Goal: Task Accomplishment & Management: Manage account settings

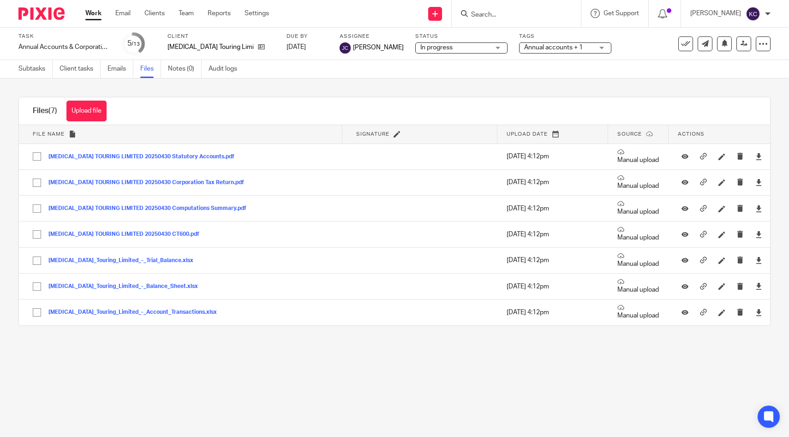
click at [526, 8] on form at bounding box center [519, 14] width 98 height 12
click at [526, 12] on input "Search" at bounding box center [511, 15] width 83 height 8
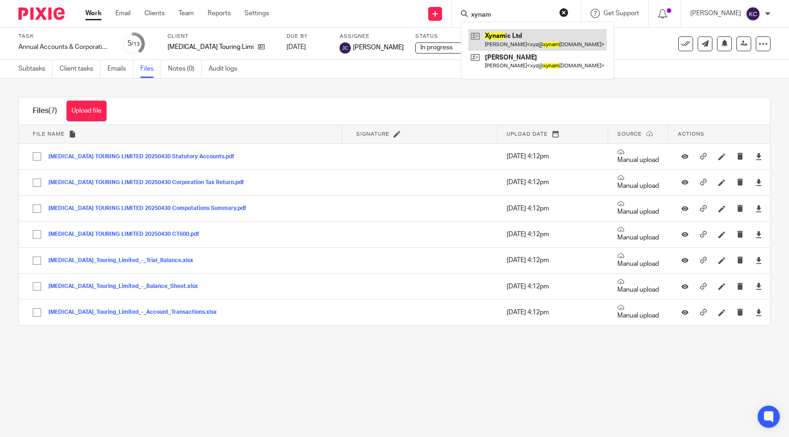
type input "xynam"
click at [525, 37] on link at bounding box center [537, 39] width 138 height 21
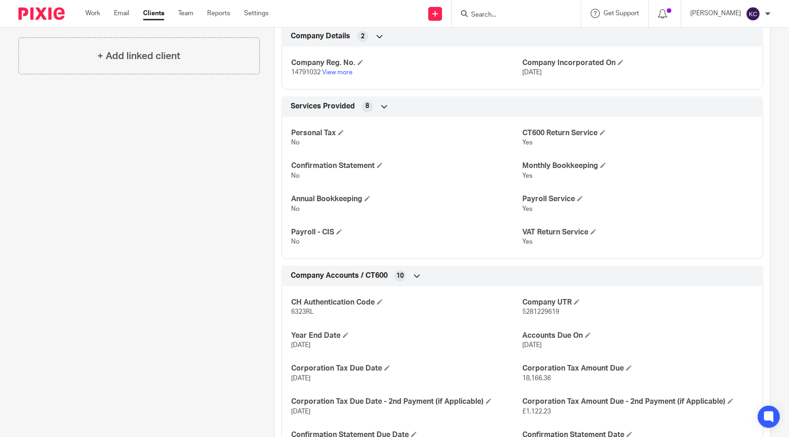
scroll to position [368, 0]
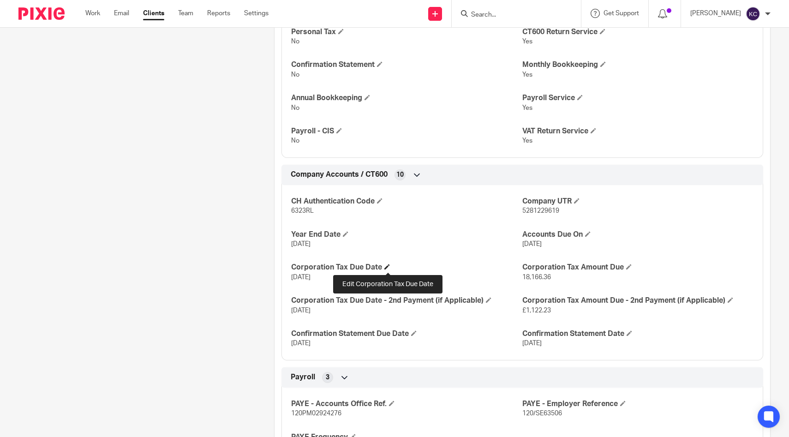
click at [386, 267] on span at bounding box center [387, 267] width 6 height 6
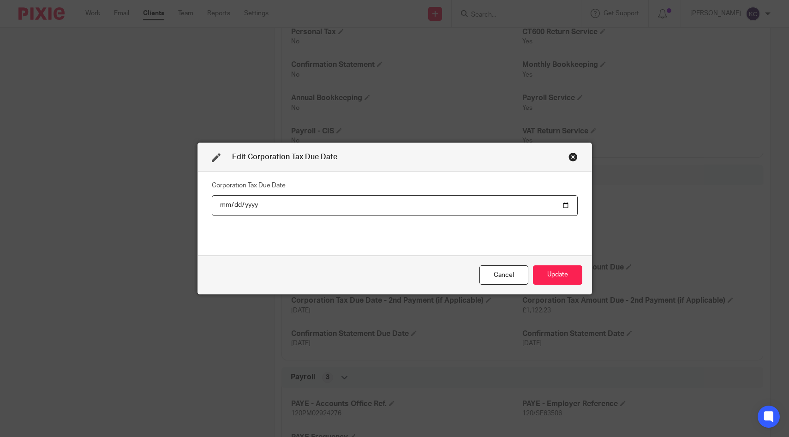
type input "2025-01-01"
type input "2026-02-01"
click at [554, 272] on button "Update" at bounding box center [557, 275] width 49 height 20
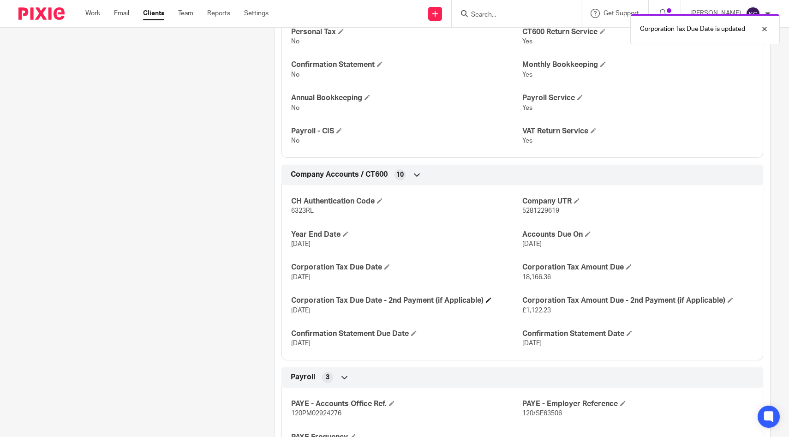
click at [484, 299] on h4 "Corporation Tax Due Date - 2nd Payment (if Applicable)" at bounding box center [406, 301] width 231 height 10
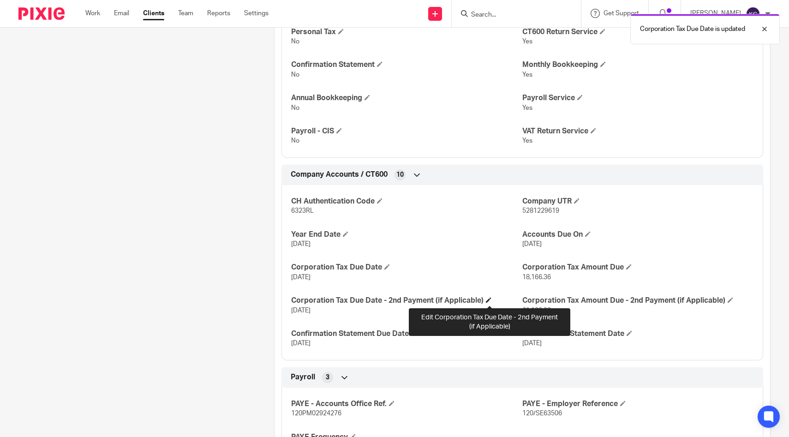
click at [489, 299] on span at bounding box center [489, 300] width 6 height 6
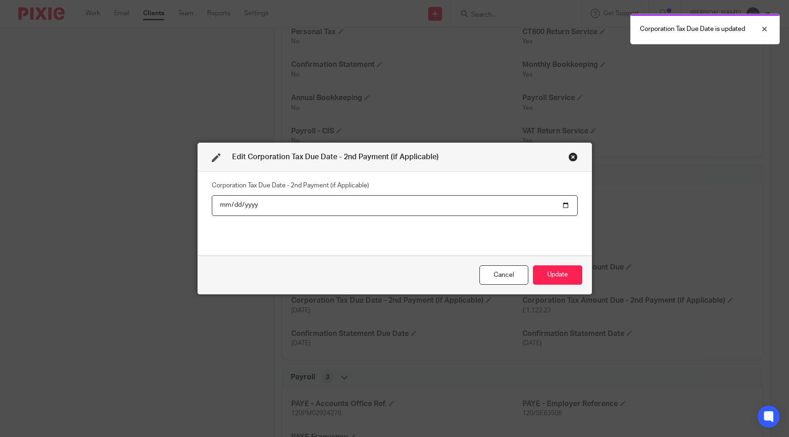
click at [250, 206] on input "2026-02-01" at bounding box center [395, 205] width 366 height 21
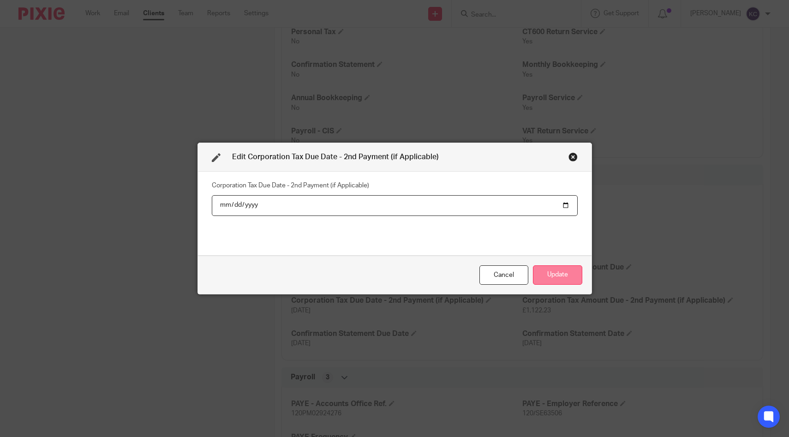
click at [559, 275] on button "Update" at bounding box center [557, 275] width 49 height 20
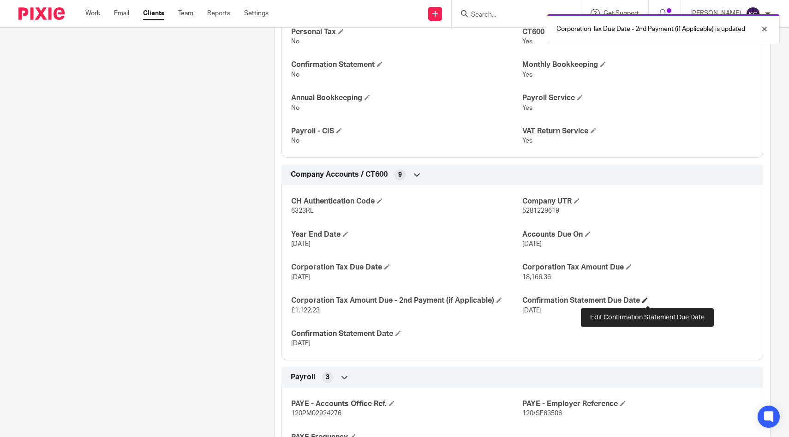
click at [647, 298] on span at bounding box center [645, 300] width 6 height 6
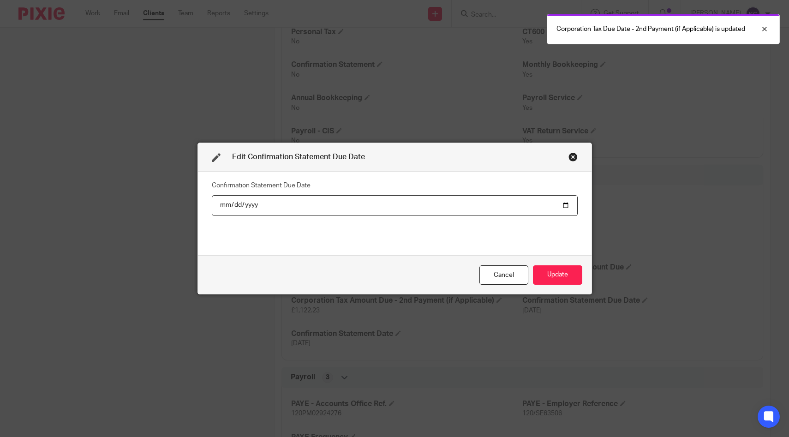
click at [575, 158] on div "Close this dialog window" at bounding box center [572, 156] width 9 height 9
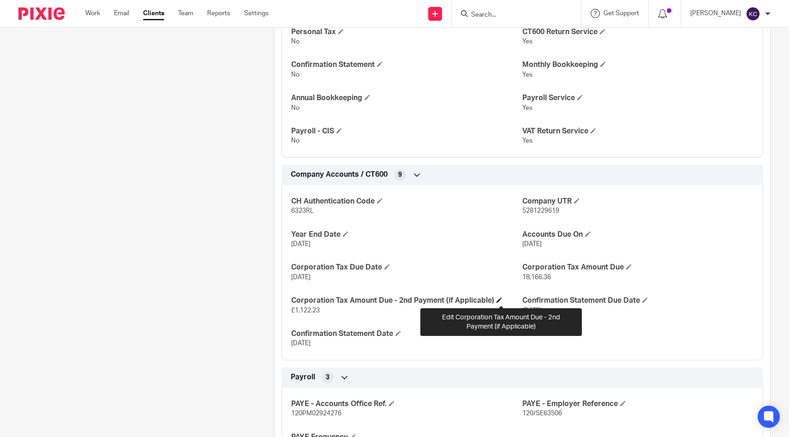
click at [501, 301] on span at bounding box center [499, 300] width 6 height 6
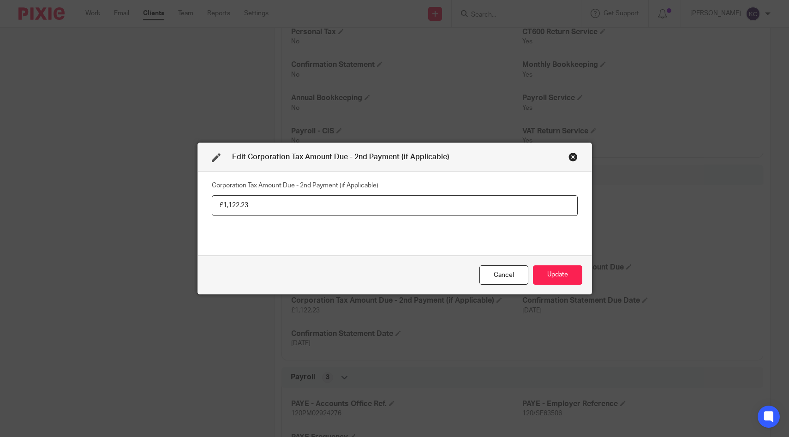
click at [245, 205] on input "£1,122.23" at bounding box center [395, 205] width 366 height 21
click at [554, 277] on button "Update" at bounding box center [557, 275] width 49 height 20
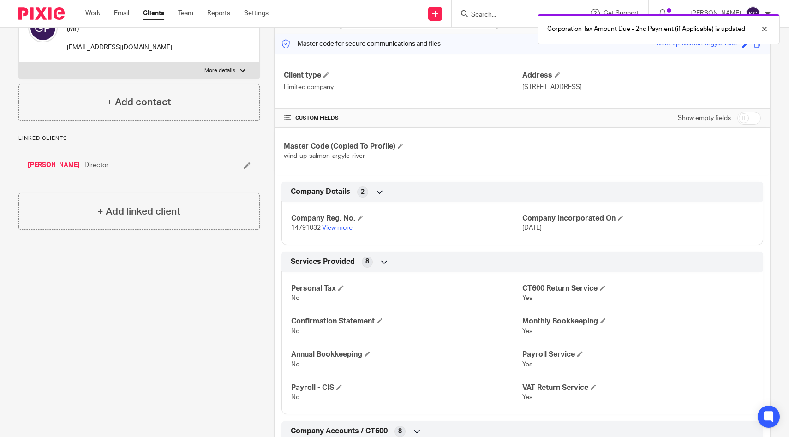
scroll to position [0, 0]
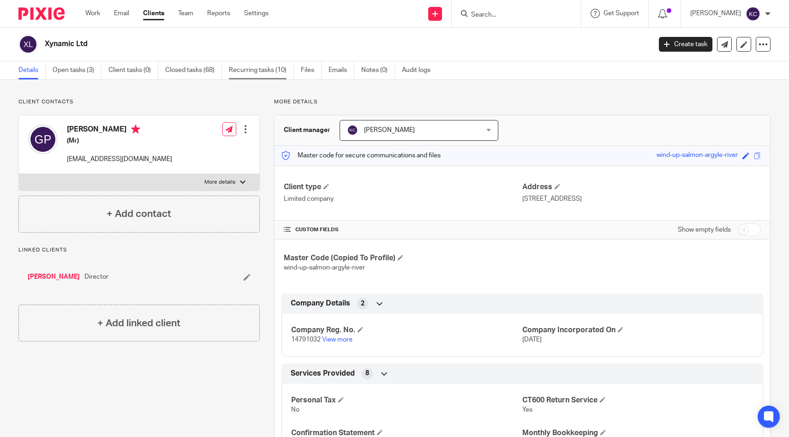
click at [259, 65] on link "Recurring tasks (10)" at bounding box center [261, 70] width 65 height 18
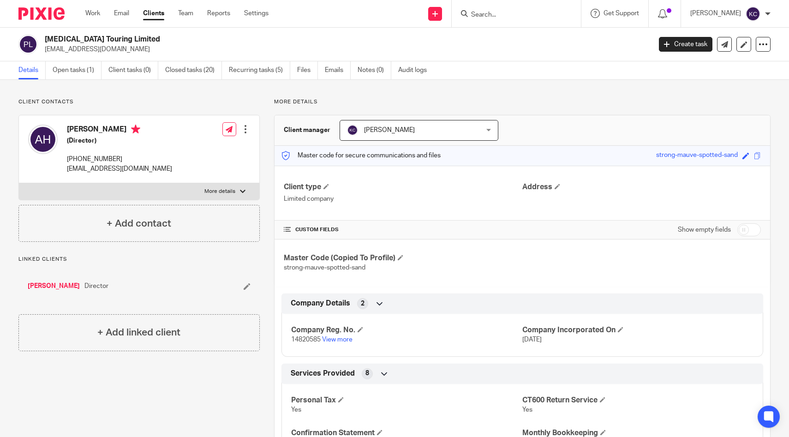
click at [546, 12] on input "Search" at bounding box center [511, 15] width 83 height 8
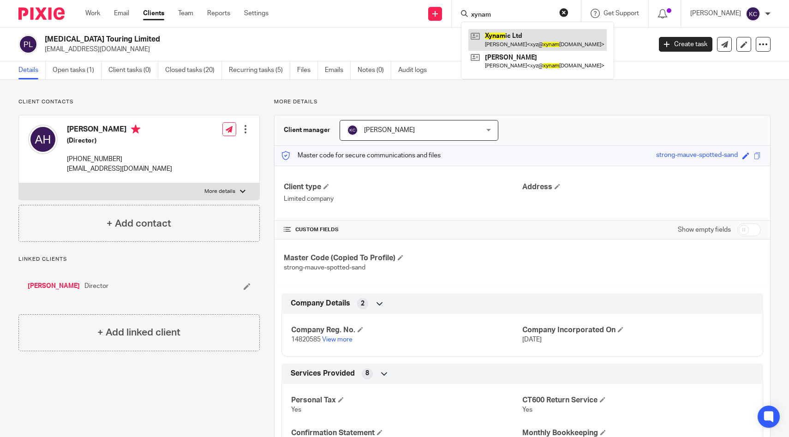
type input "xynam"
click at [542, 36] on link at bounding box center [537, 39] width 138 height 21
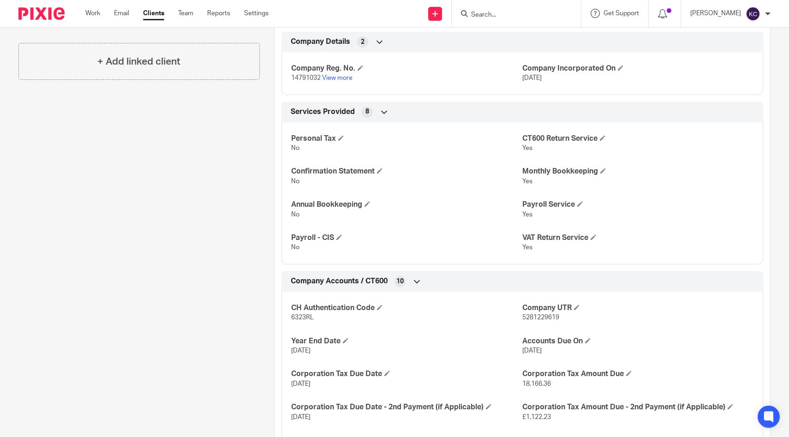
scroll to position [267, 0]
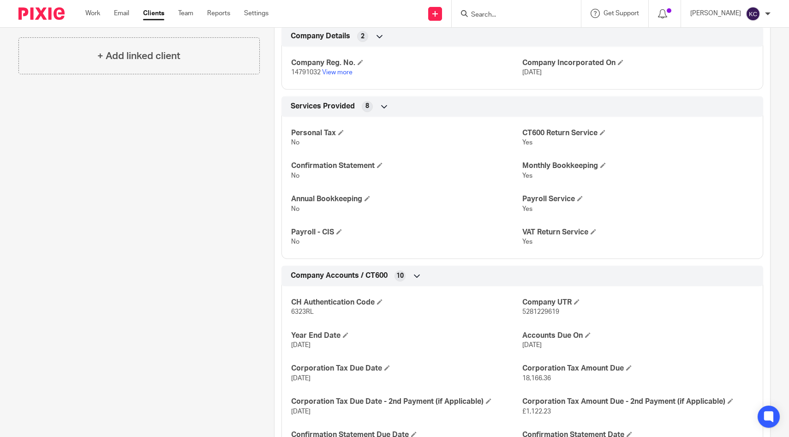
click at [304, 312] on span "6323RL" at bounding box center [302, 312] width 23 height 6
copy span "6323RL"
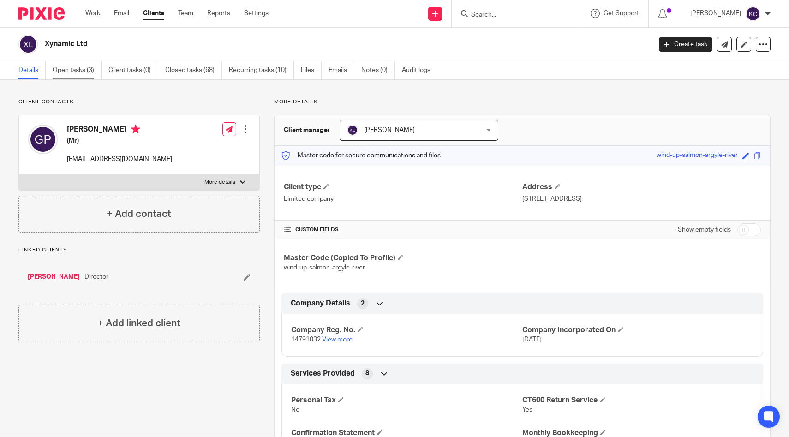
click at [74, 73] on link "Open tasks (3)" at bounding box center [77, 70] width 49 height 18
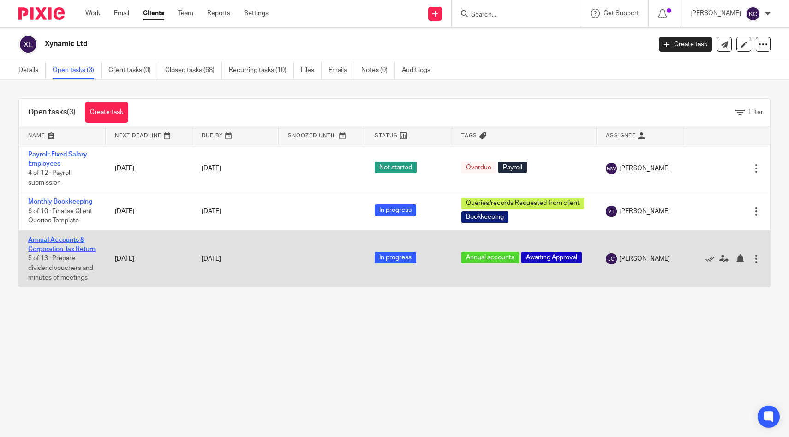
click at [46, 252] on link "Annual Accounts & Corporation Tax Return" at bounding box center [61, 245] width 67 height 16
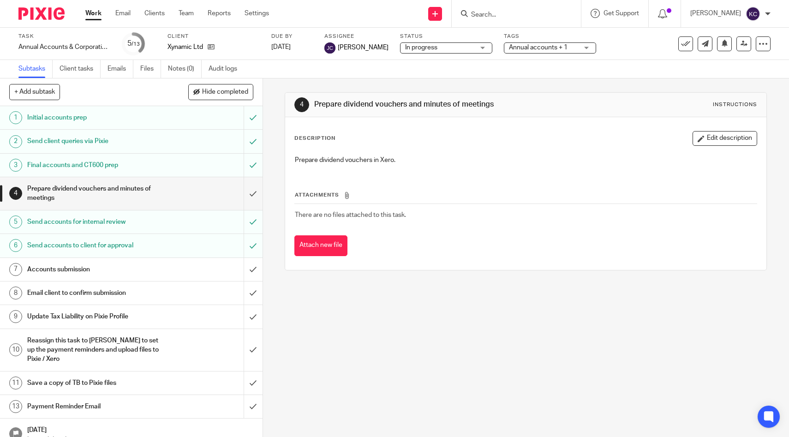
scroll to position [12, 0]
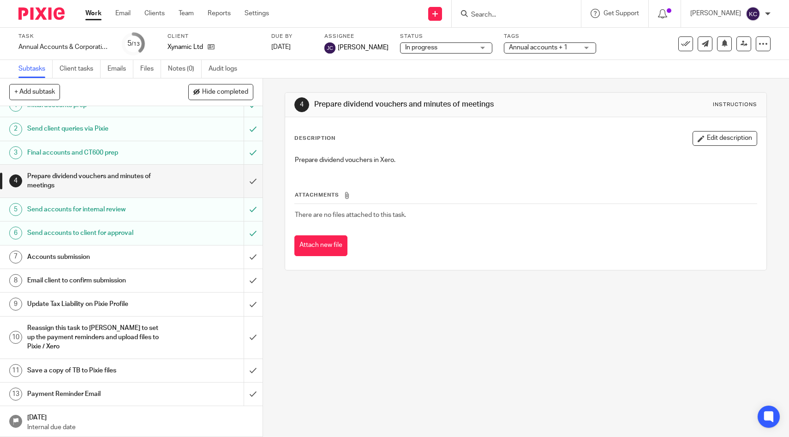
click at [142, 260] on h1 "Accounts submission" at bounding box center [96, 257] width 138 height 14
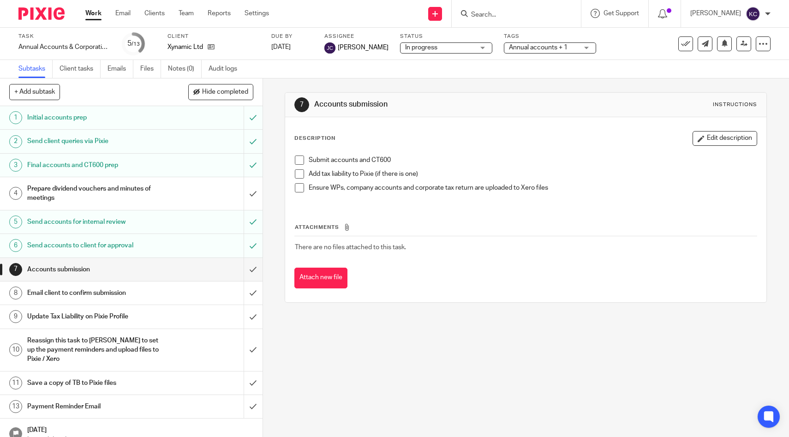
click at [297, 162] on span at bounding box center [299, 159] width 9 height 9
click at [298, 175] on span at bounding box center [299, 173] width 9 height 9
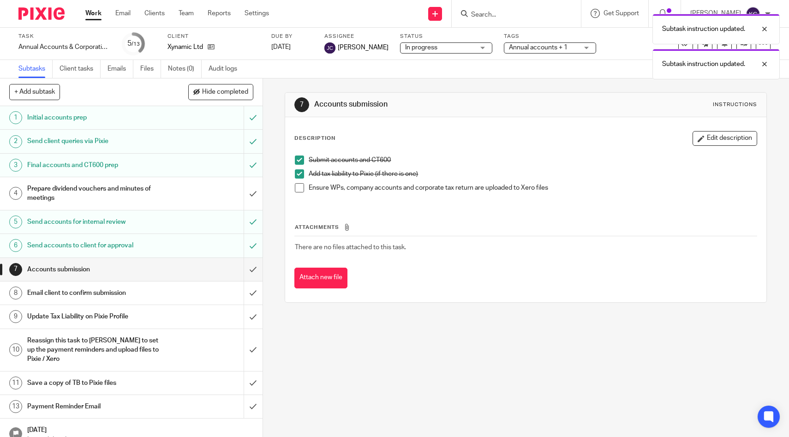
click at [298, 184] on span at bounding box center [299, 187] width 9 height 9
click at [147, 68] on link "Files" at bounding box center [150, 69] width 21 height 18
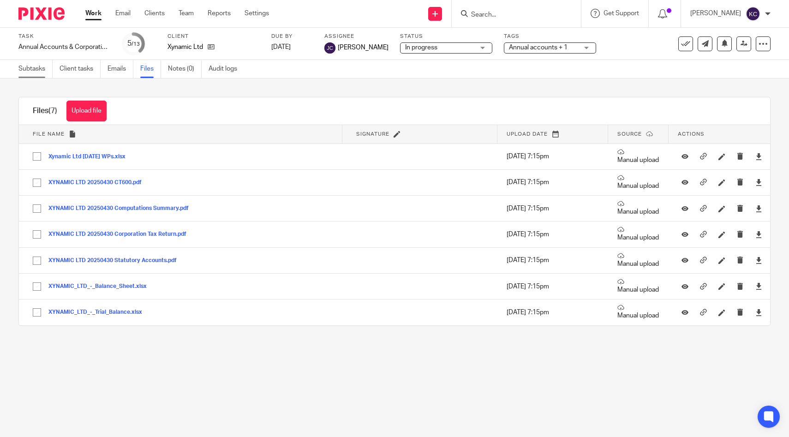
click at [30, 74] on link "Subtasks" at bounding box center [35, 69] width 34 height 18
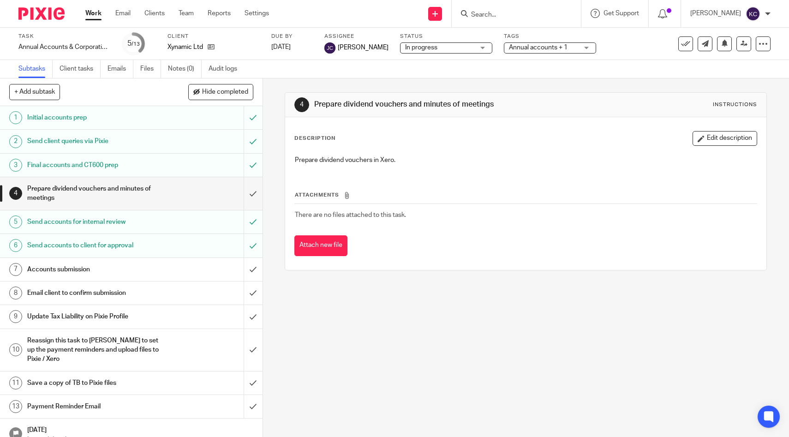
scroll to position [12, 0]
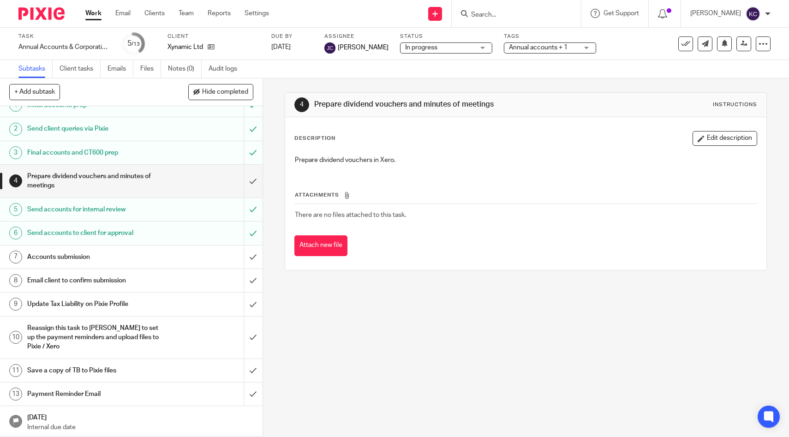
click at [98, 256] on h1 "Accounts submission" at bounding box center [96, 257] width 138 height 14
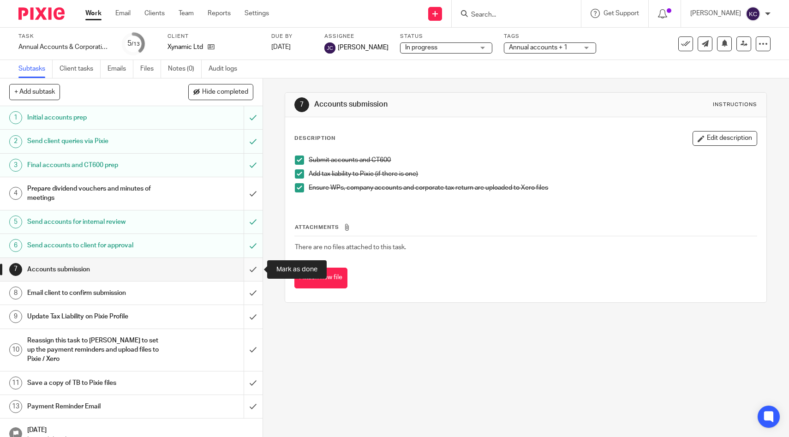
click at [250, 271] on input "submit" at bounding box center [131, 269] width 262 height 23
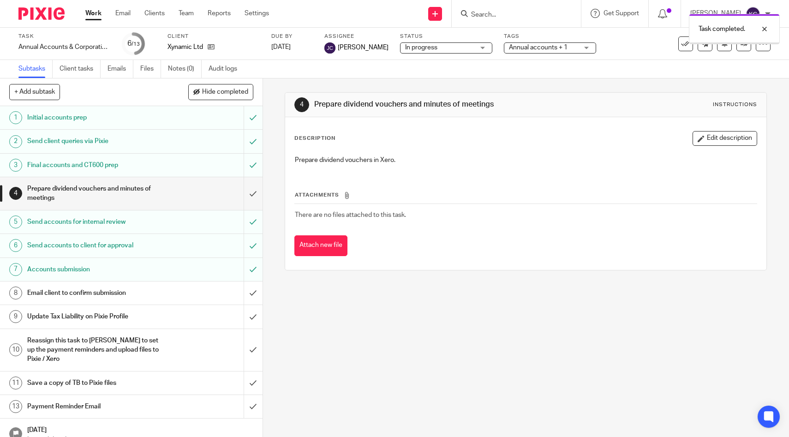
scroll to position [12, 0]
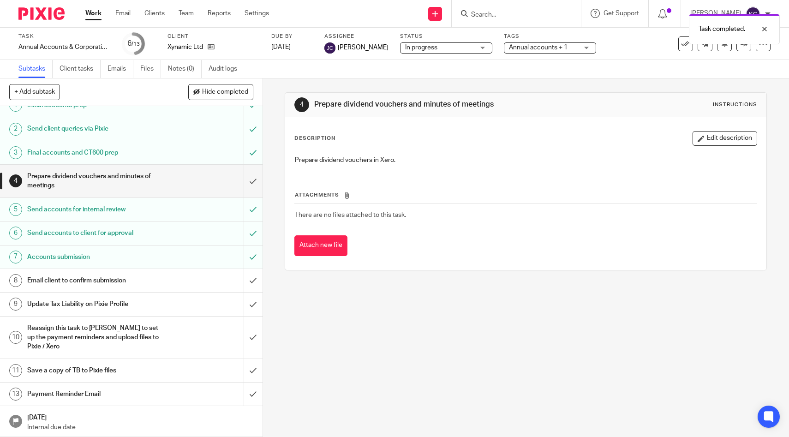
click at [180, 283] on div "Email client to confirm submission" at bounding box center [130, 281] width 207 height 14
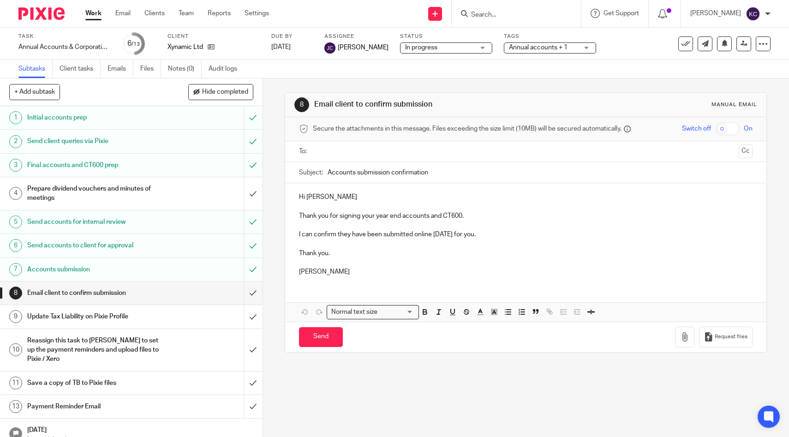
click at [327, 151] on input "text" at bounding box center [525, 151] width 419 height 11
click at [317, 336] on input "Send" at bounding box center [321, 339] width 44 height 20
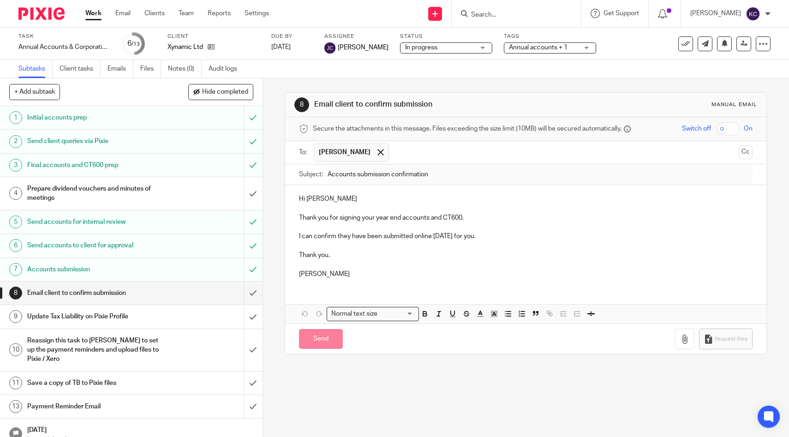
type input "Sent"
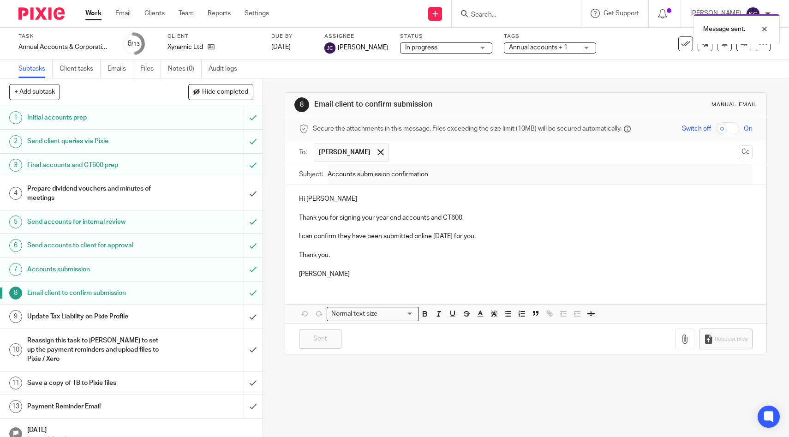
click at [226, 315] on div "Update Tax Liability on Pixie Profile" at bounding box center [130, 317] width 207 height 14
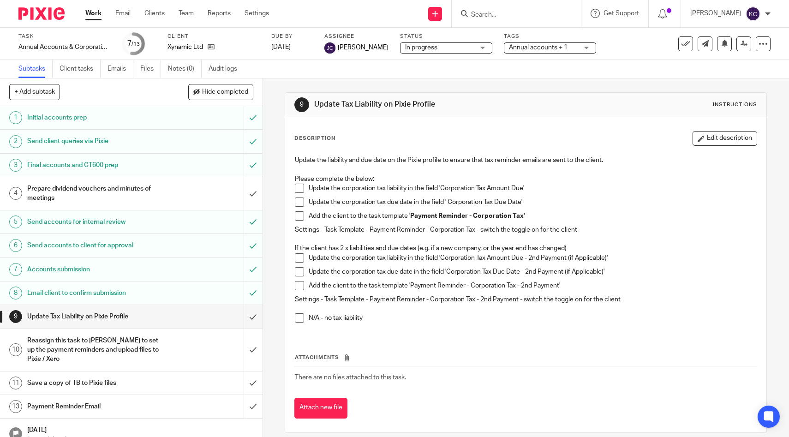
click at [298, 188] on span at bounding box center [299, 188] width 9 height 9
click at [299, 202] on span at bounding box center [299, 201] width 9 height 9
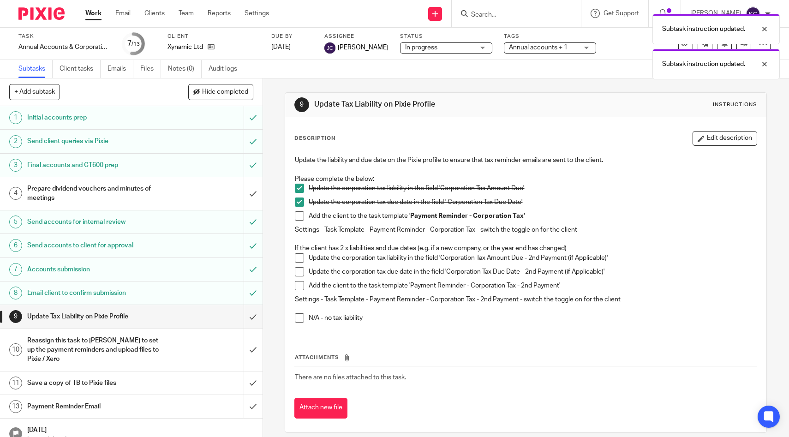
click at [300, 211] on span at bounding box center [299, 215] width 9 height 9
click at [248, 317] on input "submit" at bounding box center [131, 316] width 262 height 23
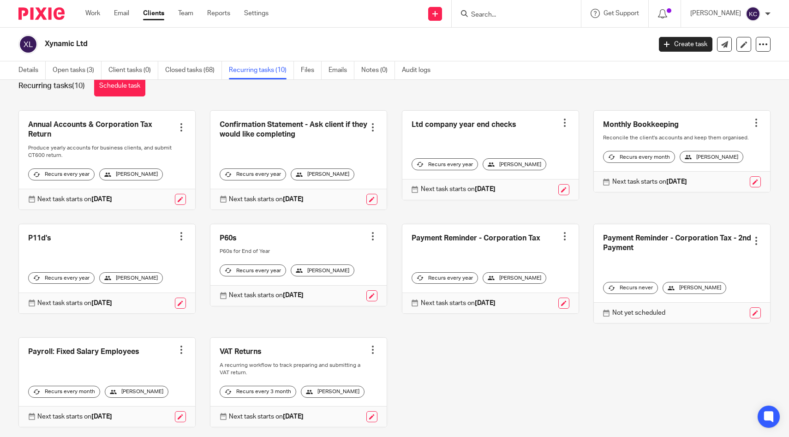
scroll to position [30, 0]
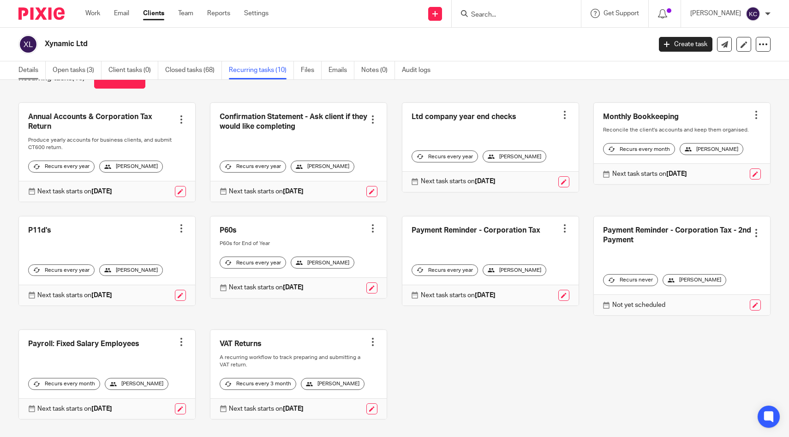
click at [29, 72] on link "Details" at bounding box center [31, 70] width 27 height 18
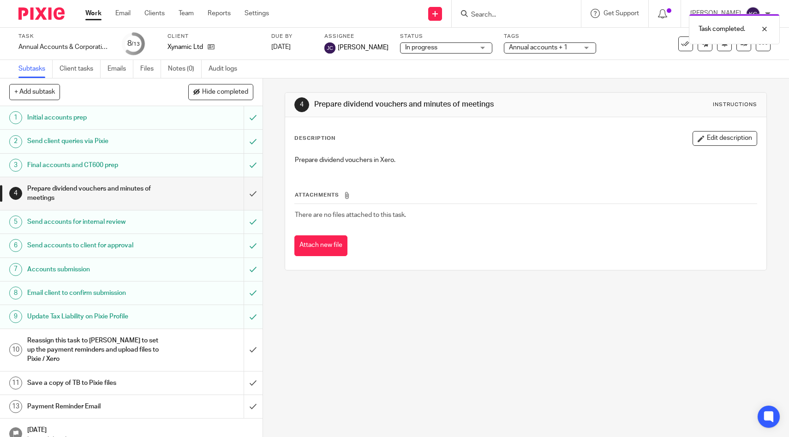
click at [226, 341] on div "Reassign this task to [PERSON_NAME] to set up the payment reminders and upload …" at bounding box center [130, 349] width 207 height 33
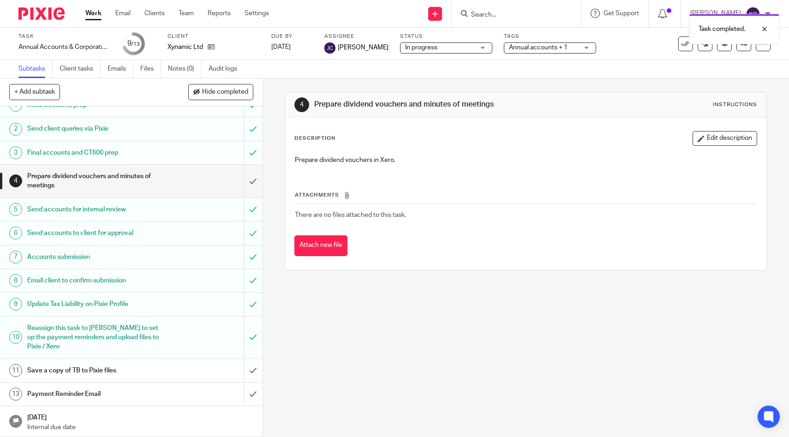
click at [177, 369] on div "Save a copy of TB to Pixie files" at bounding box center [130, 370] width 207 height 14
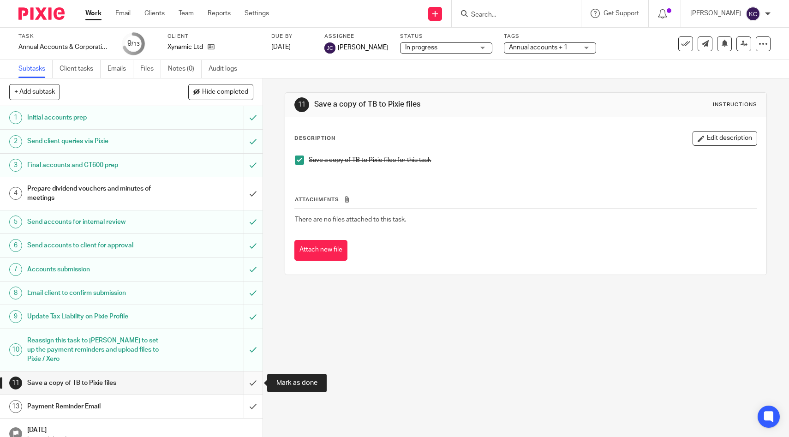
click at [251, 379] on input "submit" at bounding box center [131, 382] width 262 height 23
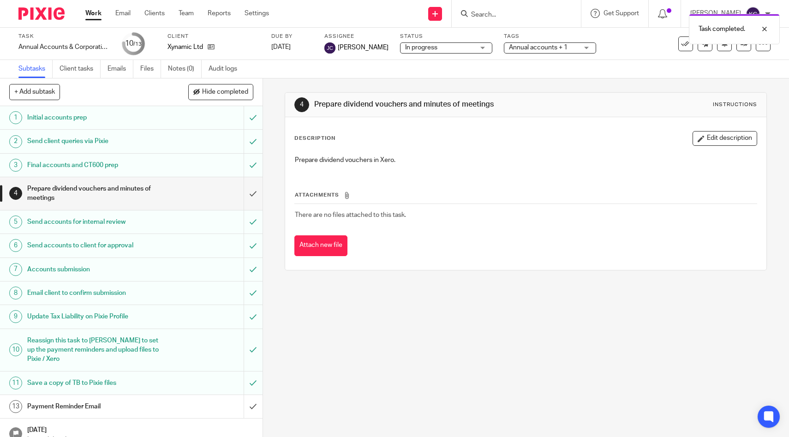
click at [157, 403] on h1 "Payment Reminder Email" at bounding box center [96, 406] width 138 height 14
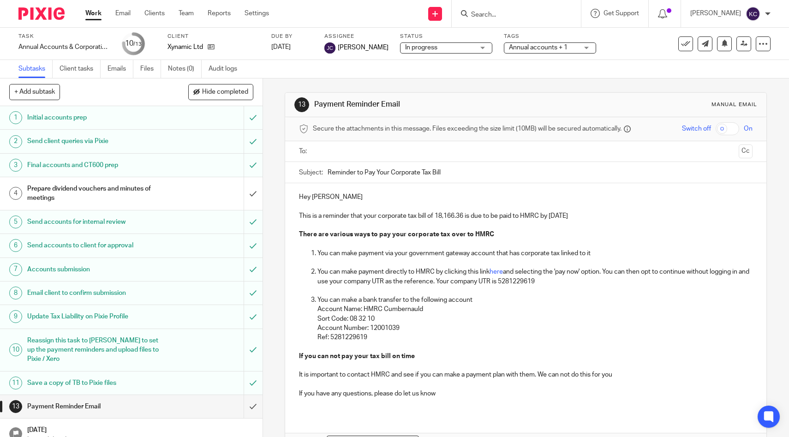
click at [347, 158] on ul at bounding box center [526, 151] width 425 height 15
click at [345, 150] on input "text" at bounding box center [525, 151] width 419 height 11
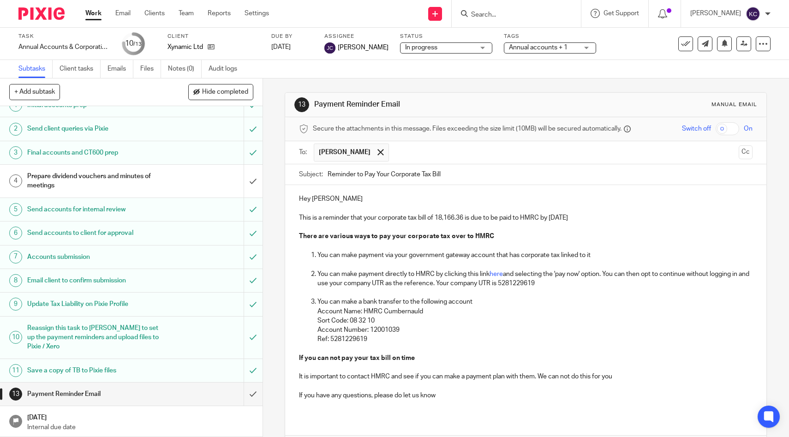
scroll to position [62, 0]
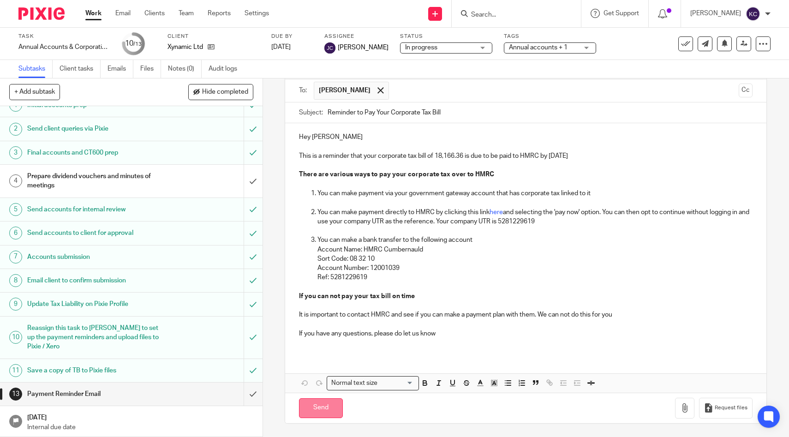
click at [313, 410] on input "Send" at bounding box center [321, 408] width 44 height 20
type input "Sent"
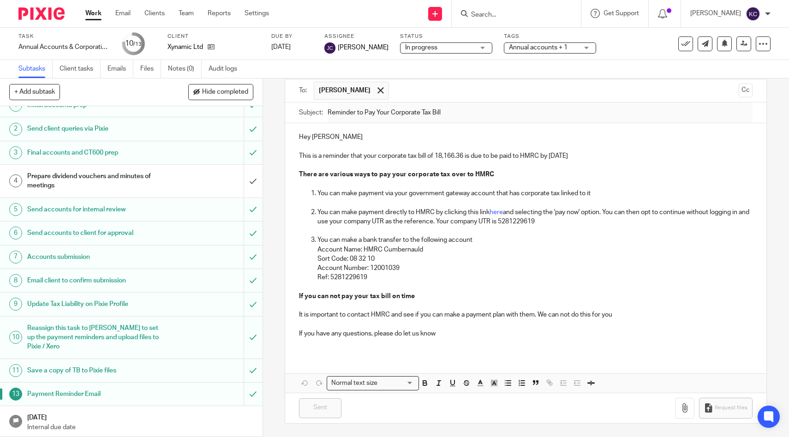
click at [161, 183] on h1 "Prepare dividend vouchers and minutes of meetings" at bounding box center [96, 181] width 138 height 24
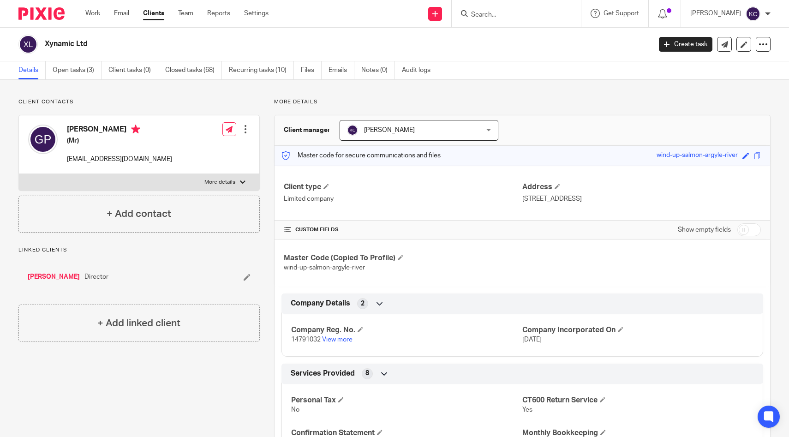
click at [580, 200] on p "[STREET_ADDRESS]" at bounding box center [641, 198] width 238 height 9
click at [580, 200] on p "Unit B Braintree Industrial Estate Braintree Road Ruislip HA4 0EJ" at bounding box center [641, 198] width 238 height 9
copy div "Unit B Braintree Industrial Estate Braintree Road Ruislip HA4 0EJ"
click at [328, 339] on link "View more" at bounding box center [337, 339] width 30 height 6
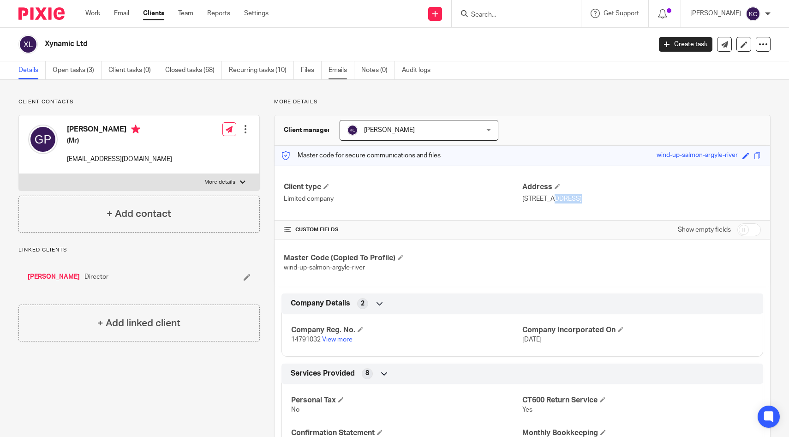
click at [340, 68] on link "Emails" at bounding box center [341, 70] width 26 height 18
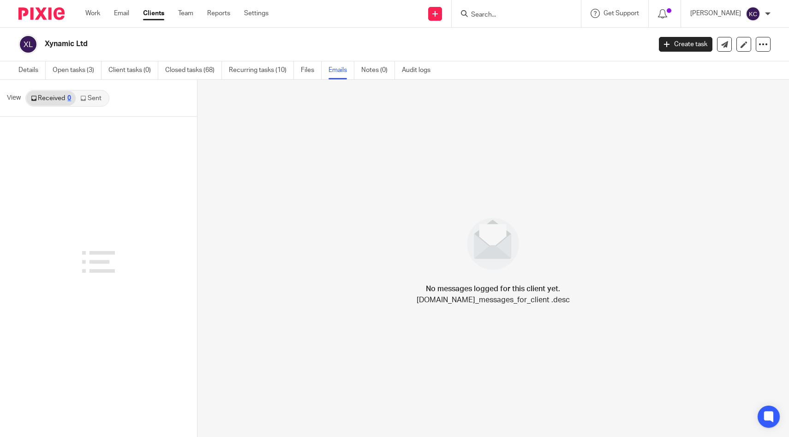
click at [86, 100] on link "Sent" at bounding box center [92, 98] width 32 height 15
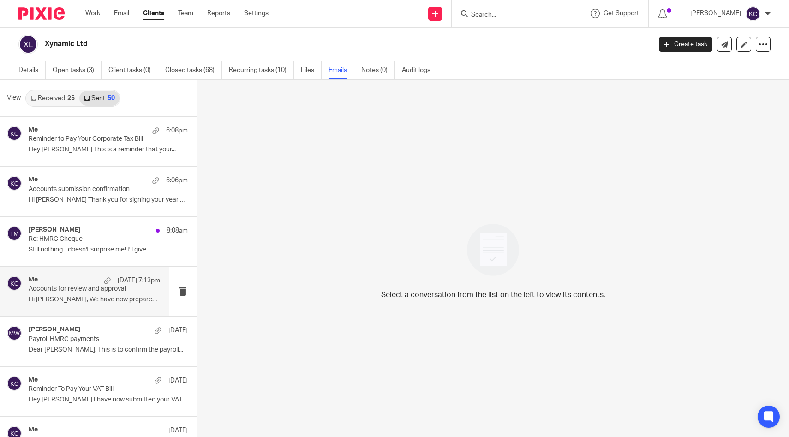
click at [68, 280] on div "Me [DATE] 7:13pm" at bounding box center [94, 280] width 131 height 9
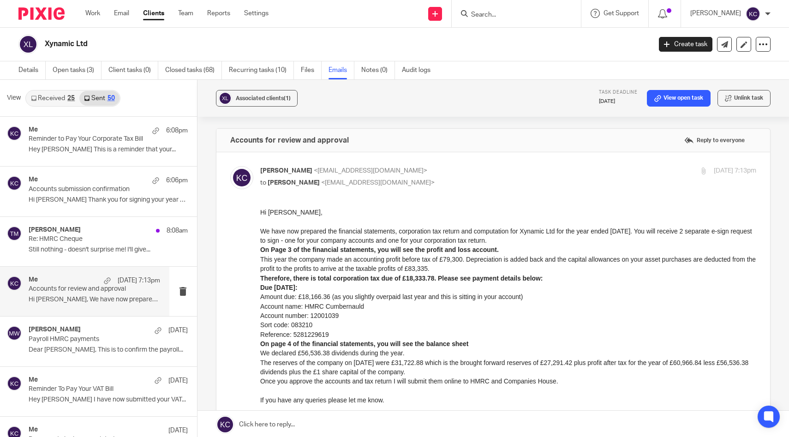
click at [319, 352] on p "We declared £56,536.38 dividends during the year." at bounding box center [508, 352] width 496 height 9
copy p "56,536.38"
click at [35, 69] on link "Details" at bounding box center [31, 70] width 27 height 18
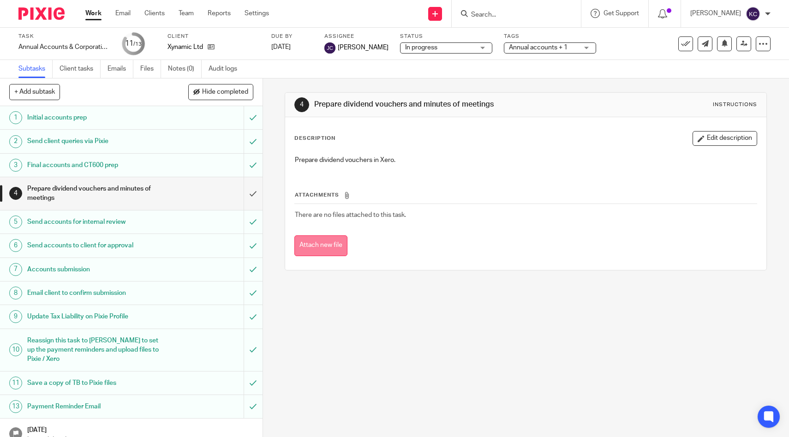
click at [319, 255] on button "Attach new file" at bounding box center [320, 245] width 53 height 21
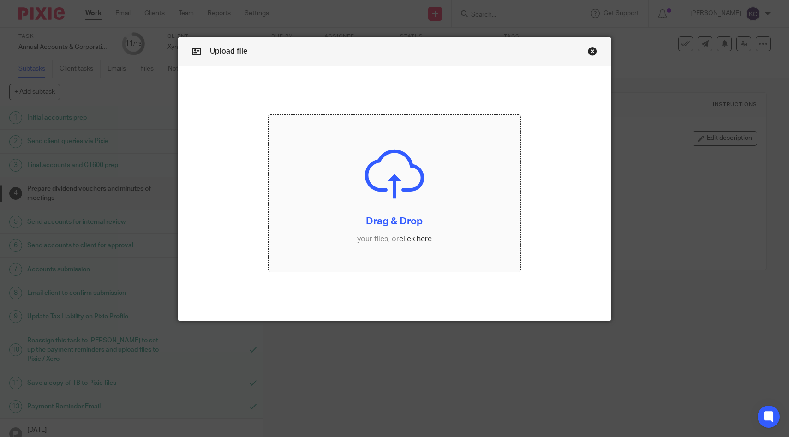
click at [373, 176] on input "file" at bounding box center [393, 193] width 251 height 157
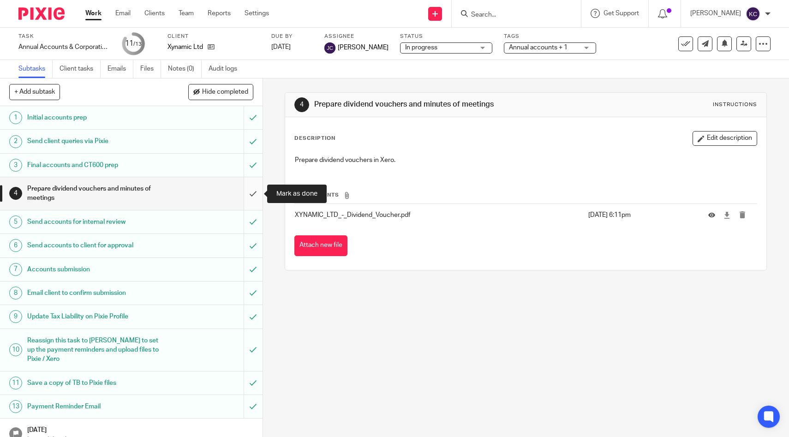
click at [253, 193] on input "submit" at bounding box center [131, 193] width 262 height 33
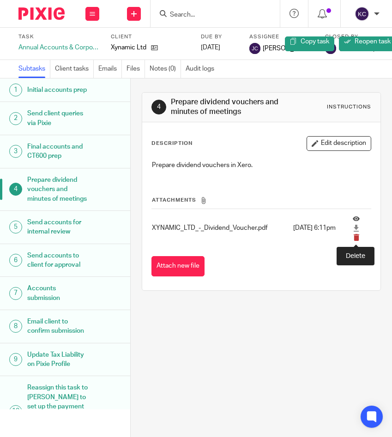
click at [358, 241] on icon "submit" at bounding box center [355, 237] width 7 height 7
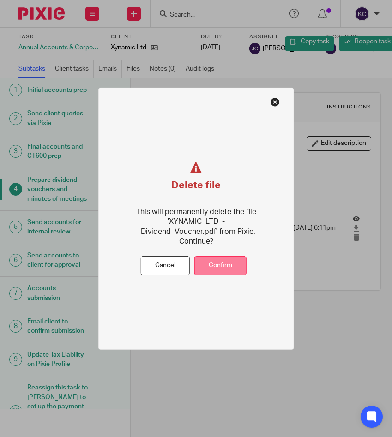
click at [232, 259] on button "Confirm" at bounding box center [220, 266] width 52 height 20
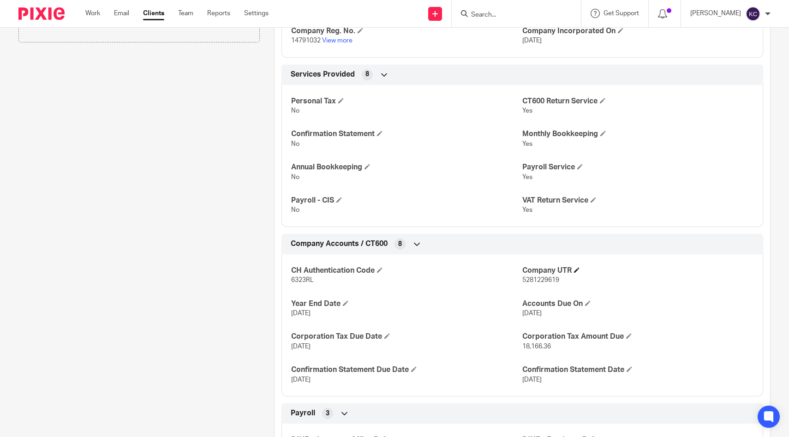
scroll to position [318, 0]
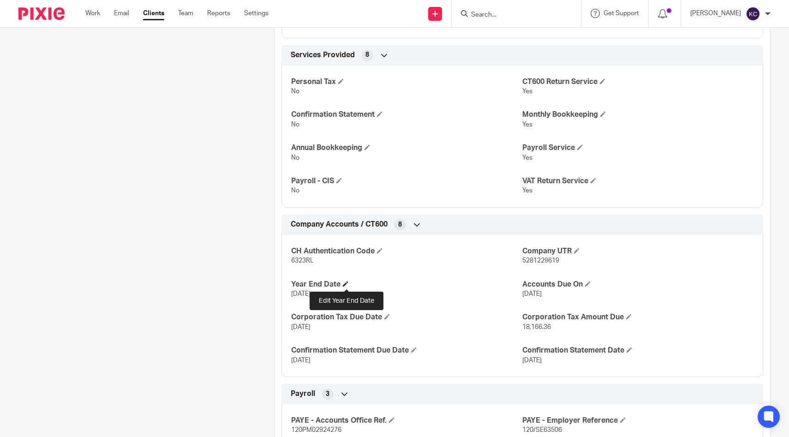
click at [346, 284] on span at bounding box center [346, 284] width 6 height 6
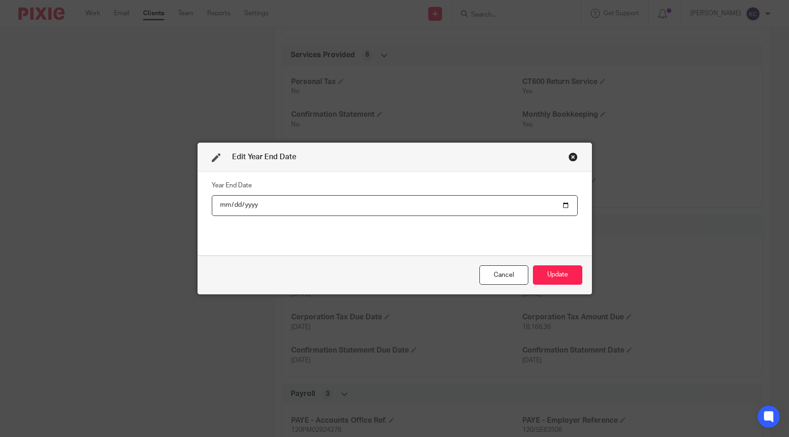
click at [254, 204] on input "2025-04-30" at bounding box center [395, 205] width 366 height 21
type input "2026-04-30"
click at [561, 273] on button "Update" at bounding box center [557, 275] width 49 height 20
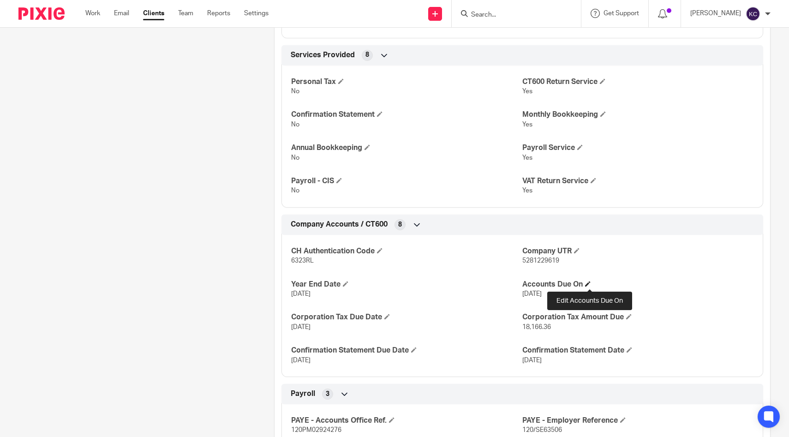
click at [588, 284] on span at bounding box center [588, 284] width 6 height 6
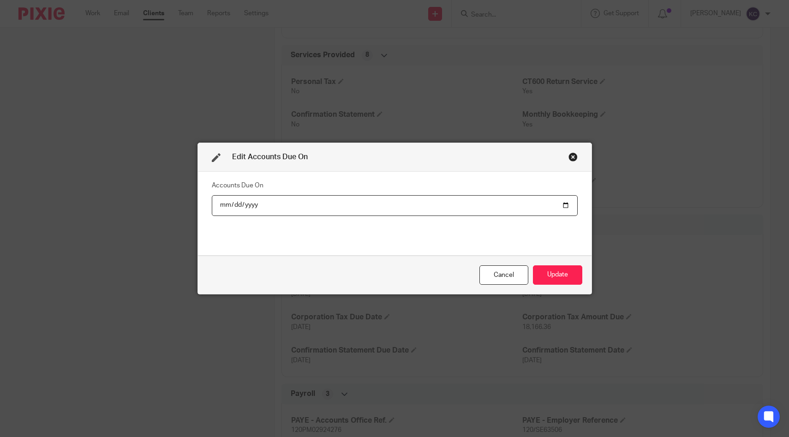
click at [256, 205] on input "2026-01-31" at bounding box center [395, 205] width 366 height 21
type input "2027-01-31"
click at [553, 276] on button "Update" at bounding box center [557, 275] width 49 height 20
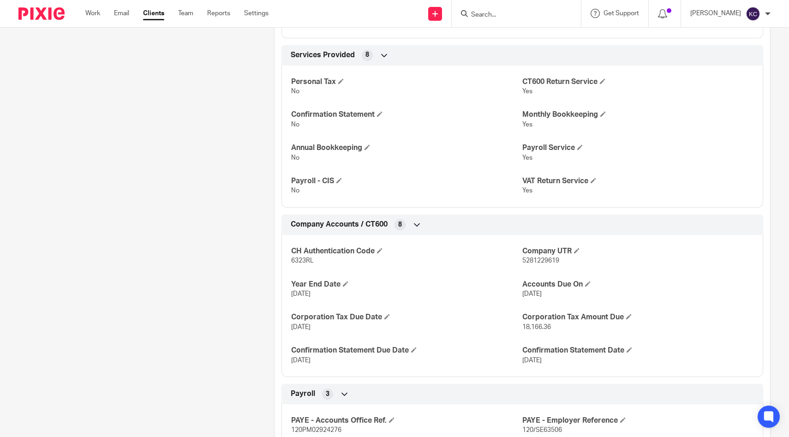
click at [508, 15] on input "Search" at bounding box center [511, 15] width 83 height 8
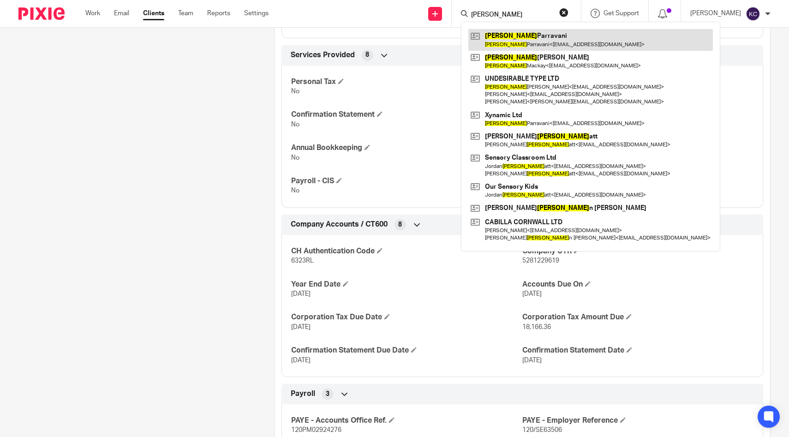
type input "[PERSON_NAME]"
click at [518, 42] on link at bounding box center [590, 39] width 244 height 21
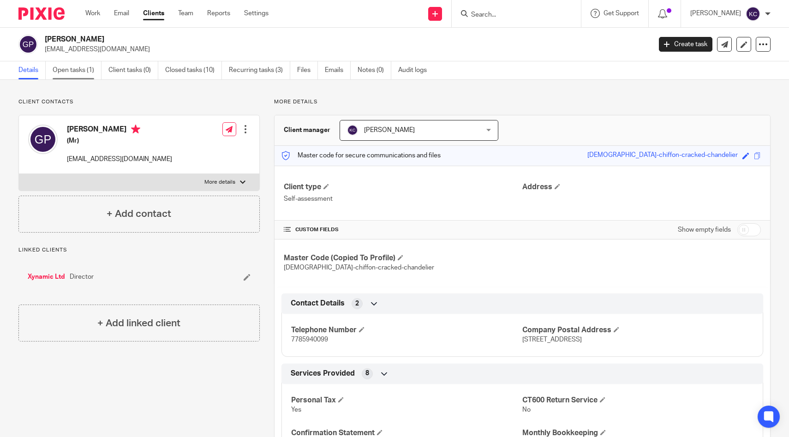
click at [89, 71] on link "Open tasks (1)" at bounding box center [77, 70] width 49 height 18
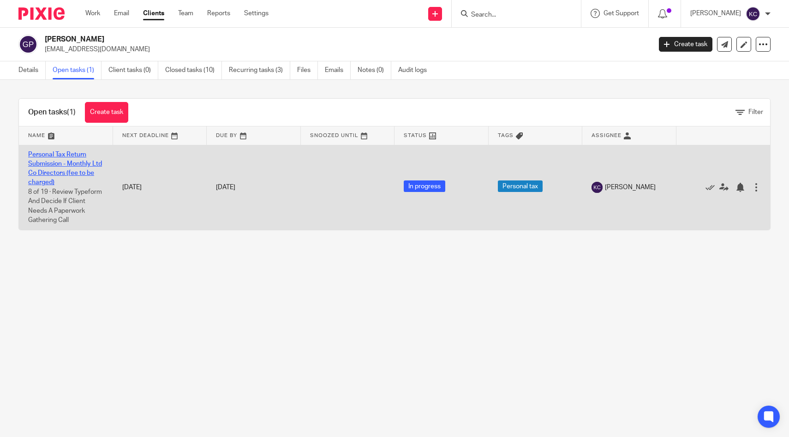
click at [60, 165] on link "Personal Tax Return Submission - Monthly Ltd Co Directors (fee to be charged)" at bounding box center [65, 168] width 74 height 35
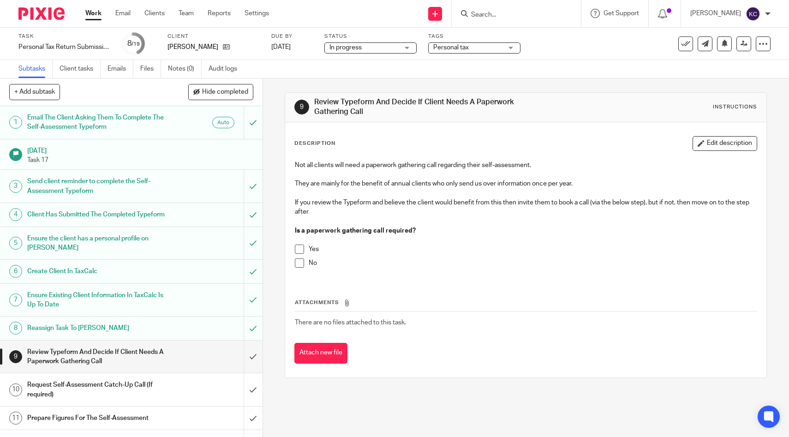
click at [69, 214] on h1 "Client Has Submitted The Completed Typeform" at bounding box center [96, 215] width 138 height 14
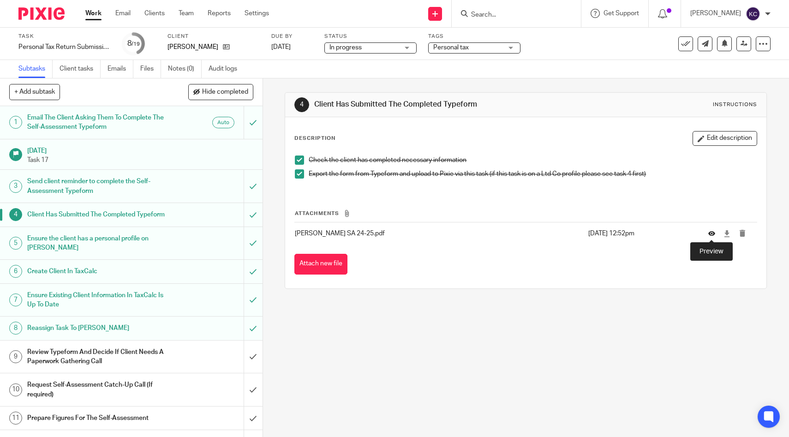
click at [713, 233] on icon at bounding box center [711, 233] width 7 height 7
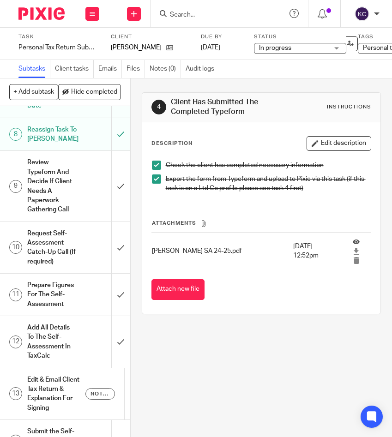
scroll to position [330, 0]
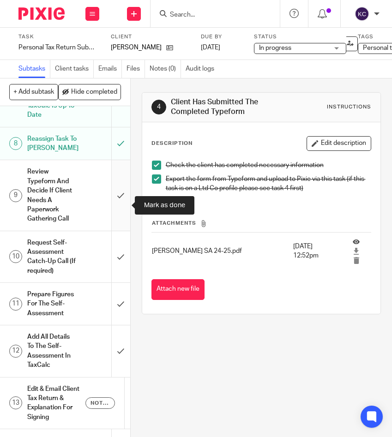
click at [112, 203] on input "submit" at bounding box center [65, 195] width 130 height 70
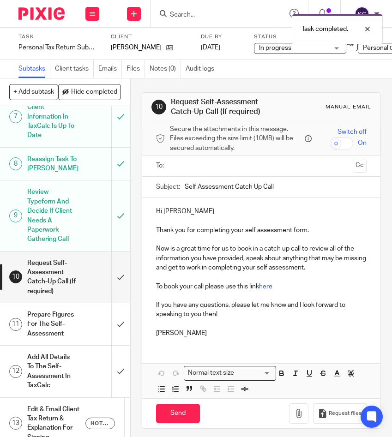
scroll to position [392, 0]
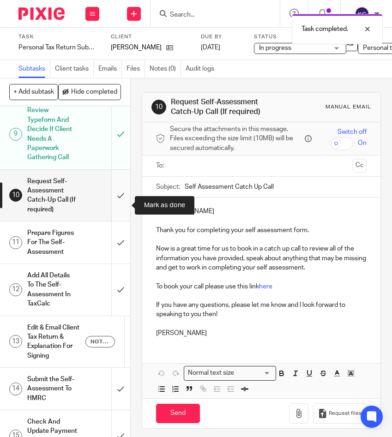
click at [116, 221] on input "submit" at bounding box center [65, 195] width 130 height 51
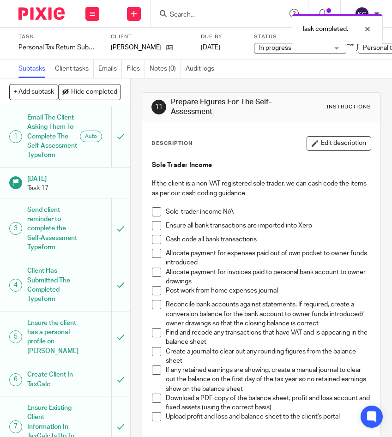
click at [160, 212] on span at bounding box center [156, 211] width 9 height 9
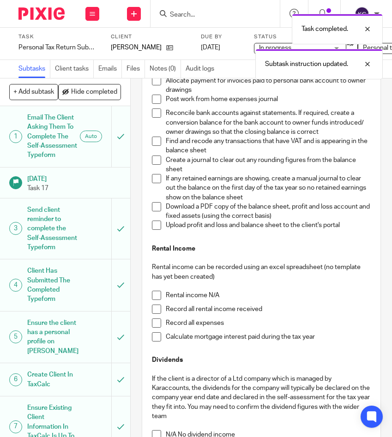
scroll to position [193, 0]
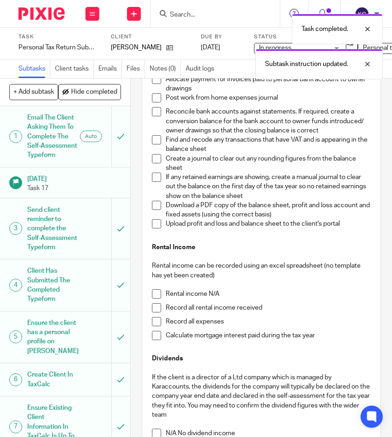
click at [155, 292] on span at bounding box center [156, 293] width 9 height 9
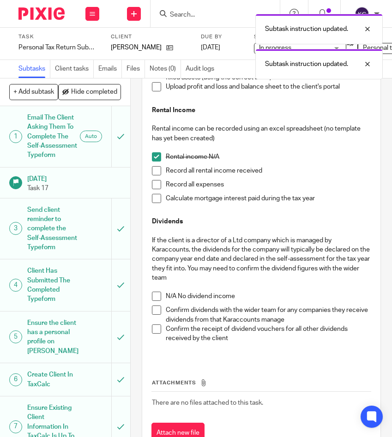
scroll to position [336, 0]
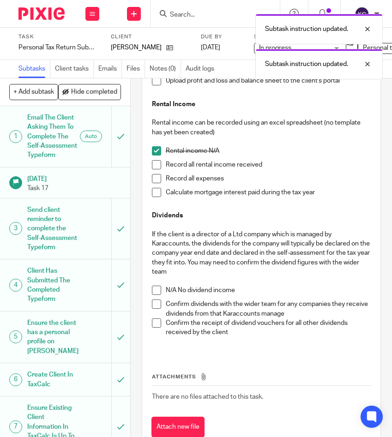
click at [155, 306] on span at bounding box center [156, 303] width 9 height 9
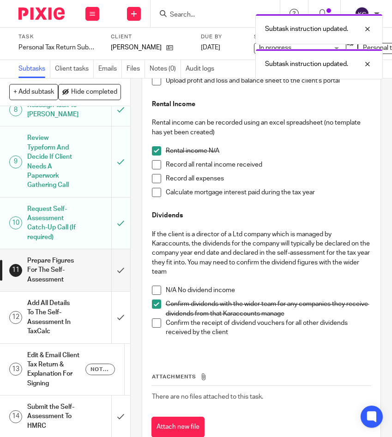
scroll to position [403, 0]
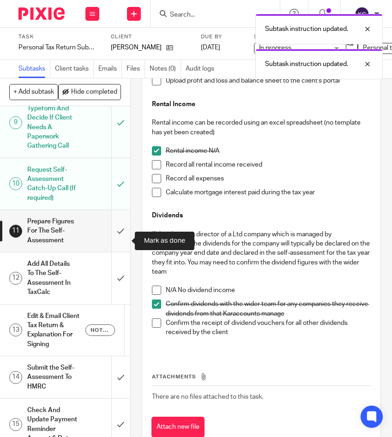
click at [118, 249] on input "submit" at bounding box center [65, 231] width 130 height 42
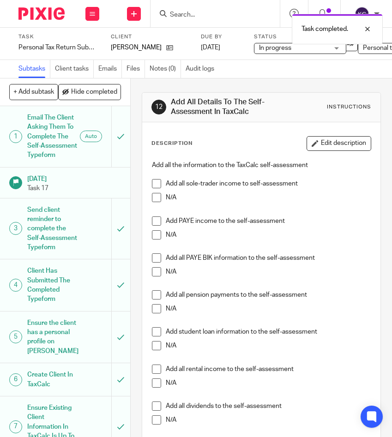
click at [160, 195] on span at bounding box center [156, 197] width 9 height 9
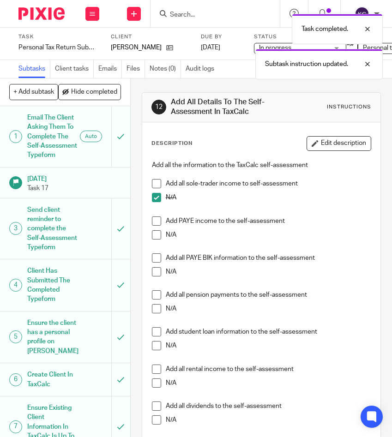
click at [155, 220] on span at bounding box center [156, 220] width 9 height 9
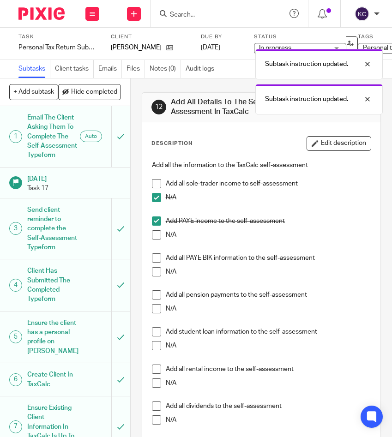
click at [154, 273] on span at bounding box center [156, 271] width 9 height 9
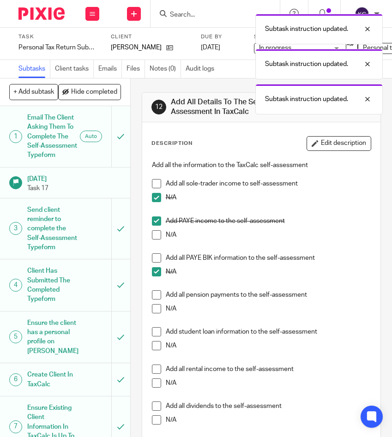
click at [154, 310] on span at bounding box center [156, 308] width 9 height 9
click at [154, 342] on span at bounding box center [156, 345] width 9 height 9
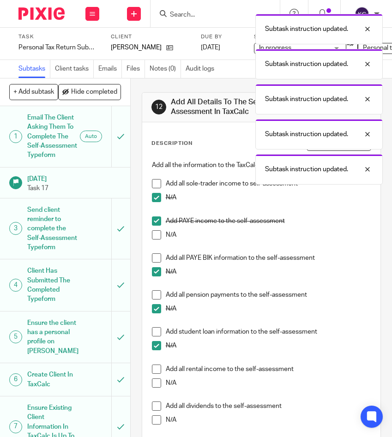
click at [153, 381] on span at bounding box center [156, 382] width 9 height 9
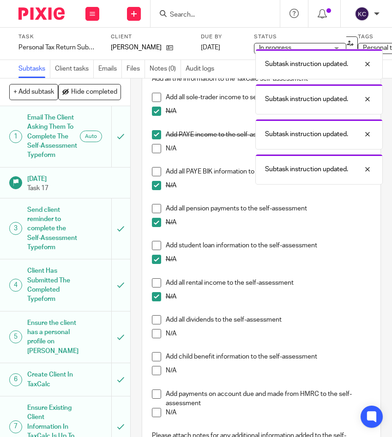
click at [155, 321] on span at bounding box center [156, 319] width 9 height 9
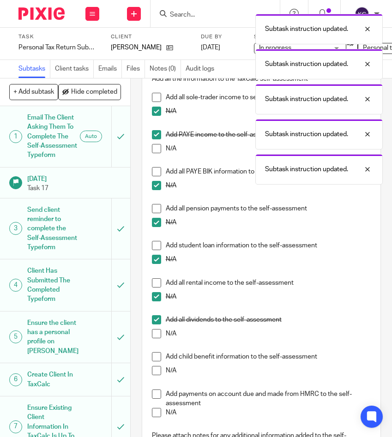
scroll to position [180, 0]
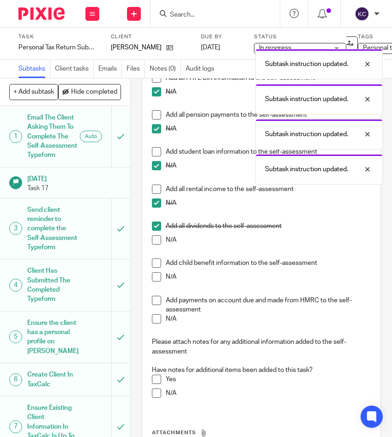
click at [155, 263] on span at bounding box center [156, 262] width 9 height 9
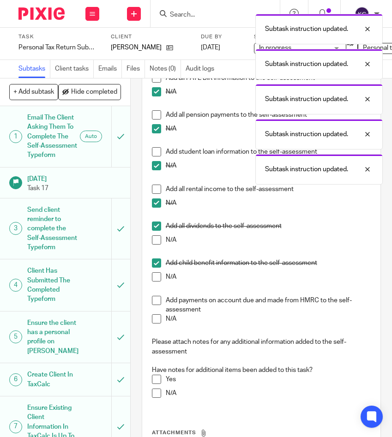
click at [153, 300] on span at bounding box center [156, 300] width 9 height 9
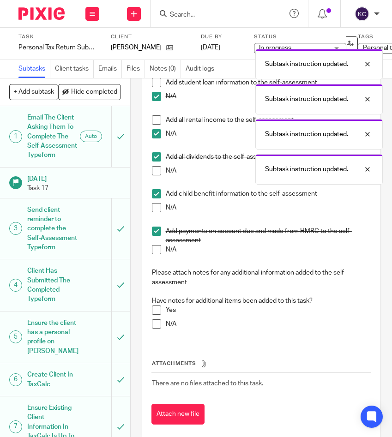
scroll to position [256, 0]
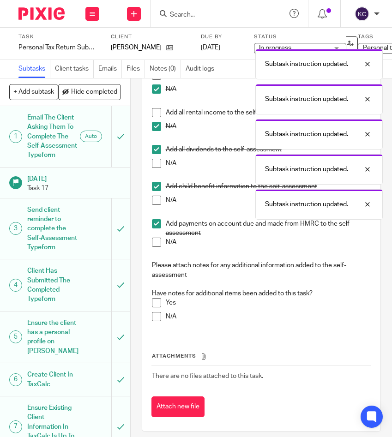
click at [155, 320] on span at bounding box center [156, 316] width 9 height 9
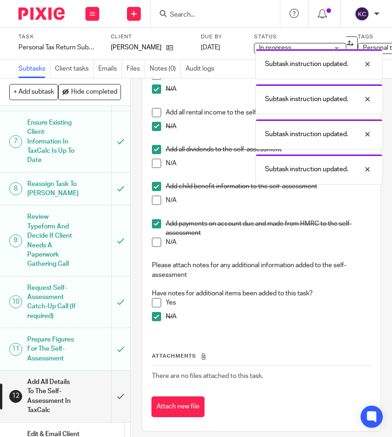
scroll to position [483, 0]
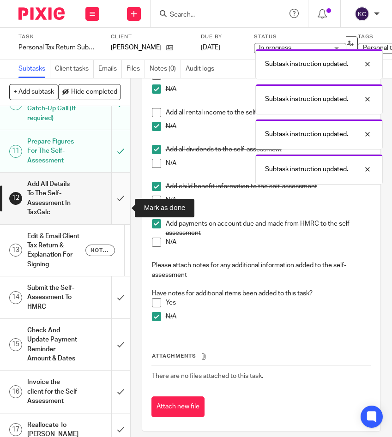
click at [117, 220] on input "submit" at bounding box center [65, 198] width 130 height 51
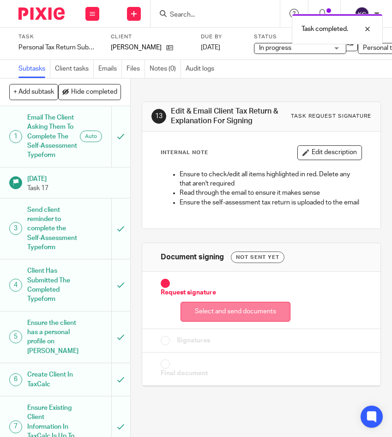
click at [207, 310] on button "Select and send documents" at bounding box center [235, 312] width 110 height 20
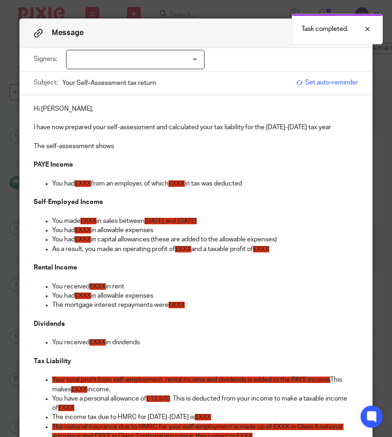
click at [90, 183] on span "£XXX" at bounding box center [83, 183] width 16 height 6
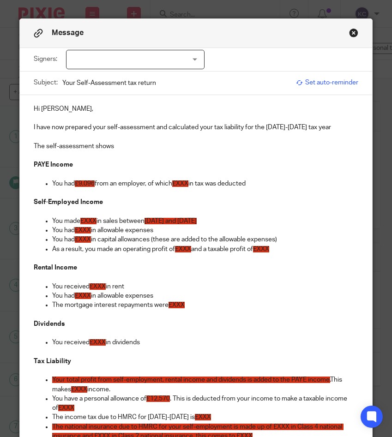
click at [188, 183] on span "£XXX" at bounding box center [180, 183] width 16 height 6
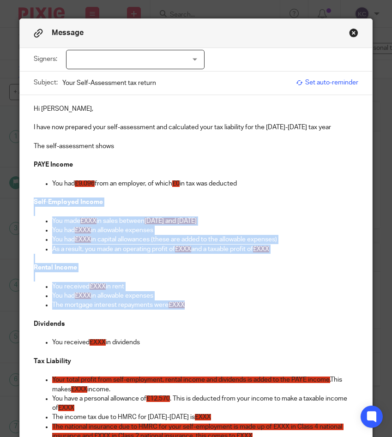
drag, startPoint x: 194, startPoint y: 309, endPoint x: 16, endPoint y: 200, distance: 208.1
click at [16, 200] on div "Message Signers: Gary Parravani (0 selected) Subject: Your Self-Assessment tax …" at bounding box center [196, 218] width 392 height 437
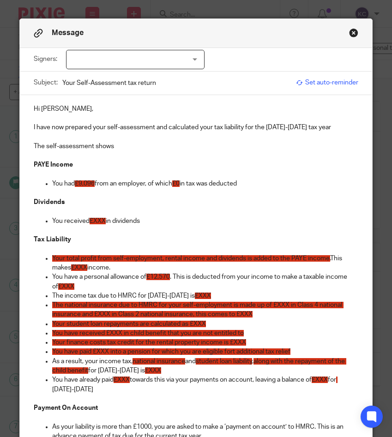
click at [98, 221] on span "£XXX" at bounding box center [97, 221] width 16 height 6
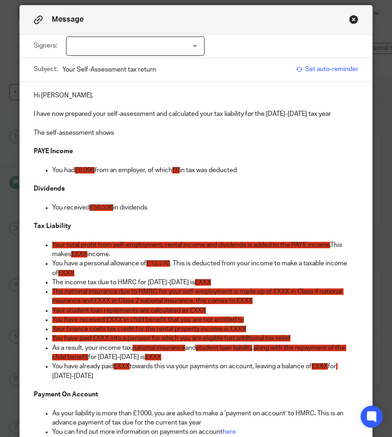
scroll to position [14, 0]
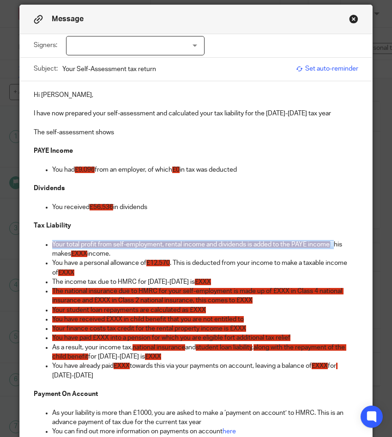
drag, startPoint x: 334, startPoint y: 246, endPoint x: 48, endPoint y: 248, distance: 286.5
click at [52, 248] on li "Your total profit from self-employment, rental income and dividends is added to…" at bounding box center [204, 249] width 305 height 19
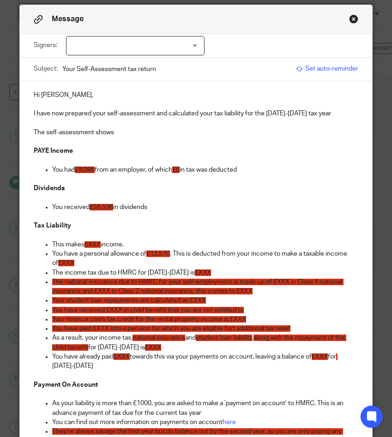
click at [95, 244] on span "£XXX" at bounding box center [92, 244] width 16 height 6
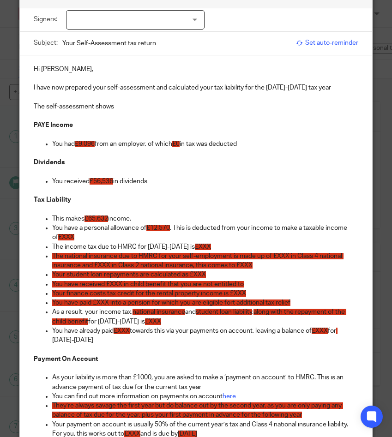
scroll to position [48, 0]
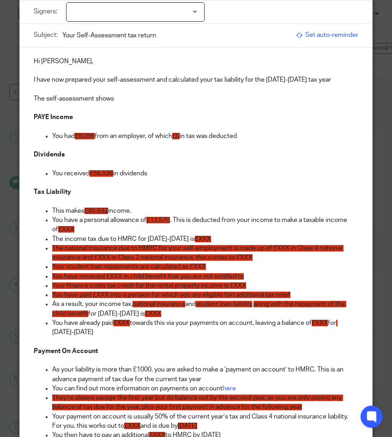
click at [67, 232] on span "£XXX" at bounding box center [66, 229] width 16 height 6
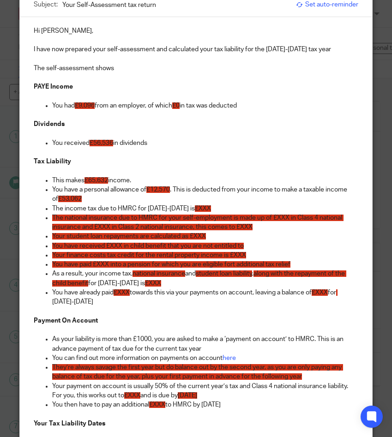
scroll to position [89, 0]
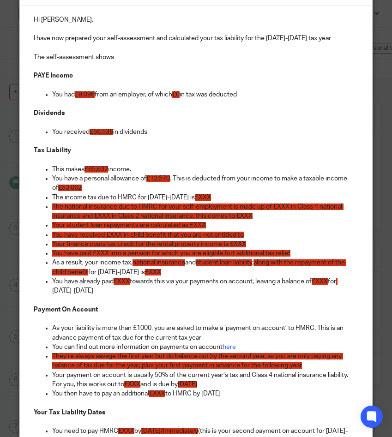
click at [200, 196] on span "£XXX" at bounding box center [203, 197] width 16 height 6
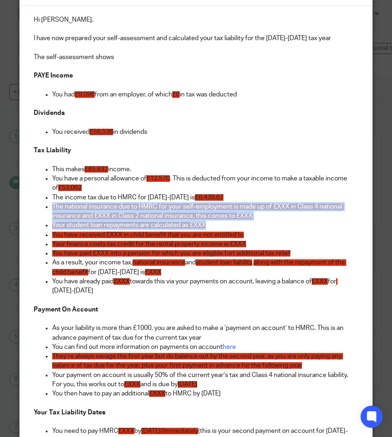
drag, startPoint x: 219, startPoint y: 225, endPoint x: 46, endPoint y: 205, distance: 174.2
click at [46, 205] on ul "This makes £65,632 income. You have a personal allowance of £12,570 . This is d…" at bounding box center [196, 235] width 324 height 140
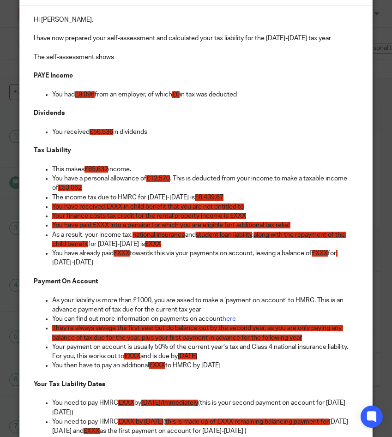
click at [117, 206] on span "You have received £XXX in child benefit that you are not entitled to" at bounding box center [147, 206] width 191 height 6
drag, startPoint x: 302, startPoint y: 237, endPoint x: 198, endPoint y: 238, distance: 103.8
click at [198, 238] on p "As a result, your income tax, national insurance and student loan liability , a…" at bounding box center [204, 239] width 305 height 19
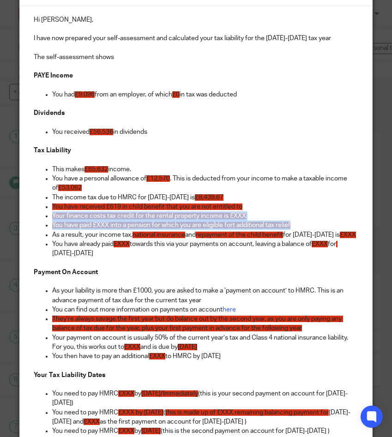
drag, startPoint x: 297, startPoint y: 225, endPoint x: 4, endPoint y: 218, distance: 293.4
click at [4, 218] on div "Message Signers: Gary Parravani (0 selected) Subject: Your Self-Assessment tax …" at bounding box center [196, 218] width 392 height 437
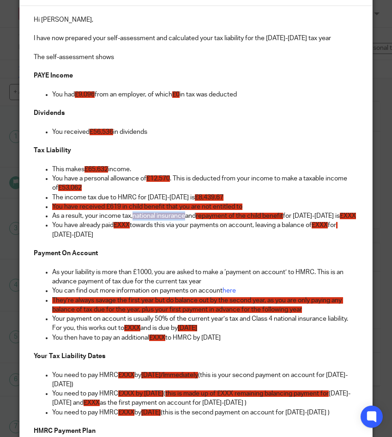
drag, startPoint x: 188, startPoint y: 217, endPoint x: 135, endPoint y: 218, distance: 53.1
click at [135, 218] on p "As a result, your income tax, national insurance and repayment of the child ben…" at bounding box center [204, 215] width 305 height 9
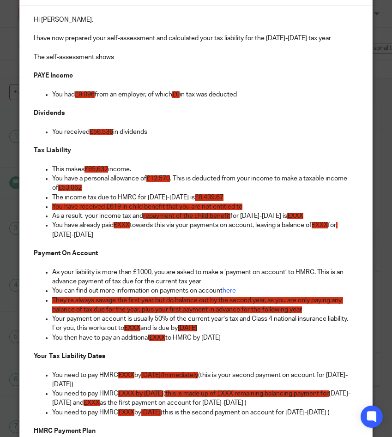
click at [291, 216] on span "£XXX" at bounding box center [295, 216] width 16 height 6
click at [127, 225] on span "£XXX" at bounding box center [121, 225] width 16 height 6
click at [336, 226] on span "£XXX" at bounding box center [328, 225] width 16 height 6
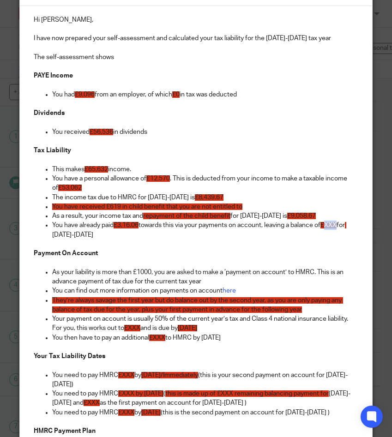
click at [336, 226] on span "£XXX" at bounding box center [328, 225] width 16 height 6
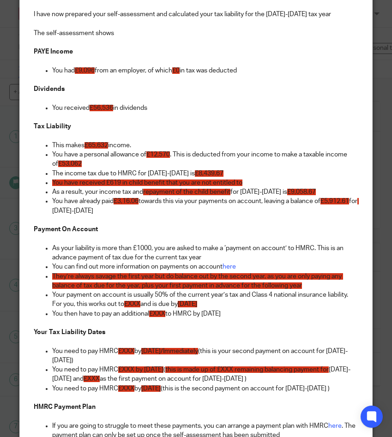
scroll to position [125, 0]
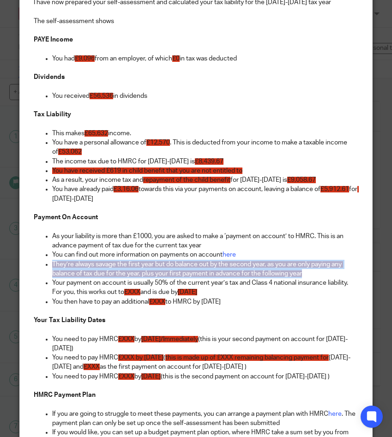
drag, startPoint x: 308, startPoint y: 277, endPoint x: -33, endPoint y: 265, distance: 341.1
click at [0, 265] on html "Work Email Clients Team Reports Settings Work Email Clients Team Reports Settin…" at bounding box center [196, 218] width 392 height 437
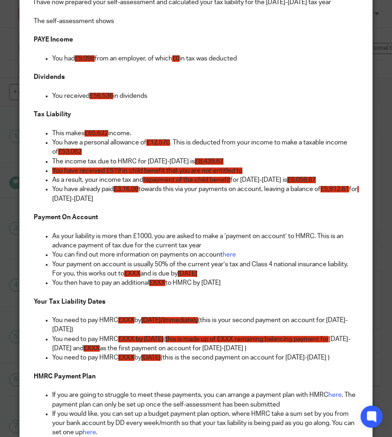
click at [133, 273] on span "£XXX" at bounding box center [132, 273] width 16 height 6
click at [164, 284] on span "£XXX" at bounding box center [157, 283] width 16 height 6
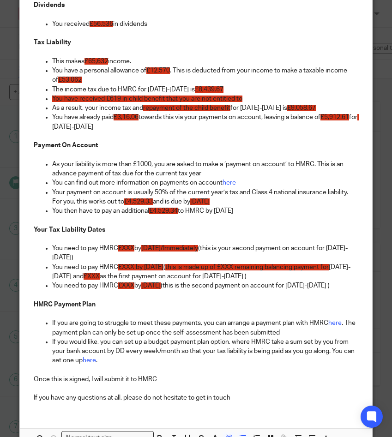
scroll to position [215, 0]
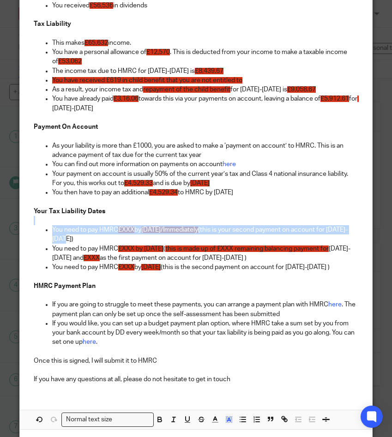
drag, startPoint x: 101, startPoint y: 239, endPoint x: 22, endPoint y: 224, distance: 80.8
click at [22, 224] on div "Hi Gary, I have now prepared your self-assessment and calculated your tax liabi…" at bounding box center [195, 136] width 351 height 512
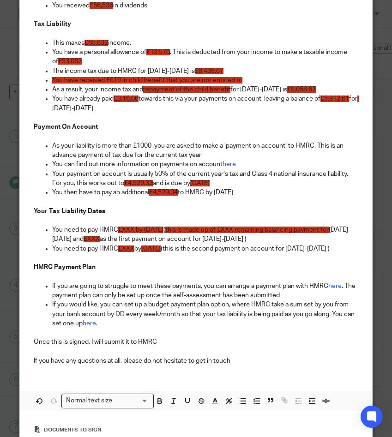
click at [127, 232] on span "£XXX by 31st January 2026" at bounding box center [140, 229] width 45 height 6
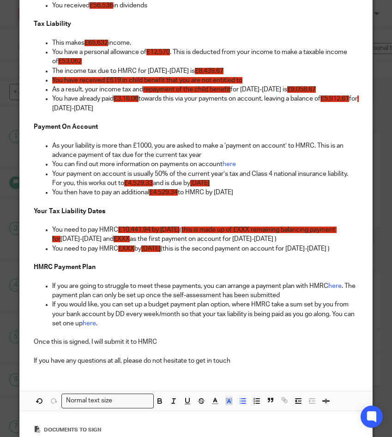
click at [280, 231] on span "this is made up of £XXX remaining balancing payment for" at bounding box center [194, 234] width 284 height 16
click at [130, 240] on span "£XXX" at bounding box center [121, 239] width 16 height 6
click at [128, 246] on span "£XXX" at bounding box center [126, 248] width 16 height 6
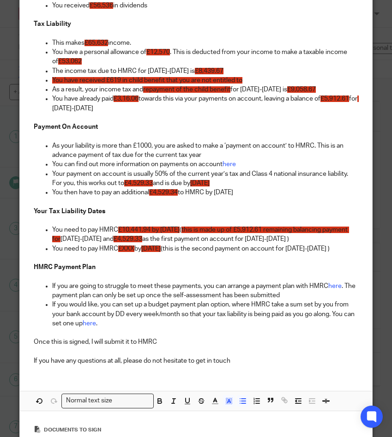
click at [128, 246] on span "£XXX" at bounding box center [126, 248] width 16 height 6
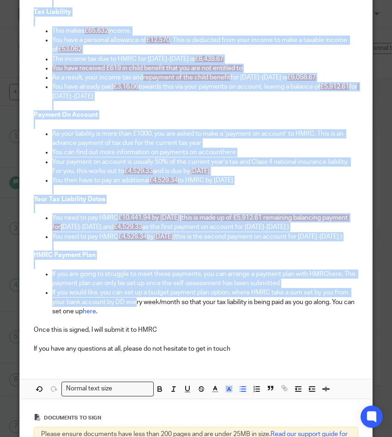
scroll to position [0, 0]
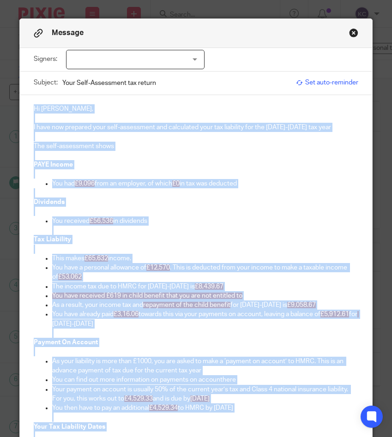
drag, startPoint x: 188, startPoint y: 370, endPoint x: 28, endPoint y: -73, distance: 471.3
click at [28, 0] on html "Work Email Clients Team Reports Settings Work Email Clients Team Reports Settin…" at bounding box center [196, 218] width 392 height 437
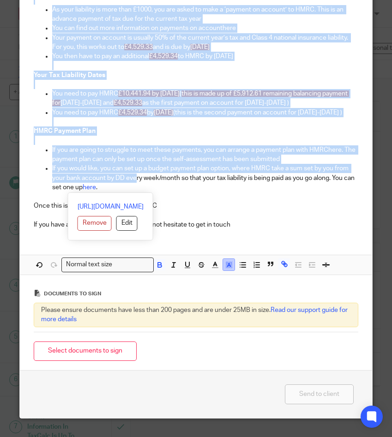
click at [227, 264] on polyline "button" at bounding box center [228, 265] width 3 height 4
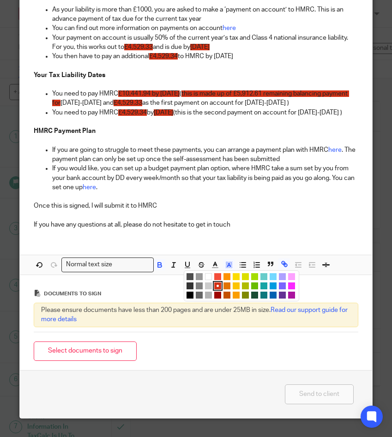
click at [210, 279] on li "color:#FFFFFF" at bounding box center [208, 276] width 7 height 7
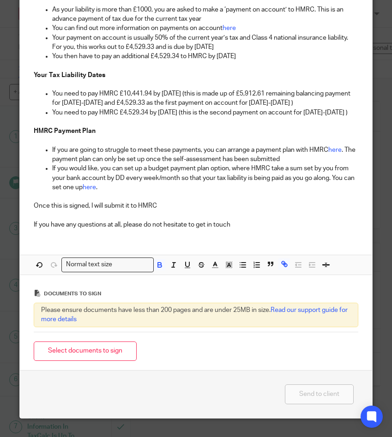
click at [204, 315] on div "Please ensure documents have less than 200 pages and are under 25MB in size. Re…" at bounding box center [196, 315] width 324 height 24
click at [109, 354] on button "Select documents to sign" at bounding box center [85, 351] width 103 height 20
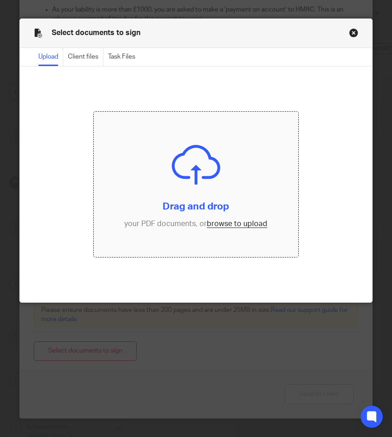
click at [166, 139] on input "file" at bounding box center [196, 184] width 204 height 145
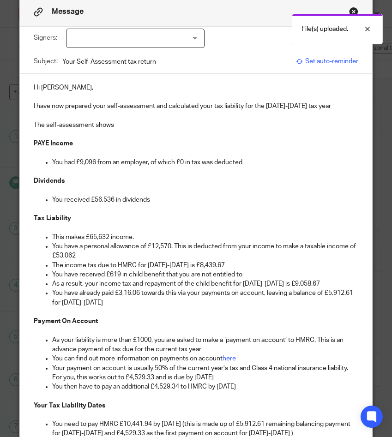
scroll to position [0, 0]
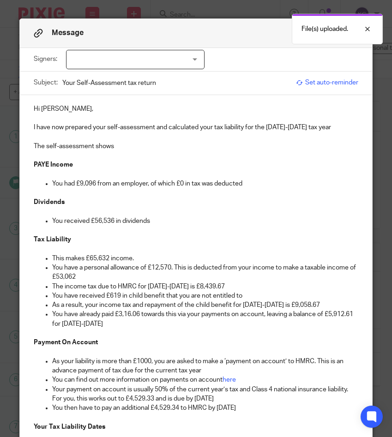
click at [98, 58] on div at bounding box center [135, 59] width 138 height 19
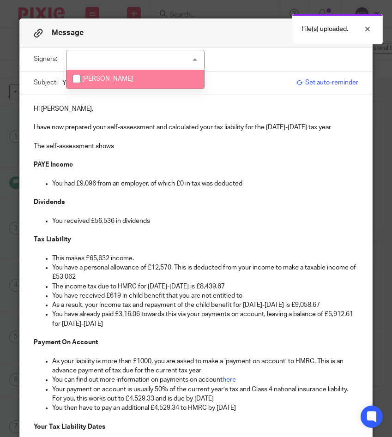
click at [100, 76] on span "Gary Parravani" at bounding box center [107, 79] width 51 height 6
checkbox input "true"
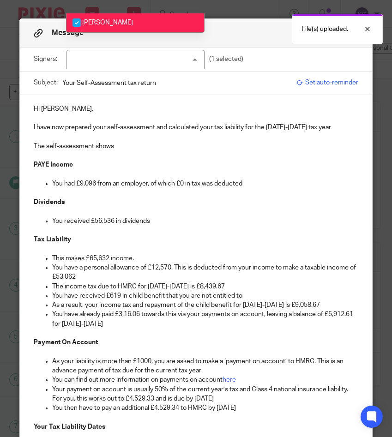
scroll to position [384, 0]
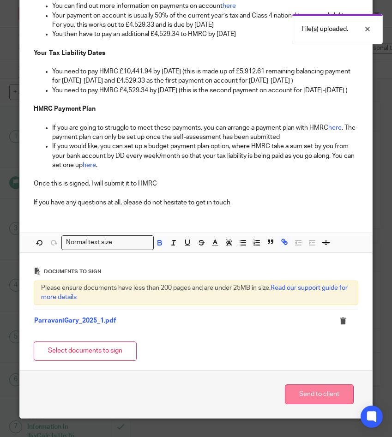
click at [312, 397] on button "Send to client" at bounding box center [319, 394] width 69 height 20
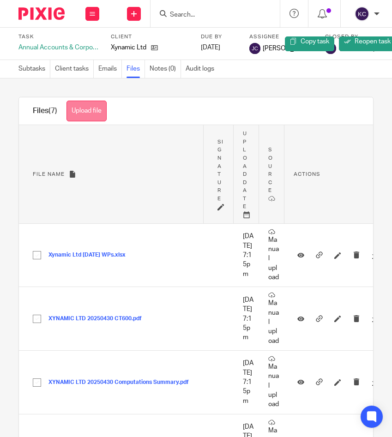
click at [91, 117] on button "Upload file" at bounding box center [86, 111] width 40 height 21
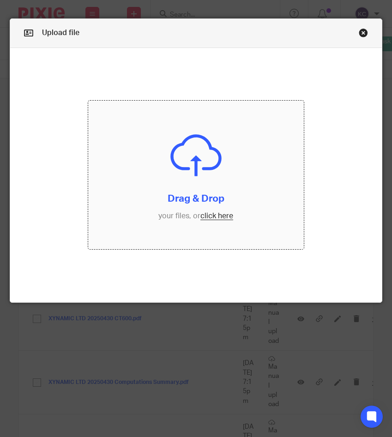
click at [201, 186] on input "file" at bounding box center [195, 175] width 215 height 148
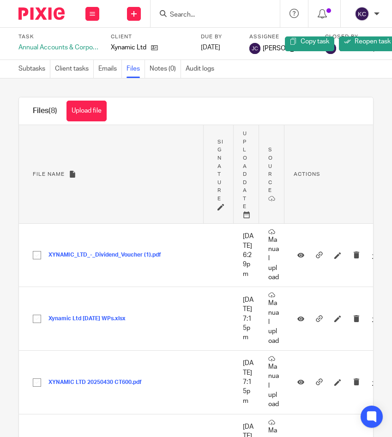
click at [222, 16] on input "Search" at bounding box center [210, 15] width 83 height 8
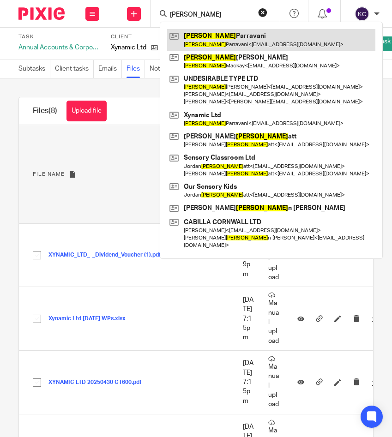
type input "[PERSON_NAME]"
click at [205, 40] on link at bounding box center [271, 39] width 208 height 21
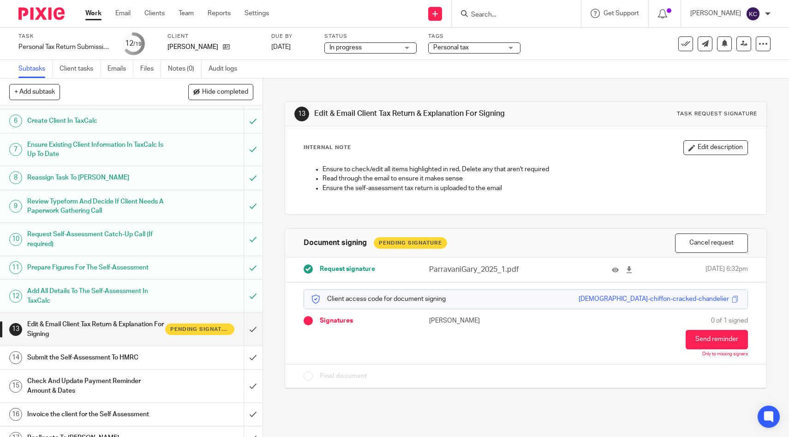
scroll to position [239, 0]
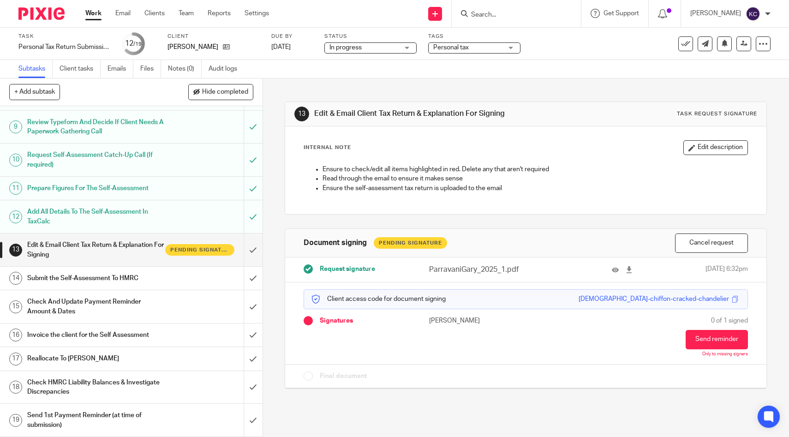
click at [165, 301] on div "Check And Update Payment Reminder Amount & Dates" at bounding box center [130, 307] width 207 height 24
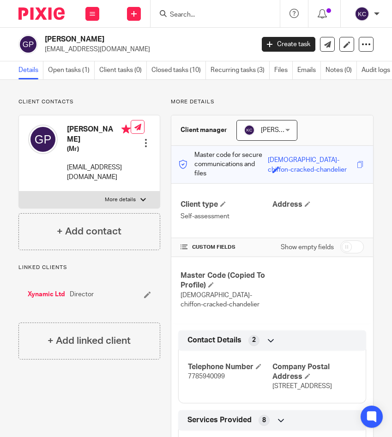
click at [342, 240] on input "checkbox" at bounding box center [352, 246] width 24 height 13
checkbox input "true"
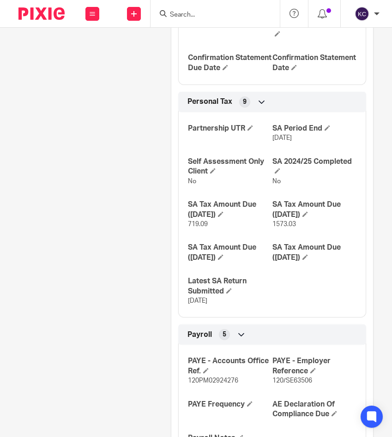
scroll to position [842, 0]
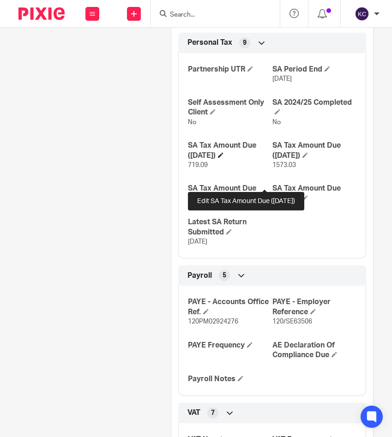
click at [223, 158] on span at bounding box center [221, 155] width 6 height 6
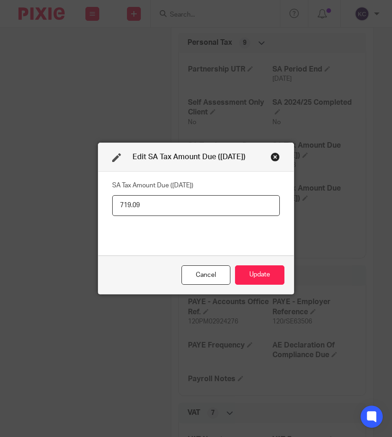
click at [274, 152] on div "Close this dialog window" at bounding box center [274, 156] width 9 height 9
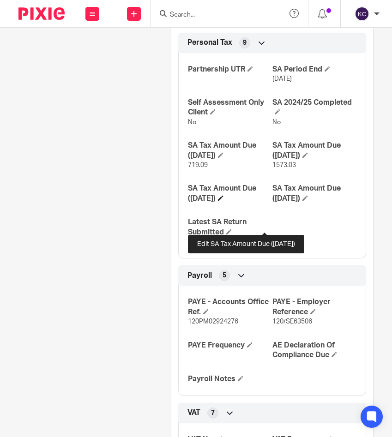
click at [223, 201] on span at bounding box center [221, 198] width 6 height 6
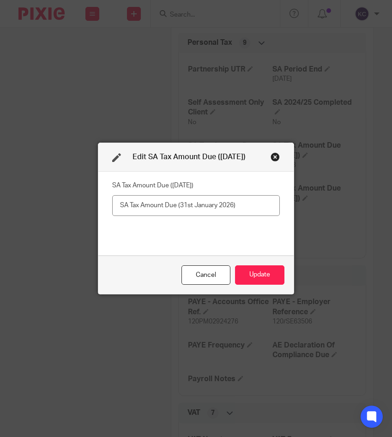
click at [159, 213] on input "text" at bounding box center [195, 205] width 167 height 21
type input "10,441.94"
click at [249, 277] on button "Update" at bounding box center [259, 275] width 49 height 20
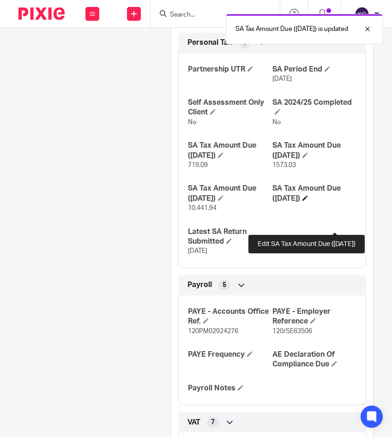
click at [308, 201] on span at bounding box center [305, 198] width 6 height 6
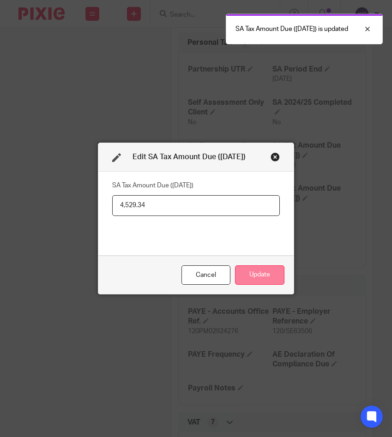
type input "4,529.34"
click at [242, 270] on button "Update" at bounding box center [259, 275] width 49 height 20
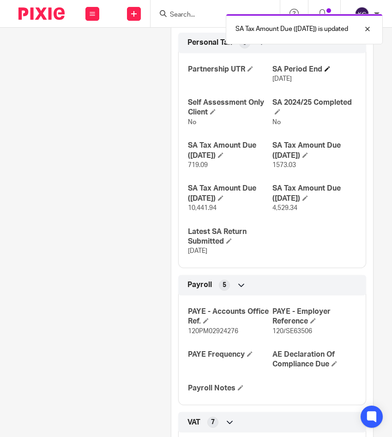
click at [327, 74] on h4 "SA Period End" at bounding box center [314, 70] width 84 height 10
click at [327, 71] on span at bounding box center [327, 69] width 6 height 6
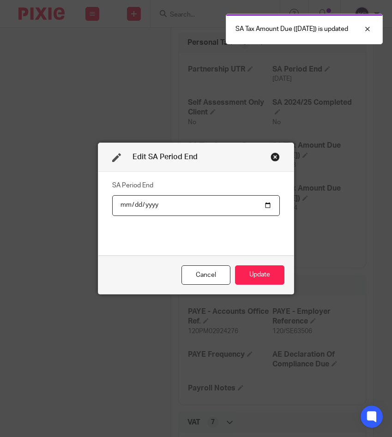
click at [151, 207] on input "[DATE]" at bounding box center [195, 205] width 167 height 21
type input "[DATE]"
click at [265, 270] on button "Update" at bounding box center [259, 275] width 49 height 20
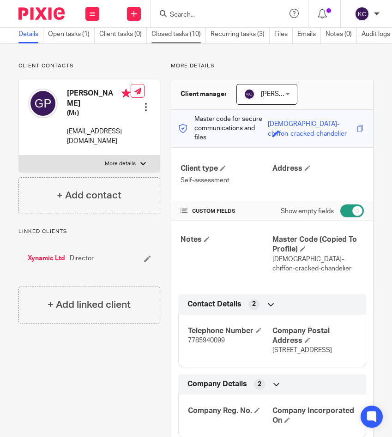
scroll to position [0, 0]
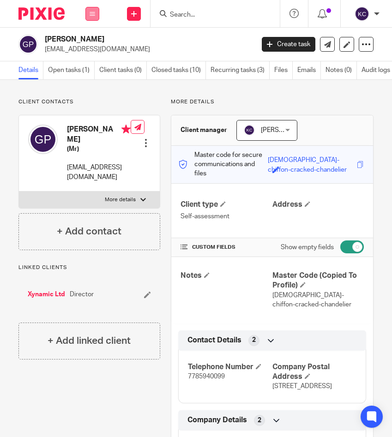
click at [88, 12] on button at bounding box center [92, 14] width 14 height 14
click at [89, 113] on link "Settings" at bounding box center [92, 110] width 24 height 6
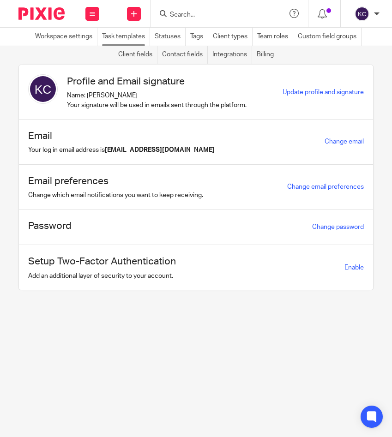
click at [123, 38] on link "Task templates" at bounding box center [126, 37] width 48 height 18
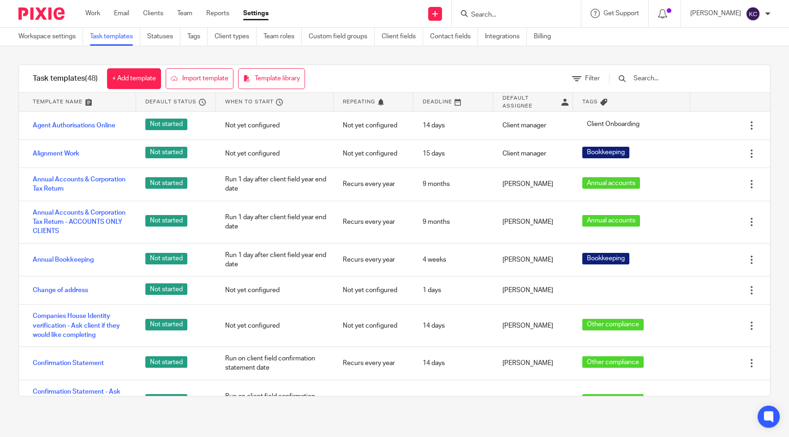
click at [391, 81] on input "text" at bounding box center [685, 78] width 107 height 10
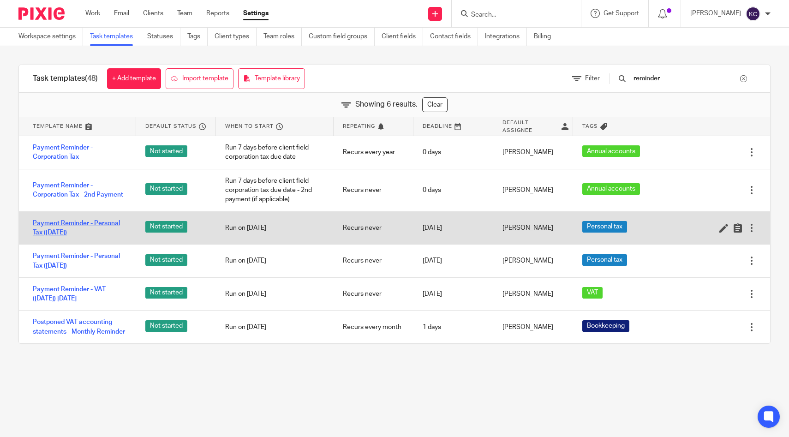
type input "reminder"
click at [67, 233] on link "Payment Reminder - Personal Tax ([DATE])" at bounding box center [80, 228] width 94 height 19
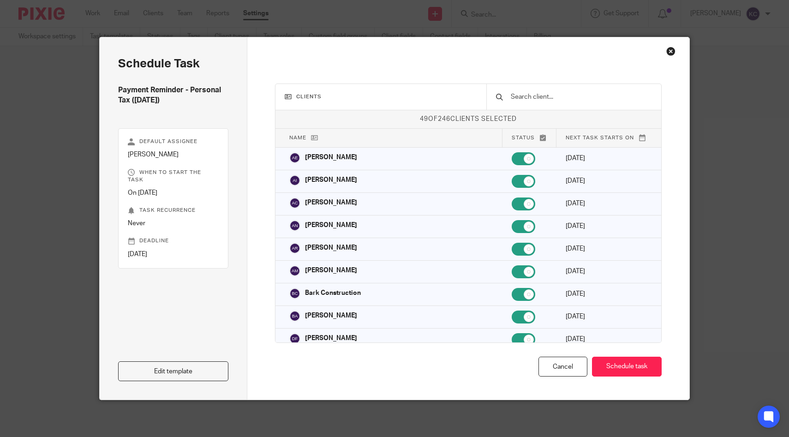
click at [556, 92] on input "text" at bounding box center [581, 97] width 142 height 10
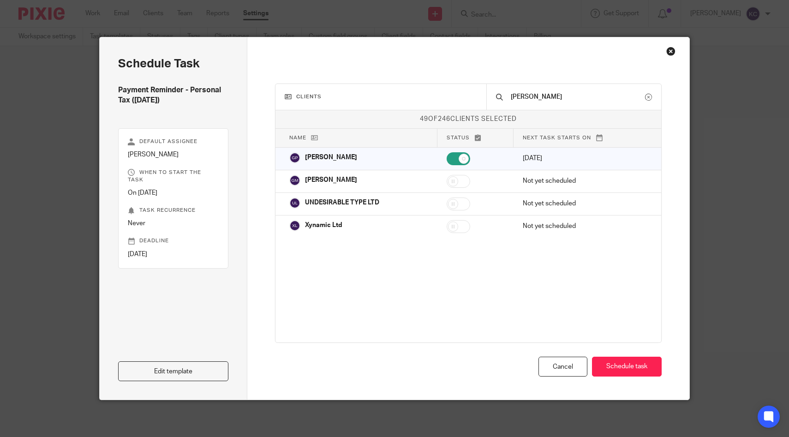
type input "[PERSON_NAME]"
click at [670, 49] on div "Close this dialog window" at bounding box center [670, 51] width 9 height 9
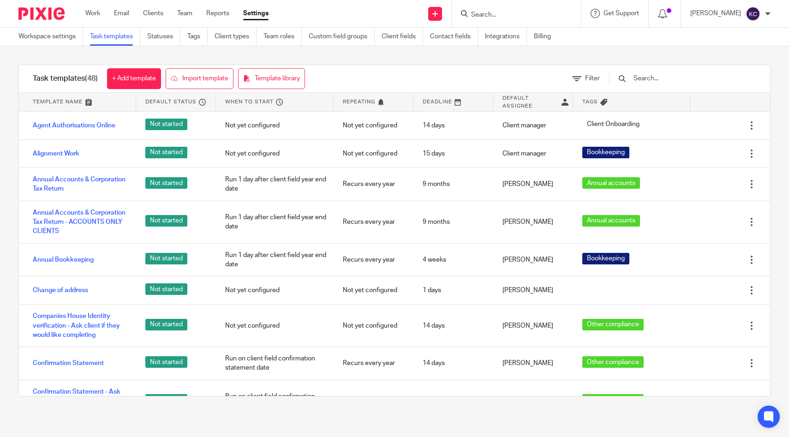
click at [684, 77] on input "text" at bounding box center [685, 78] width 107 height 10
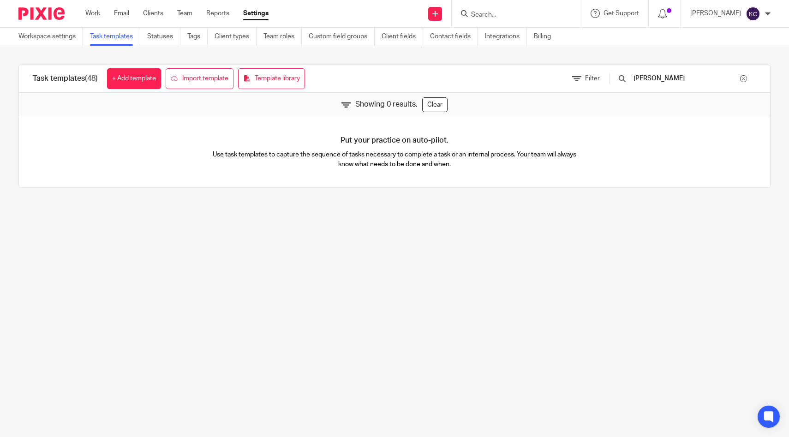
click at [683, 75] on input "[PERSON_NAME]" at bounding box center [685, 78] width 107 height 10
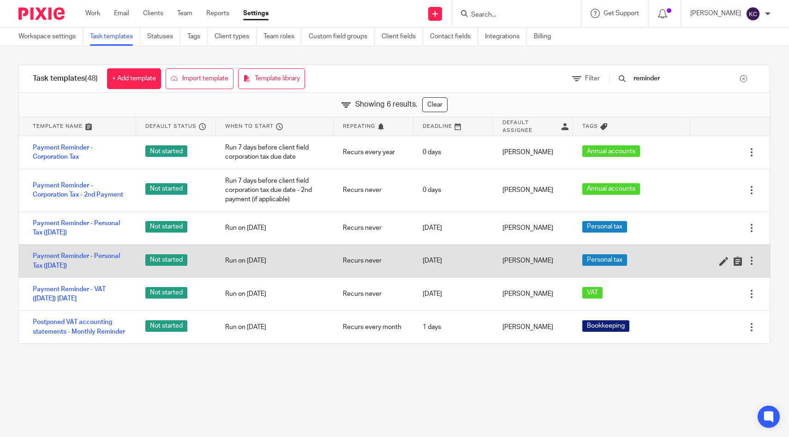
type input "reminder"
click at [438, 257] on div "[DATE]" at bounding box center [453, 260] width 80 height 23
click at [52, 265] on link "Payment Reminder - Personal Tax ([DATE])" at bounding box center [80, 260] width 94 height 19
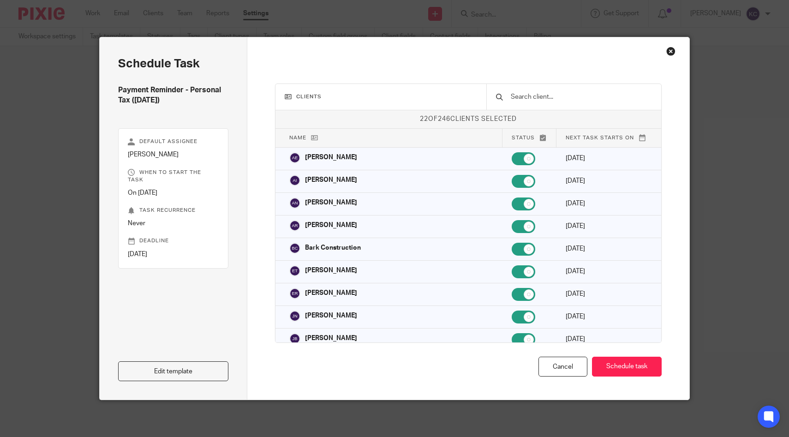
click at [594, 93] on input "text" at bounding box center [581, 97] width 142 height 10
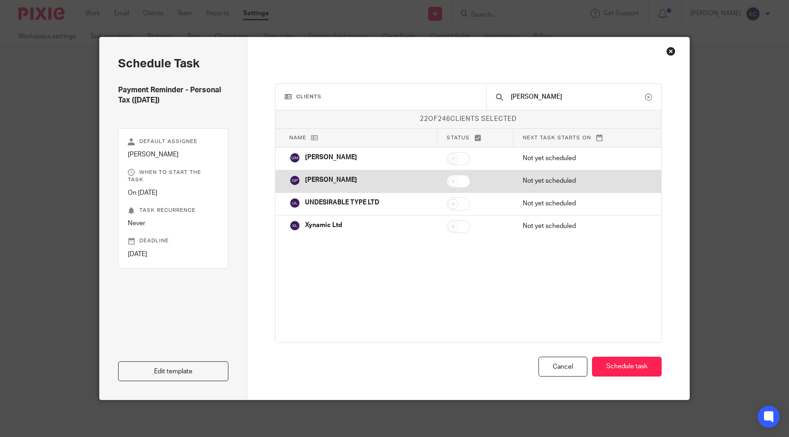
type input "gary"
click at [463, 178] on input "checkbox" at bounding box center [459, 181] width 24 height 13
checkbox input "true"
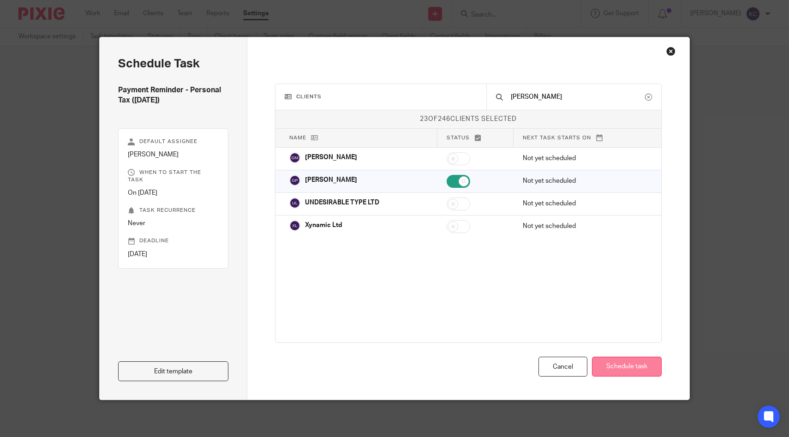
click at [608, 365] on button "Schedule task" at bounding box center [627, 367] width 70 height 20
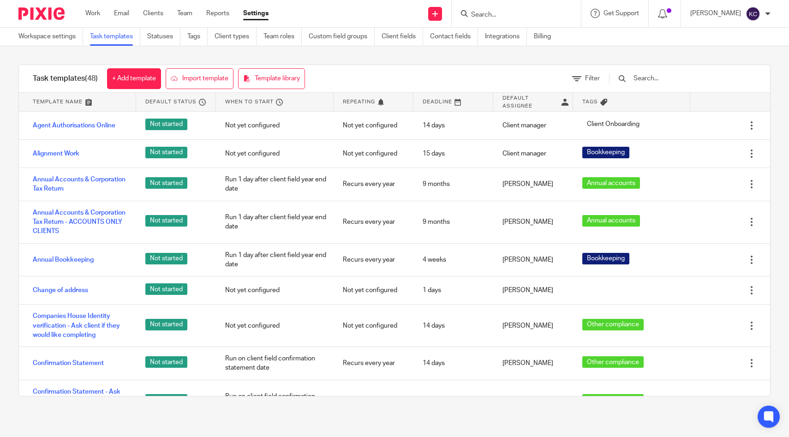
click at [524, 13] on input "Search" at bounding box center [511, 15] width 83 height 8
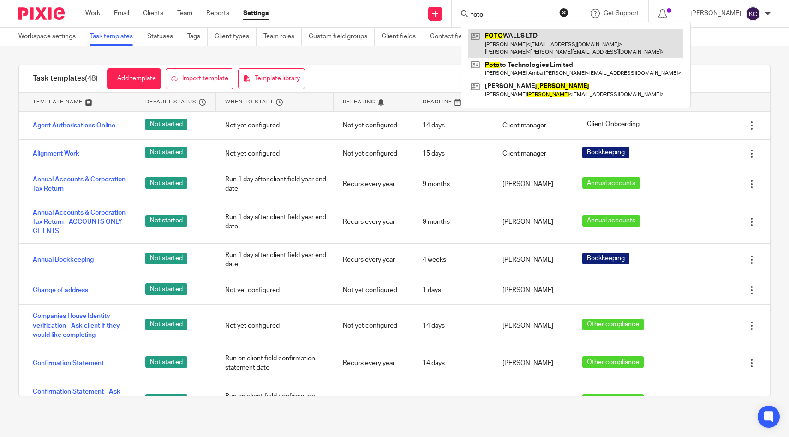
type input "foto"
click at [498, 44] on link at bounding box center [575, 43] width 215 height 29
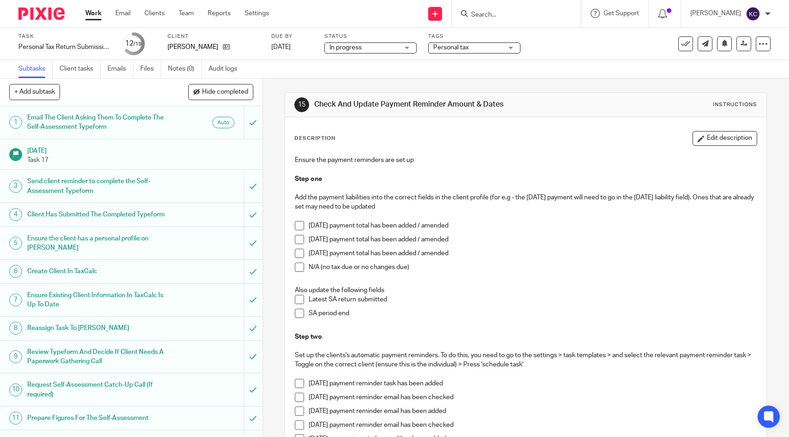
click at [299, 238] on span at bounding box center [299, 239] width 9 height 9
click at [300, 250] on span at bounding box center [299, 253] width 9 height 9
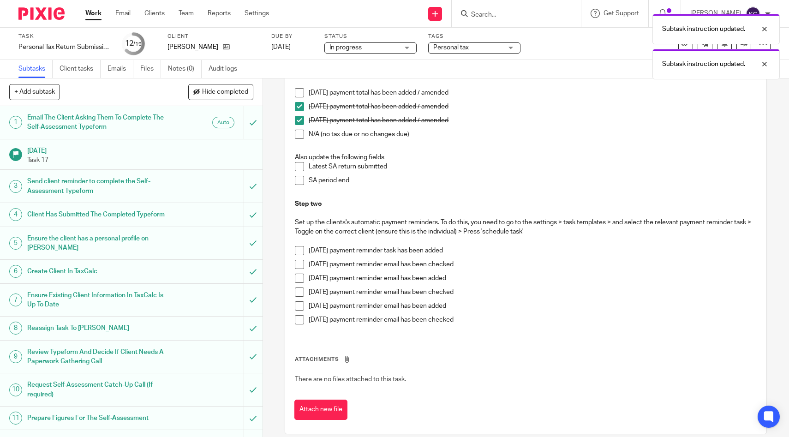
scroll to position [138, 0]
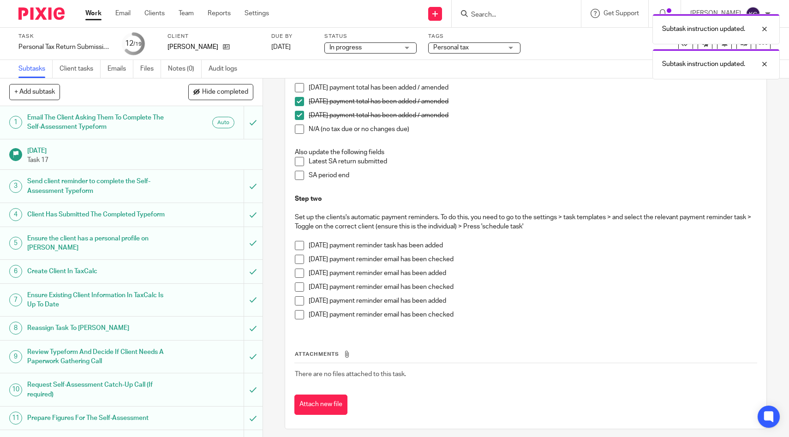
click at [299, 243] on span at bounding box center [299, 245] width 9 height 9
click at [297, 244] on span at bounding box center [299, 245] width 9 height 9
click at [298, 273] on span at bounding box center [299, 272] width 9 height 9
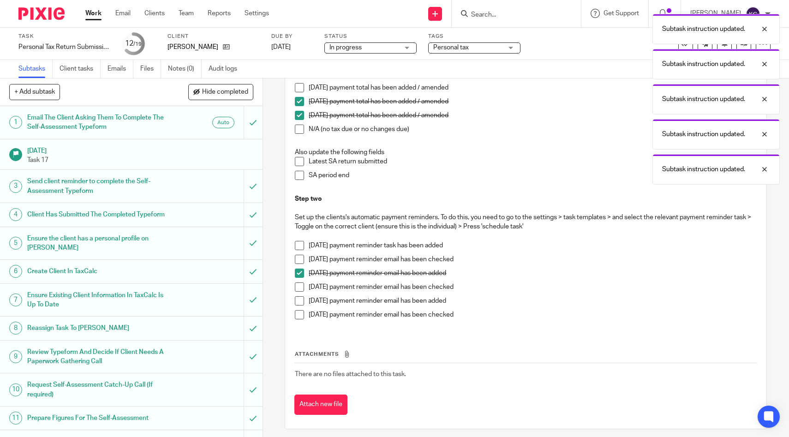
click at [298, 286] on span at bounding box center [299, 286] width 9 height 9
click at [298, 297] on span at bounding box center [299, 300] width 9 height 9
click at [299, 315] on span at bounding box center [299, 314] width 9 height 9
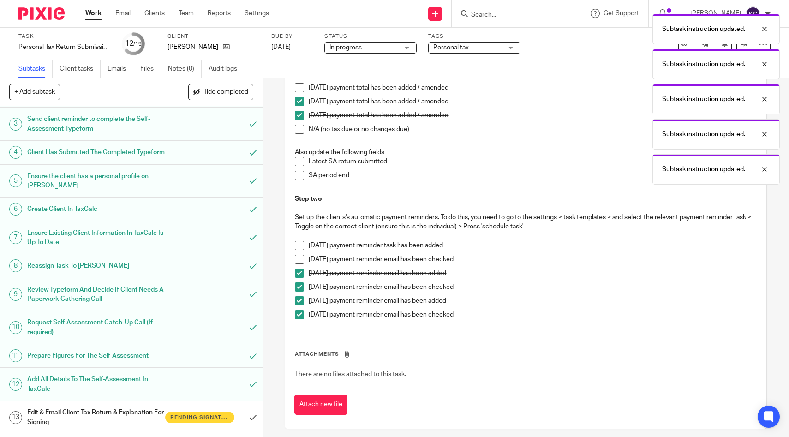
scroll to position [239, 0]
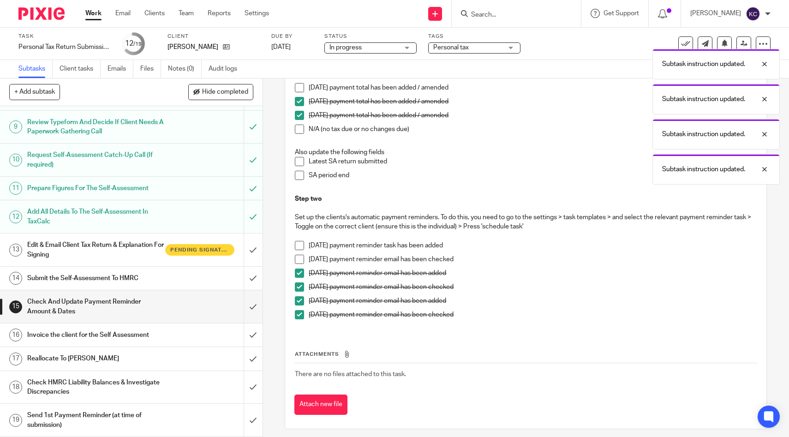
click at [200, 333] on div "Invoice the client for the Self Assessment" at bounding box center [130, 335] width 207 height 14
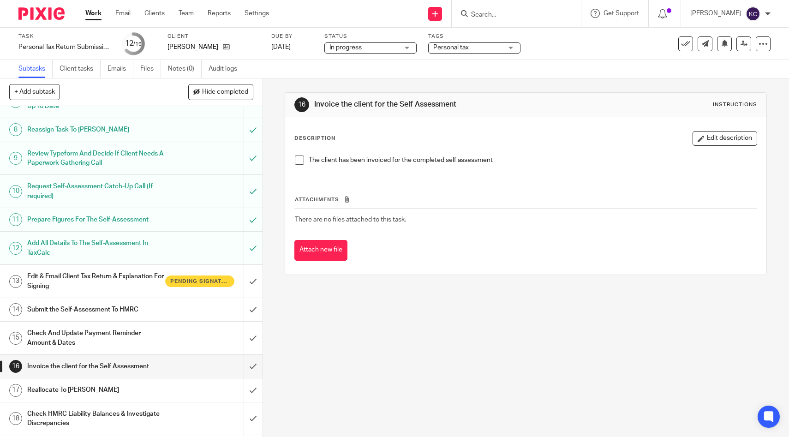
scroll to position [239, 0]
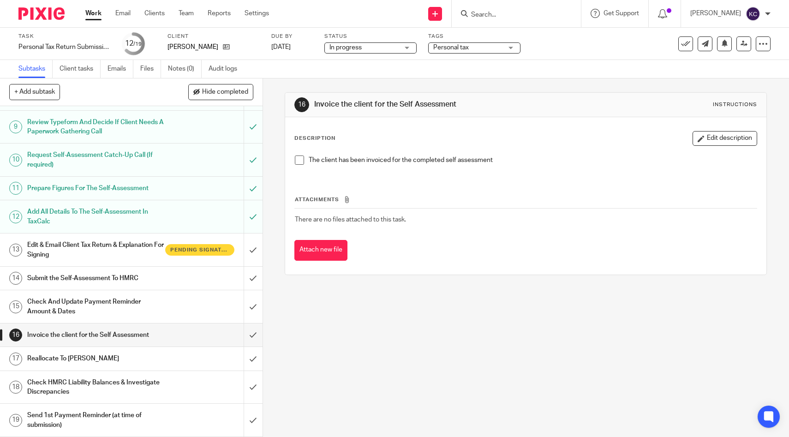
click at [301, 161] on span at bounding box center [299, 159] width 9 height 9
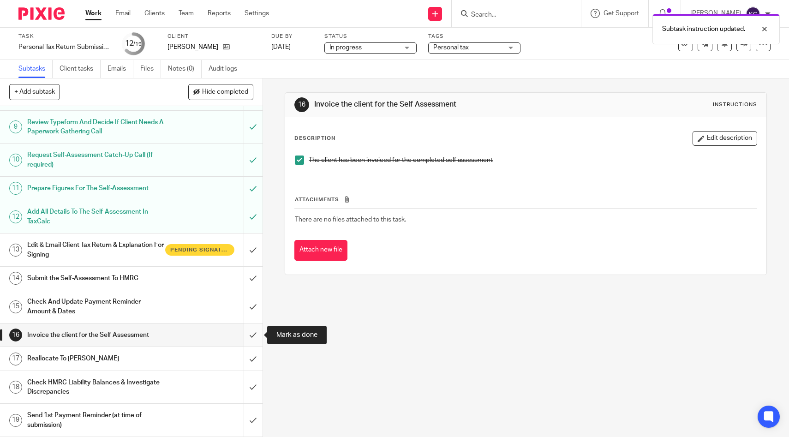
click at [249, 338] on input "submit" at bounding box center [131, 334] width 262 height 23
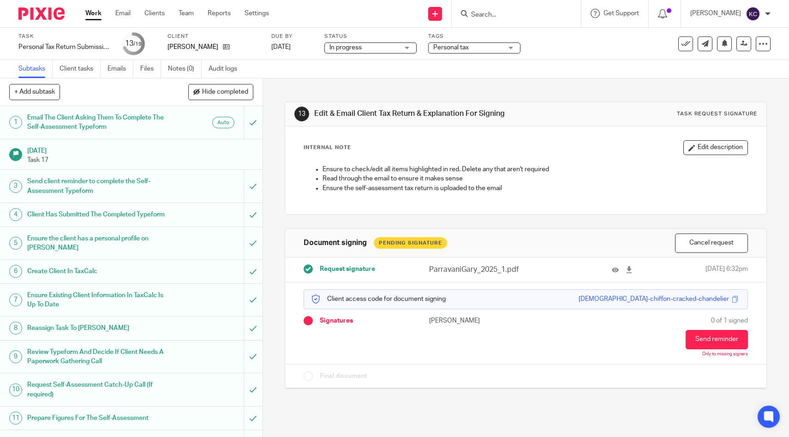
click at [493, 20] on div at bounding box center [516, 13] width 129 height 27
click at [493, 12] on input "Search" at bounding box center [511, 15] width 83 height 8
click at [466, 47] on span "Personal tax" at bounding box center [451, 47] width 36 height 6
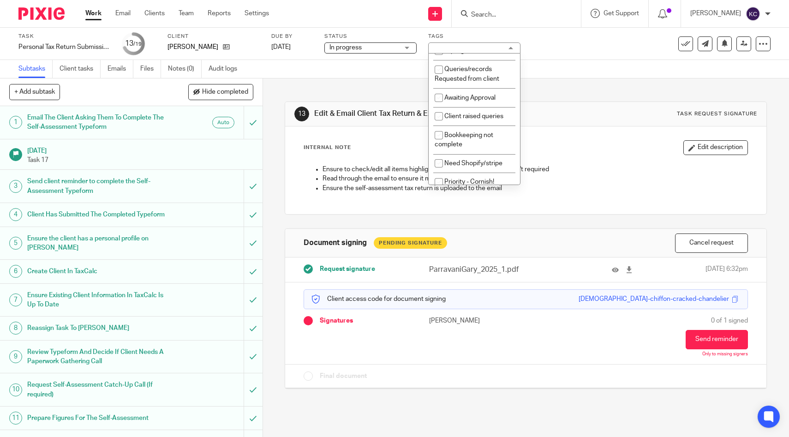
scroll to position [245, 0]
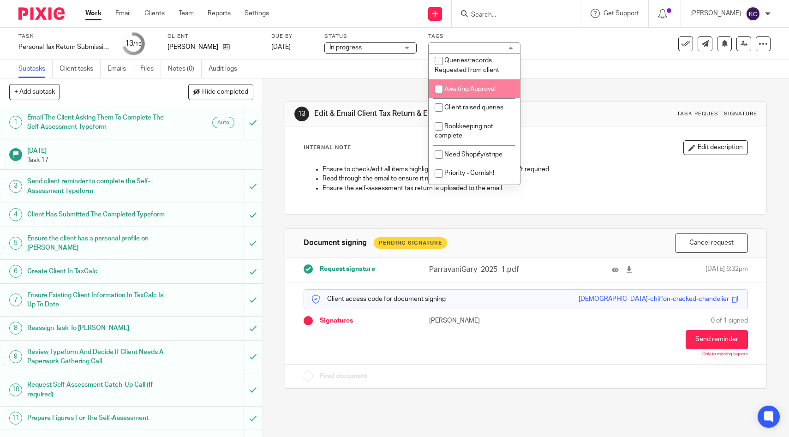
click at [467, 92] on span "Awaiting Approval" at bounding box center [469, 89] width 51 height 6
checkbox input "true"
click at [499, 16] on input "Search" at bounding box center [511, 15] width 83 height 8
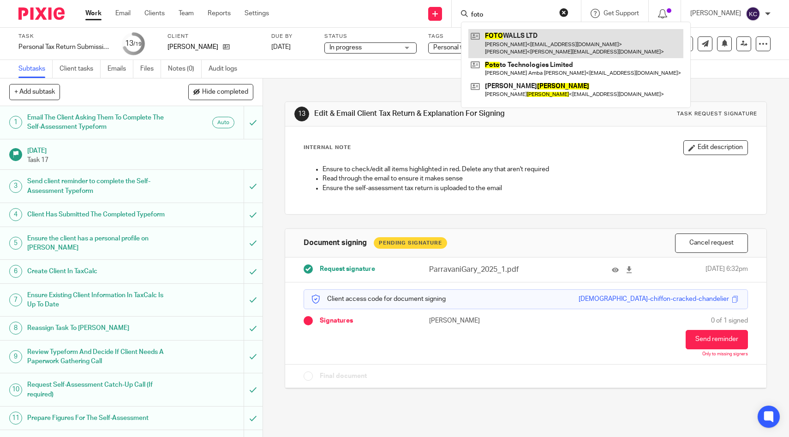
type input "foto"
click at [502, 35] on link at bounding box center [575, 43] width 215 height 29
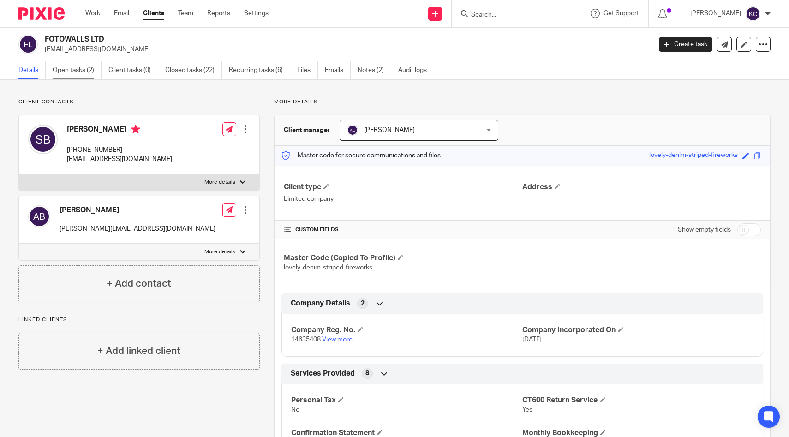
click at [86, 67] on link "Open tasks (2)" at bounding box center [77, 70] width 49 height 18
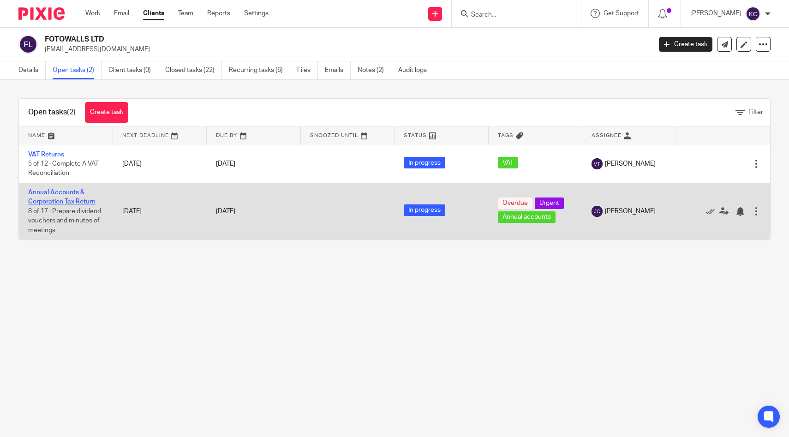
click at [42, 195] on link "Annual Accounts & Corporation Tax Return" at bounding box center [61, 197] width 67 height 16
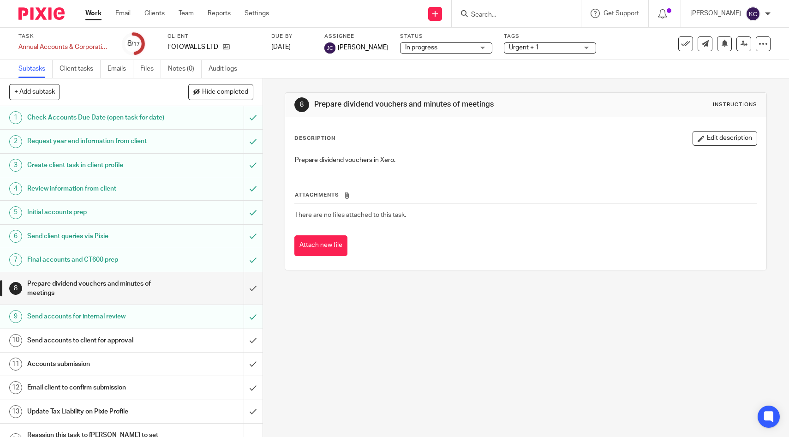
click at [110, 339] on h1 "Send accounts to client for approval" at bounding box center [96, 340] width 138 height 14
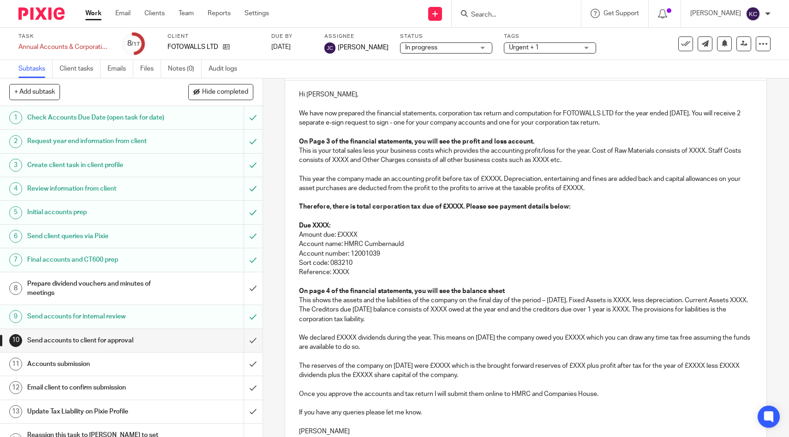
scroll to position [112, 0]
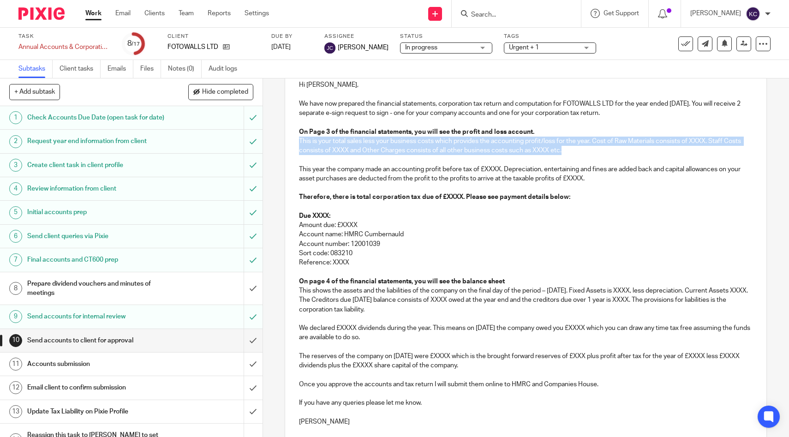
drag, startPoint x: 586, startPoint y: 154, endPoint x: 296, endPoint y: 143, distance: 290.8
click at [296, 143] on div "Hi Sebastian, We have now prepared the financial statements, corporation tax re…" at bounding box center [525, 252] width 481 height 362
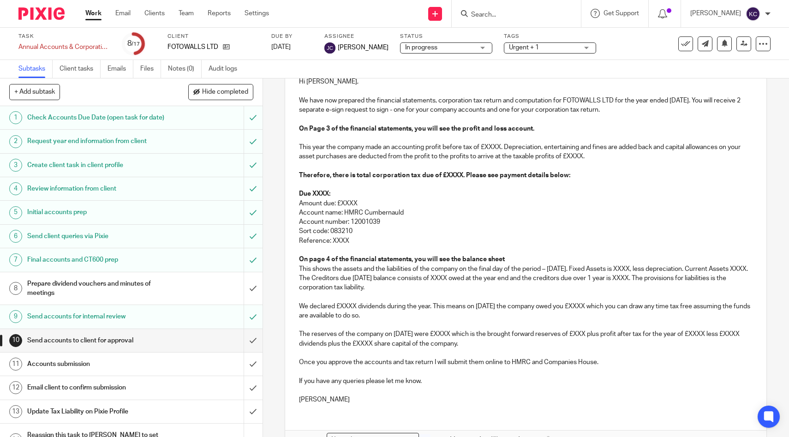
scroll to position [115, 0]
click at [492, 148] on p "This year the company made an accounting profit before tax of £XXXX. Depreciati…" at bounding box center [525, 152] width 453 height 19
drag, startPoint x: 554, startPoint y: 150, endPoint x: 631, endPoint y: 151, distance: 76.1
click at [631, 151] on p "This year the company made an accounting profit before tax of £ 52,249.00 . Dep…" at bounding box center [525, 152] width 453 height 19
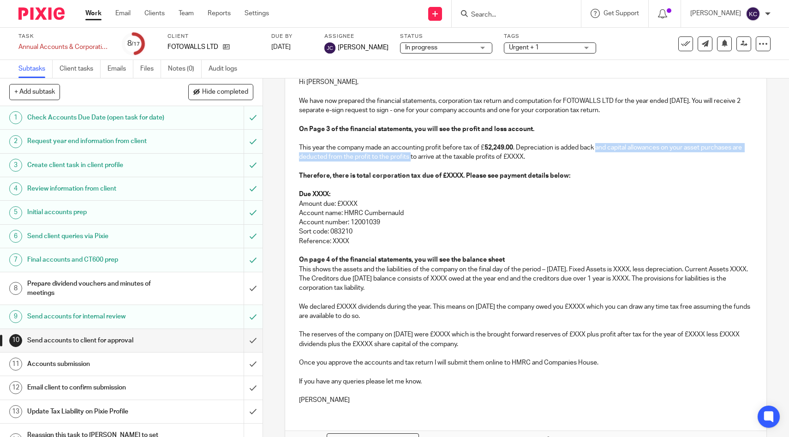
drag, startPoint x: 600, startPoint y: 149, endPoint x: 410, endPoint y: 156, distance: 190.2
click at [410, 156] on p "This year the company made an accounting profit before tax of £ 52,249.00 . Dep…" at bounding box center [525, 152] width 453 height 19
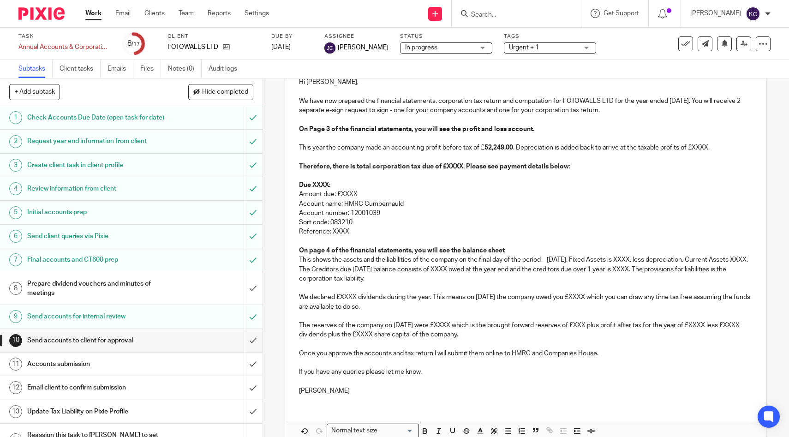
click at [704, 148] on p "This year the company made an accounting profit before tax of £ 52,249.00 . Dep…" at bounding box center [525, 147] width 453 height 9
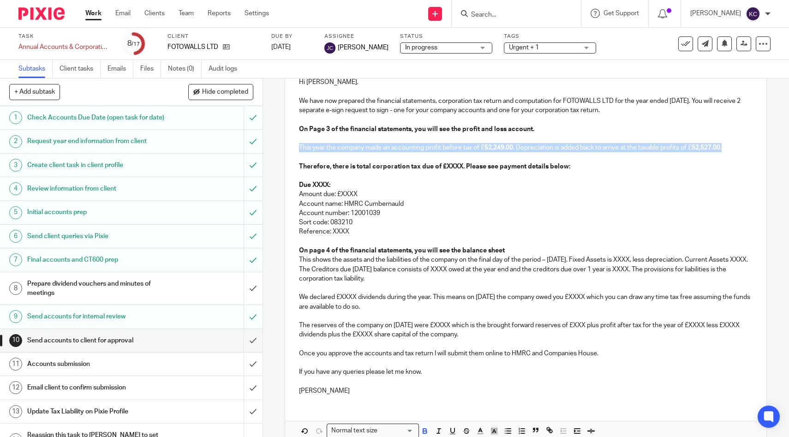
drag, startPoint x: 745, startPoint y: 149, endPoint x: 277, endPoint y: 149, distance: 468.2
click at [277, 149] on div "10 Send accounts to client for approval Manual email Secure the attachments in …" at bounding box center [526, 257] width 526 height 358
click at [427, 430] on icon "button" at bounding box center [425, 431] width 8 height 8
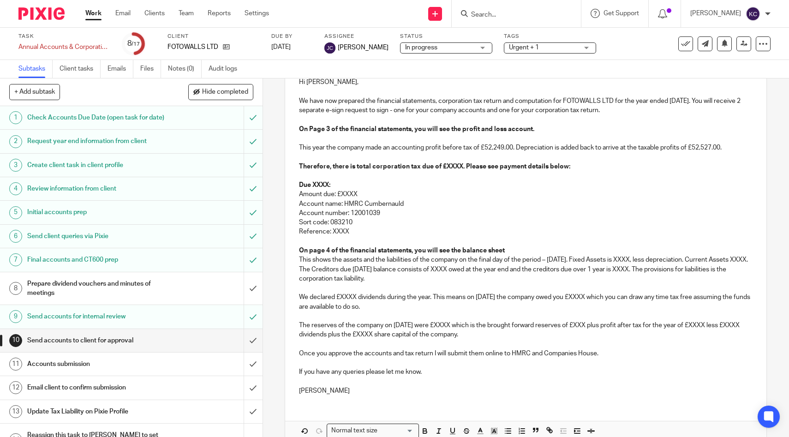
click at [451, 167] on strong "Therefore, there is total corporation tax due of £XXXX. Please see payment deta…" at bounding box center [434, 166] width 271 height 6
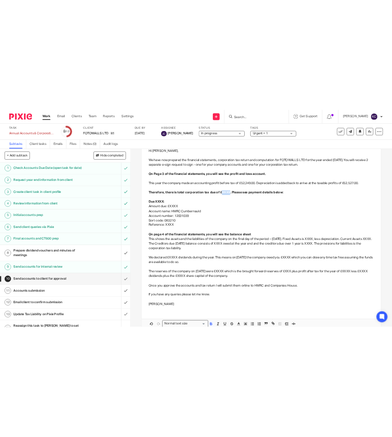
scroll to position [95, 0]
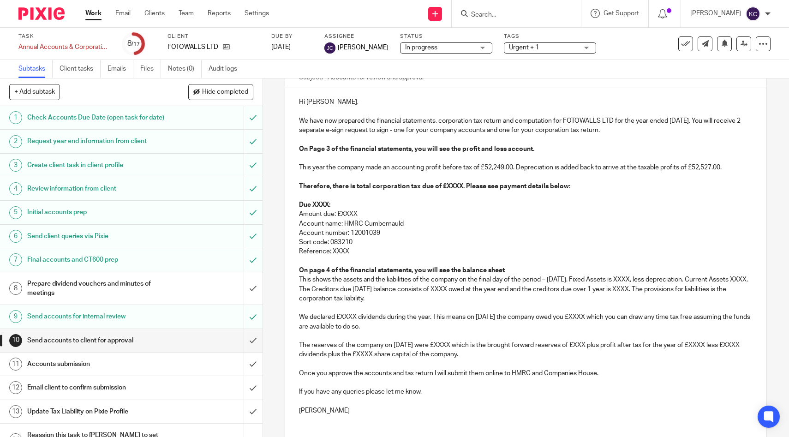
click at [710, 167] on p "This year the company made an accounting profit before tax of £52,249.00. Depre…" at bounding box center [525, 167] width 453 height 9
click at [625, 168] on p "This year the company made an accounting profit before tax of £52,249.00. Depre…" at bounding box center [525, 167] width 453 height 9
click at [598, 168] on p "This year the company made an accounting profit before tax of £52,249.00. Depre…" at bounding box center [525, 167] width 453 height 9
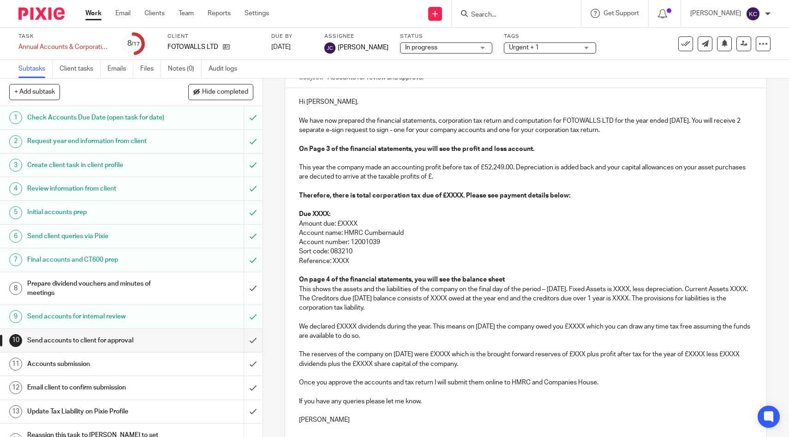
click at [318, 176] on p "This year the company made an accounting profit before tax of £52,249.00. Depre…" at bounding box center [525, 172] width 453 height 19
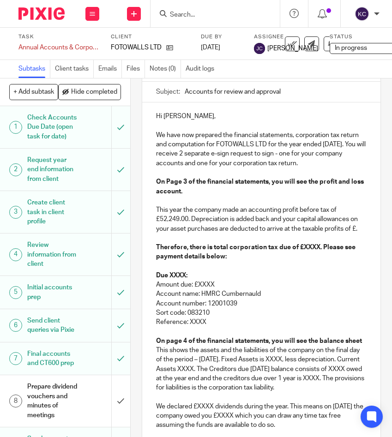
scroll to position [109, 0]
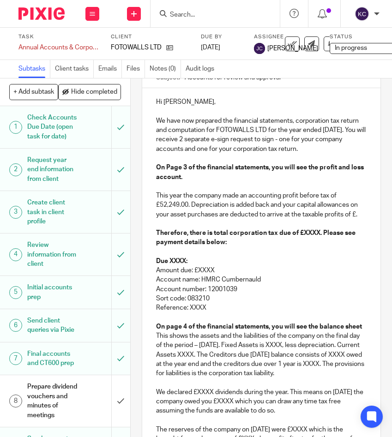
click at [355, 213] on p "This year the company made an accounting profit before tax of £52,249.00. Depre…" at bounding box center [261, 205] width 211 height 28
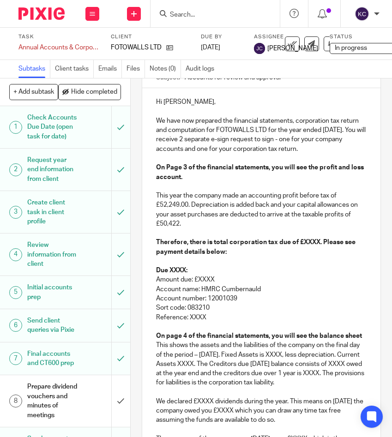
click at [306, 242] on strong "Therefore, there is total corporation tax due of £XXXX. Please see payment deta…" at bounding box center [256, 247] width 201 height 16
click at [177, 270] on strong "Due XXXX:" at bounding box center [171, 270] width 31 height 6
click at [204, 280] on p "Amount due: £XXXX" at bounding box center [261, 279] width 211 height 9
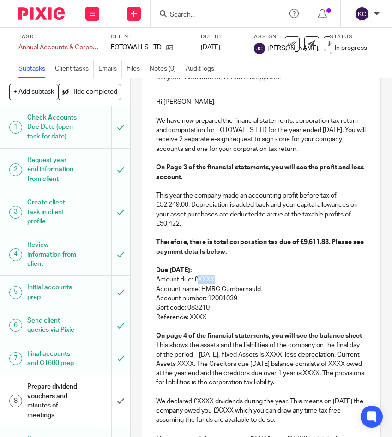
click at [204, 280] on p "Amount due: £XXXX" at bounding box center [261, 279] width 211 height 9
click at [195, 317] on p "Reference: XXXX" at bounding box center [261, 317] width 211 height 9
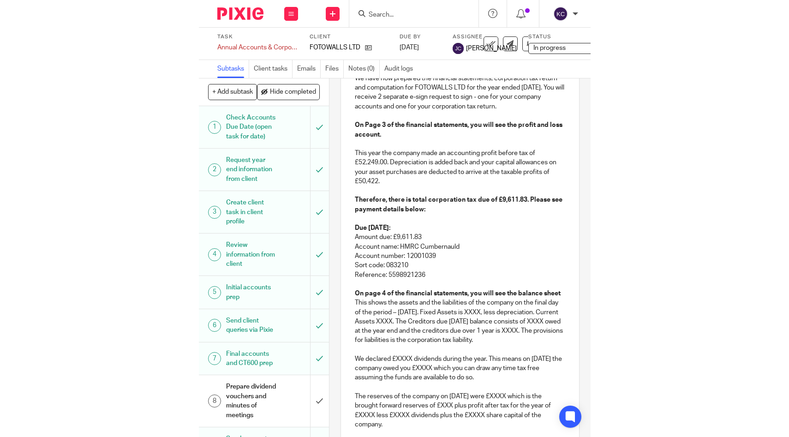
scroll to position [168, 0]
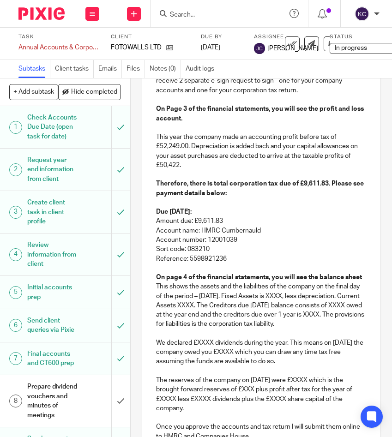
click at [373, 276] on div "Hi Sebastian, We have now prepared the financial statements, corporation tax re…" at bounding box center [261, 257] width 238 height 455
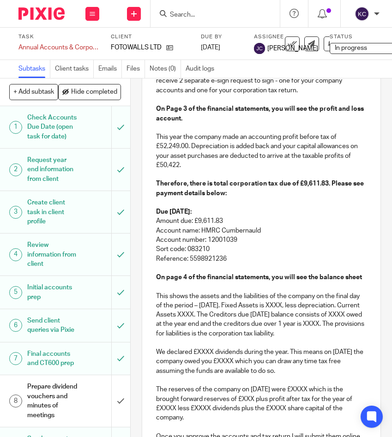
drag, startPoint x: 324, startPoint y: 336, endPoint x: 236, endPoint y: 304, distance: 93.7
click at [236, 304] on p "This shows the assets and the liabilities of the company on the final day of th…" at bounding box center [261, 315] width 211 height 47
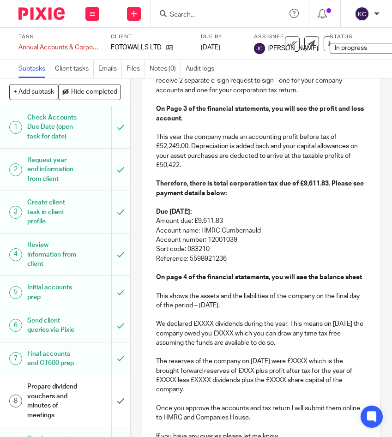
click at [202, 326] on p "We declared £XXXX dividends during the year. This means on 28 Feb 2025 the comp…" at bounding box center [261, 333] width 211 height 28
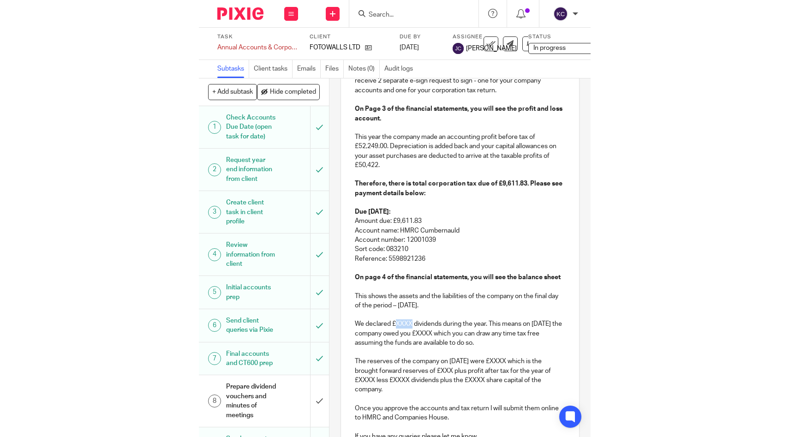
scroll to position [154, 0]
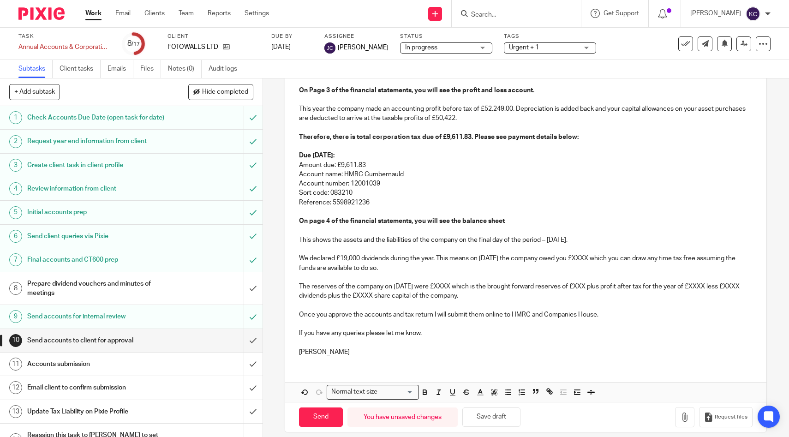
drag, startPoint x: 438, startPoint y: 260, endPoint x: 448, endPoint y: 266, distance: 12.2
click at [448, 266] on p "We declared £19,000 dividends during the year. This means on 28 Feb 2025 the co…" at bounding box center [525, 263] width 453 height 19
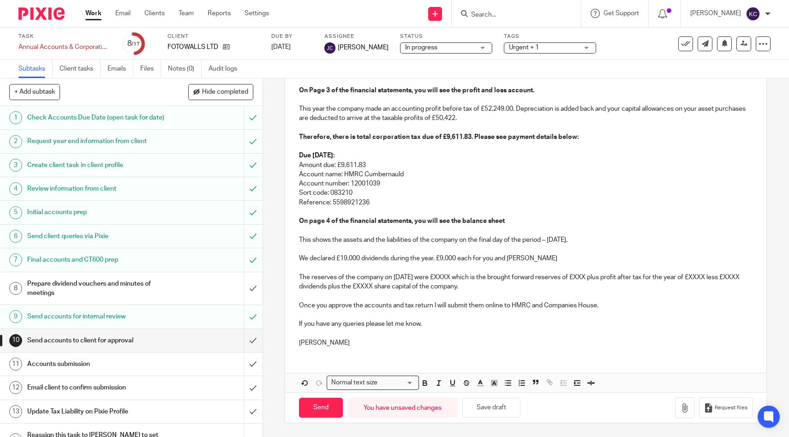
click at [460, 277] on p "The reserves of the company on 28 Feb 2025 were £XXXX which is the brought forw…" at bounding box center [525, 282] width 453 height 19
click at [607, 279] on p "The reserves of the company on 28 Feb 2025 were £ 19,791.95 which is the brough…" at bounding box center [525, 282] width 453 height 19
click at [740, 277] on p "The reserves of the company on 28 Feb 2025 were £ 19,791.95 which is the brough…" at bounding box center [525, 282] width 453 height 19
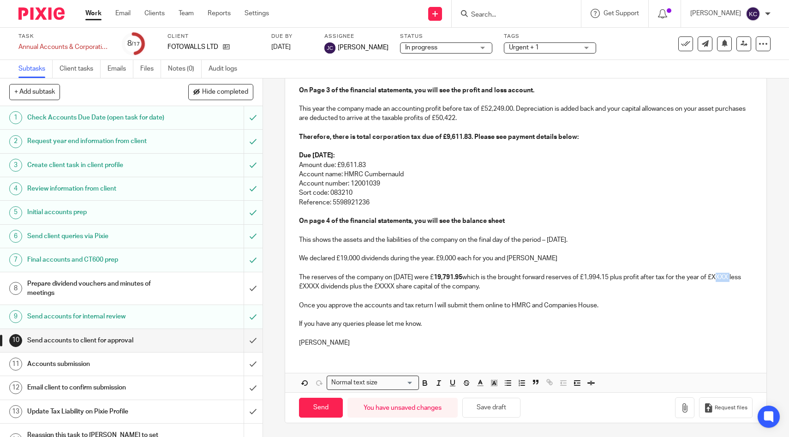
click at [740, 277] on p "The reserves of the company on 28 Feb 2025 were £ 19,791.95 which is the brough…" at bounding box center [525, 282] width 453 height 19
click at [354, 286] on p "The reserves of the company on 28 Feb 2025 were £ 19,791.95 which is the brough…" at bounding box center [525, 282] width 453 height 19
click at [451, 261] on p "We declared £19,000 dividends during the year. £9,000 each for you and Anna" at bounding box center [525, 258] width 453 height 9
click at [435, 286] on p "The reserves of the company on 28 Feb 2025 were £ 19,791.95 which is the brough…" at bounding box center [525, 282] width 453 height 19
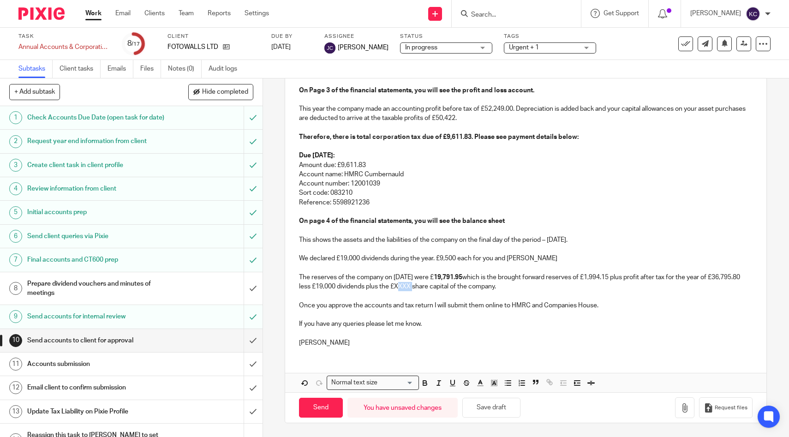
click at [435, 286] on p "The reserves of the company on 28 Feb 2025 were £ 19,791.95 which is the brough…" at bounding box center [525, 282] width 453 height 19
click at [462, 276] on strong "19,791.95" at bounding box center [448, 277] width 29 height 6
click at [422, 387] on icon "button" at bounding box center [425, 383] width 8 height 8
click at [432, 316] on p at bounding box center [525, 314] width 453 height 9
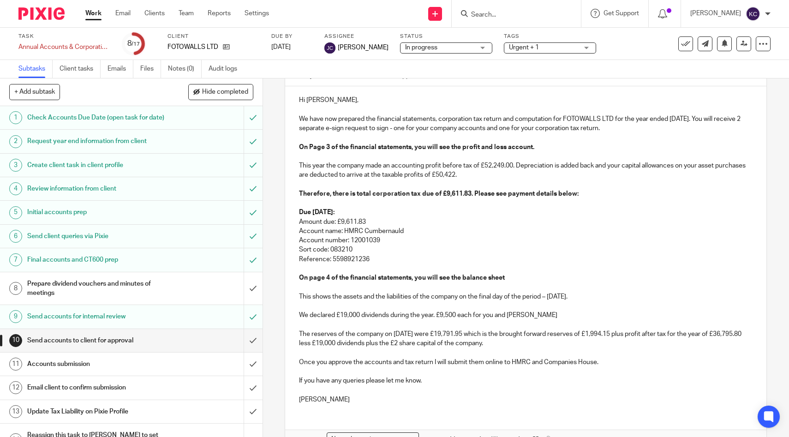
scroll to position [0, 0]
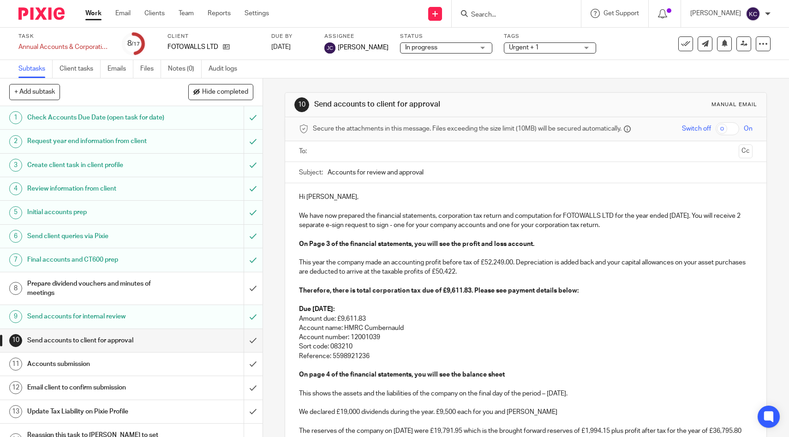
click at [362, 155] on input "text" at bounding box center [525, 151] width 419 height 11
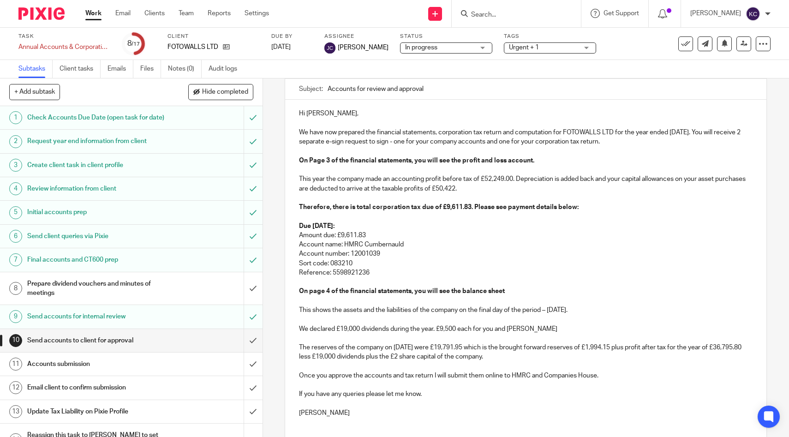
scroll to position [155, 0]
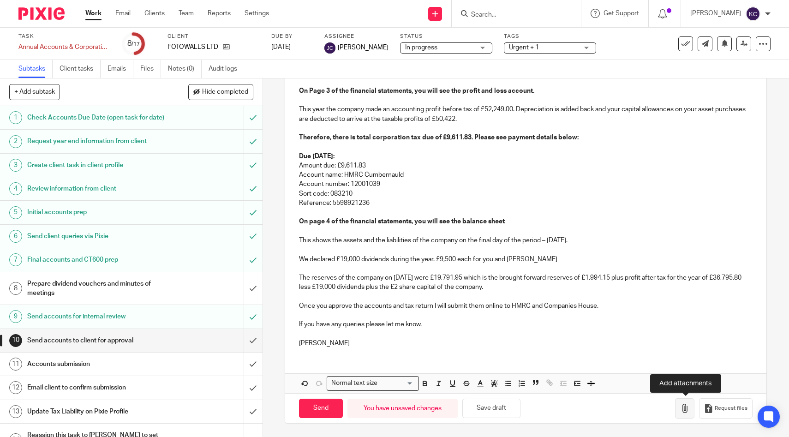
click at [687, 404] on icon "button" at bounding box center [684, 408] width 9 height 9
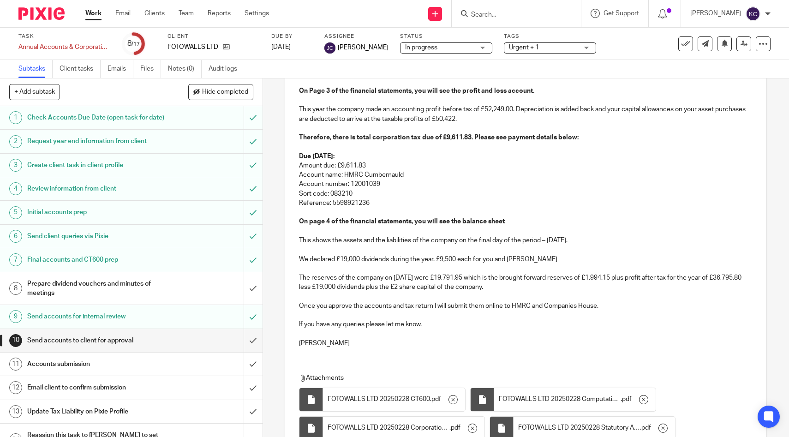
scroll to position [236, 0]
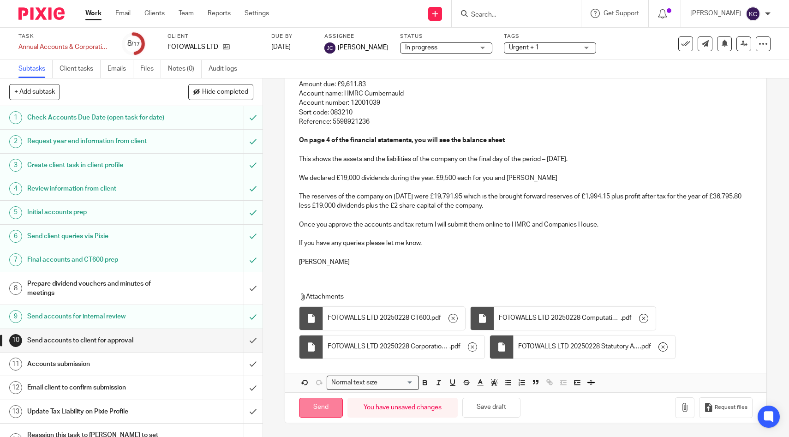
click at [320, 403] on input "Send" at bounding box center [321, 408] width 44 height 20
type input "Sent"
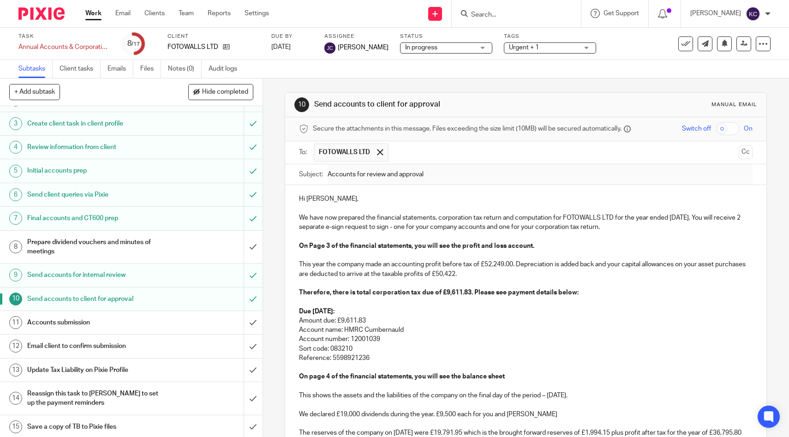
scroll to position [98, 0]
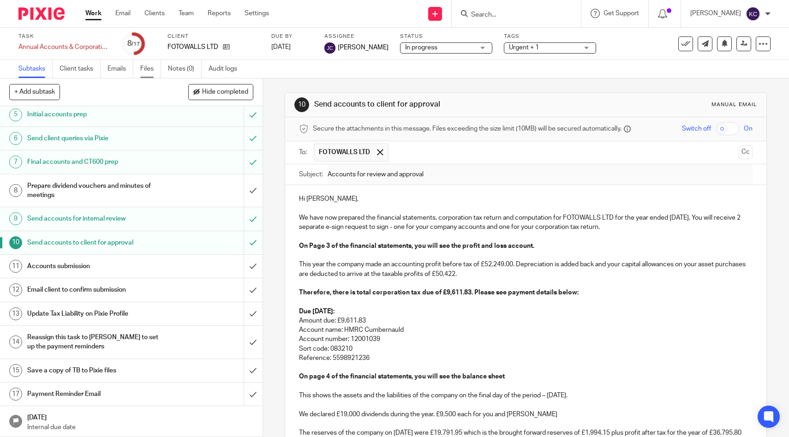
click at [145, 76] on link "Files" at bounding box center [150, 69] width 21 height 18
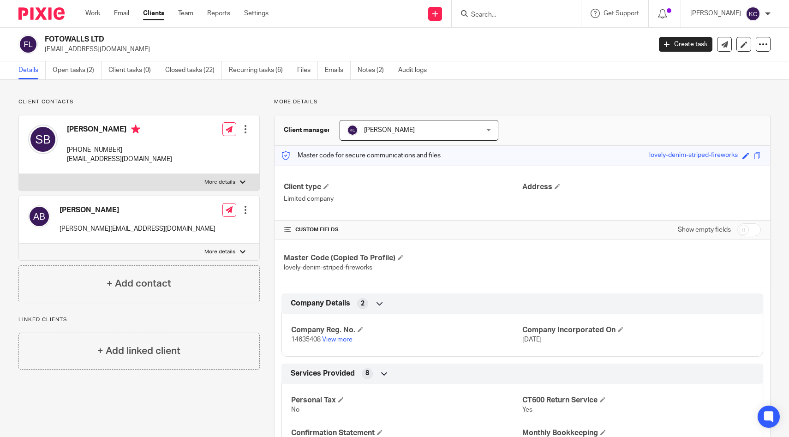
click at [305, 339] on span "14635408" at bounding box center [306, 339] width 30 height 6
copy span "14635408"
click at [93, 129] on h4 "Sebastian Bzdak" at bounding box center [119, 131] width 105 height 12
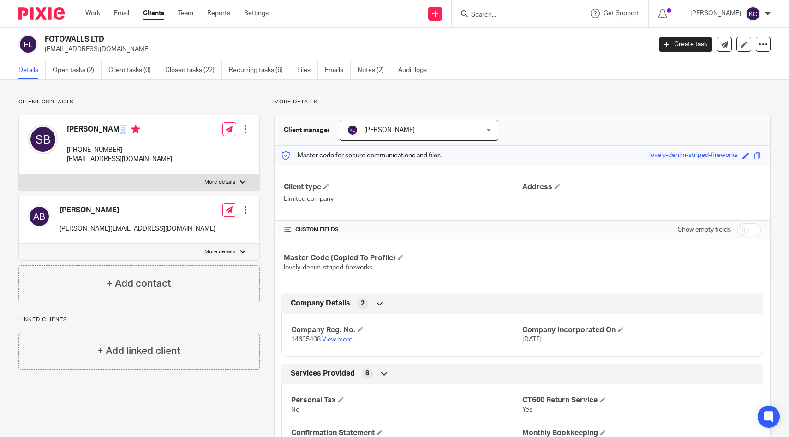
click at [93, 129] on h4 "Sebastian Bzdak" at bounding box center [119, 131] width 105 height 12
copy h4 "Sebastian Bzdak"
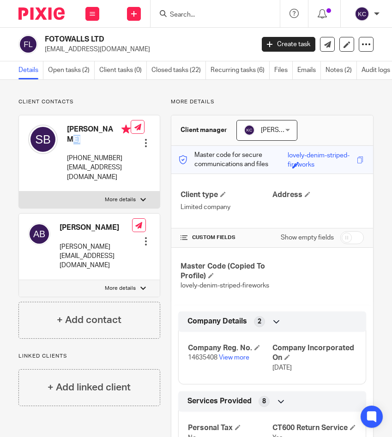
click at [344, 236] on input "checkbox" at bounding box center [352, 237] width 24 height 13
checkbox input "true"
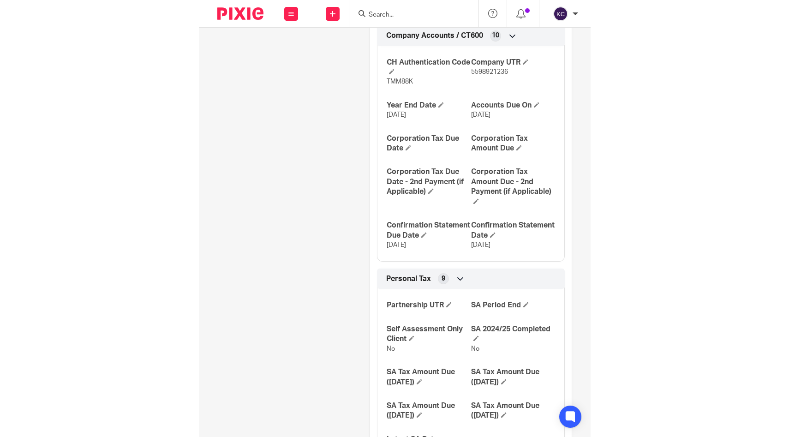
scroll to position [613, 0]
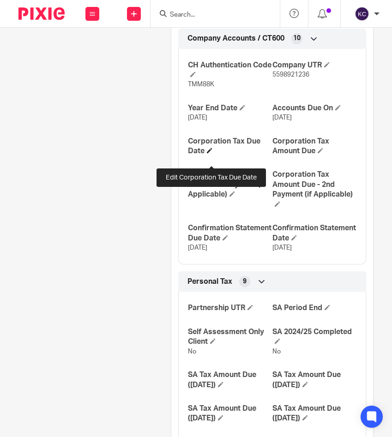
click at [212, 153] on span at bounding box center [210, 151] width 6 height 6
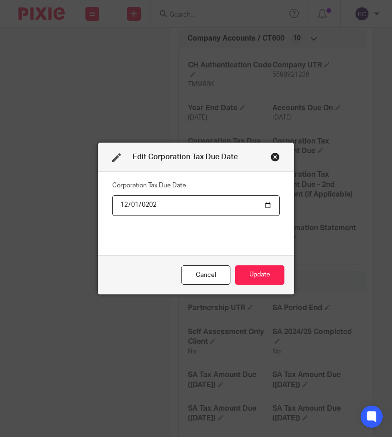
type input "2025-12-01"
click at [262, 274] on button "Update" at bounding box center [259, 275] width 49 height 20
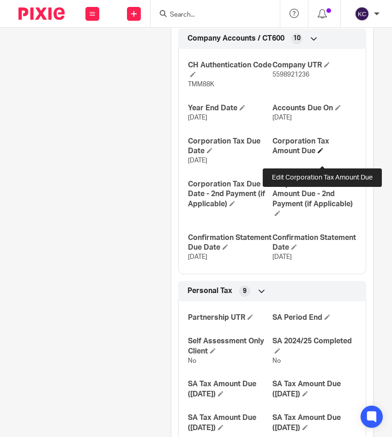
click at [320, 153] on span at bounding box center [320, 151] width 6 height 6
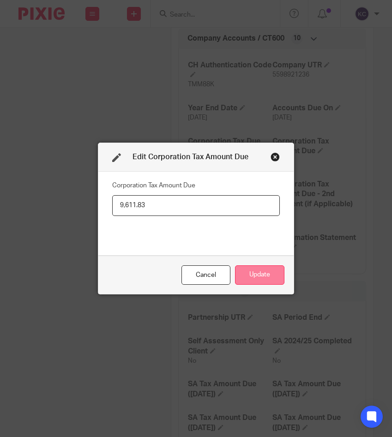
type input "9,611.83"
click at [244, 281] on button "Update" at bounding box center [259, 275] width 49 height 20
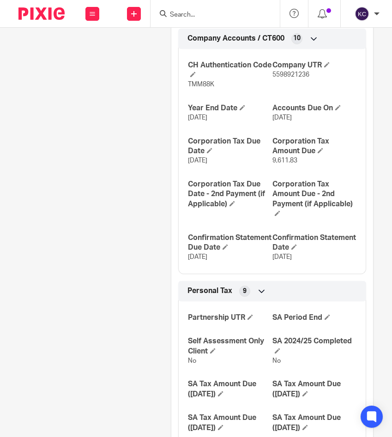
click at [284, 78] on span "5598921236" at bounding box center [290, 74] width 37 height 6
copy span "5598921236"
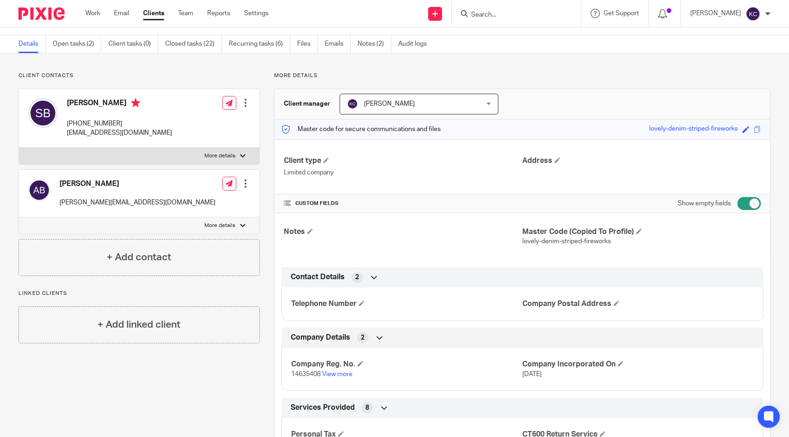
scroll to position [0, 0]
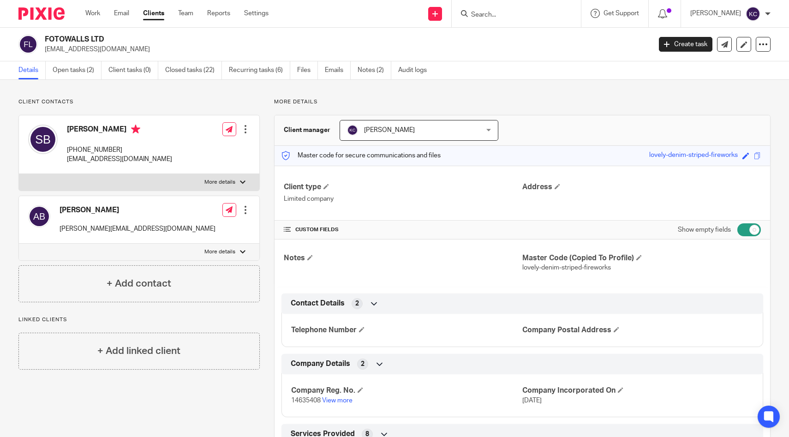
click at [93, 160] on p "seb@jds-partners.com" at bounding box center [119, 159] width 105 height 9
copy div "seb@jds-partners.com"
click at [88, 71] on link "Open tasks (2)" at bounding box center [77, 70] width 49 height 18
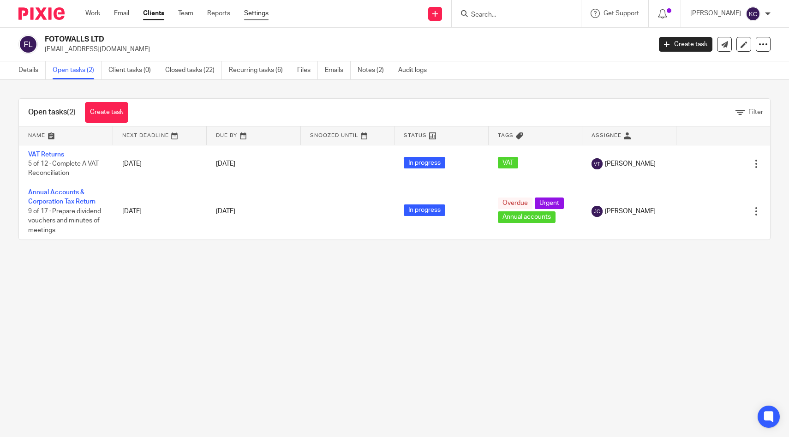
click at [262, 16] on link "Settings" at bounding box center [256, 13] width 24 height 9
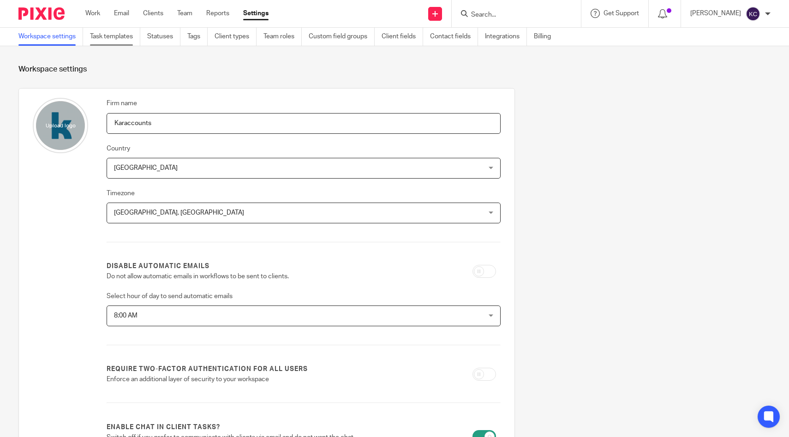
click at [110, 33] on link "Task templates" at bounding box center [115, 37] width 50 height 18
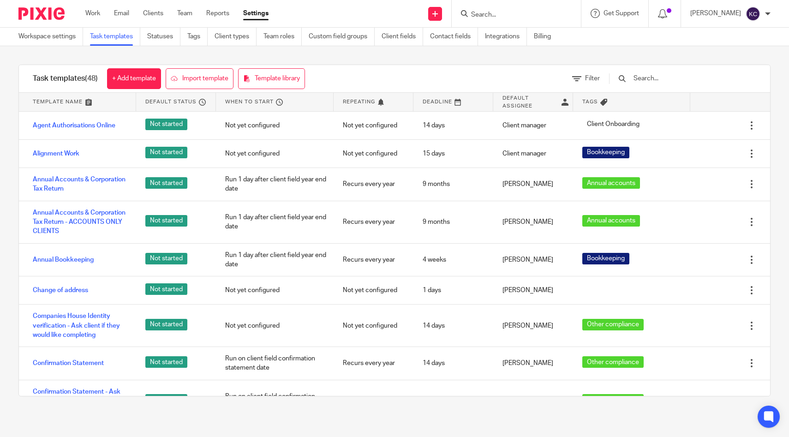
click at [679, 78] on input "text" at bounding box center [685, 78] width 107 height 10
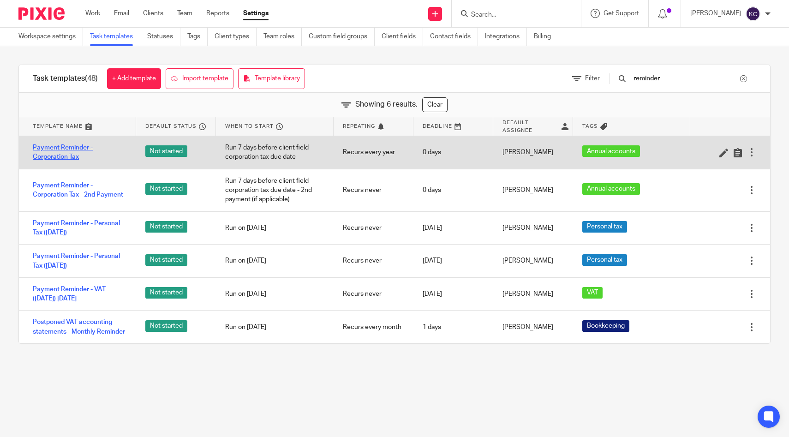
type input "reminder"
click at [77, 151] on link "Payment Reminder - Corporation Tax" at bounding box center [80, 152] width 94 height 19
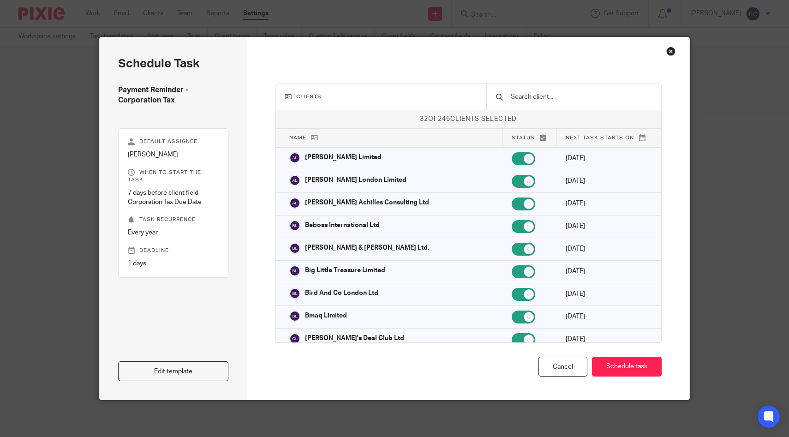
click at [556, 95] on input "text" at bounding box center [581, 97] width 142 height 10
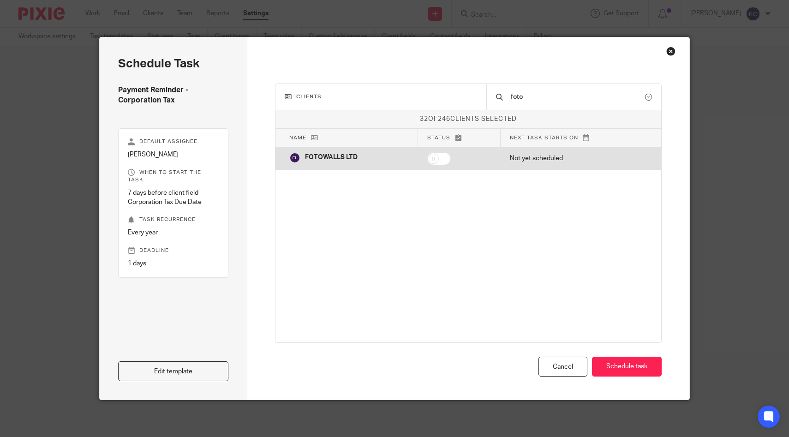
type input "foto"
click at [438, 157] on input "checkbox" at bounding box center [439, 158] width 24 height 13
checkbox input "true"
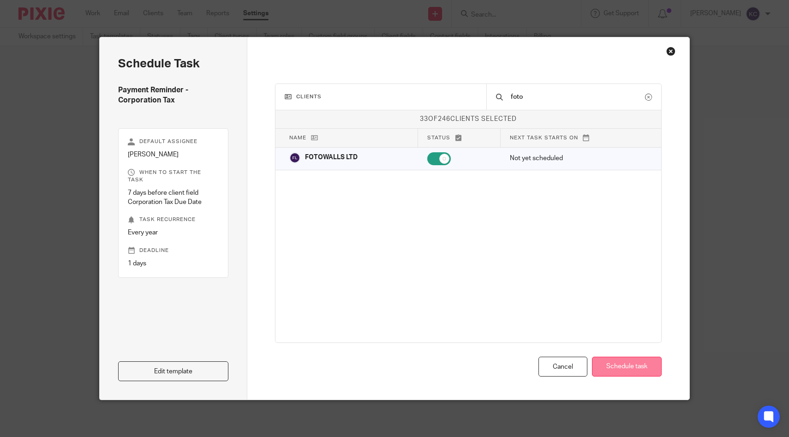
click at [634, 364] on button "Schedule task" at bounding box center [627, 367] width 70 height 20
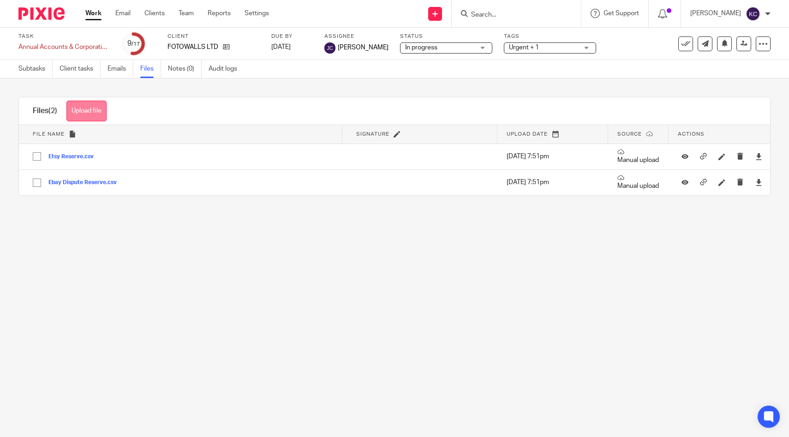
click at [99, 110] on button "Upload file" at bounding box center [86, 111] width 40 height 21
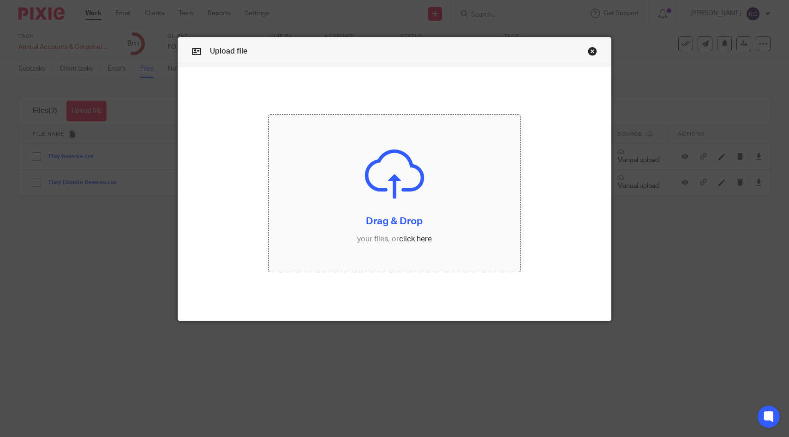
click at [333, 193] on input "file" at bounding box center [393, 193] width 251 height 157
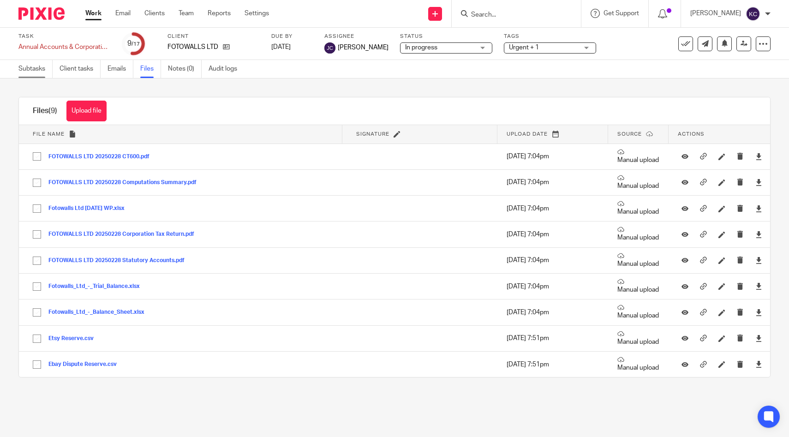
click at [28, 68] on link "Subtasks" at bounding box center [35, 69] width 34 height 18
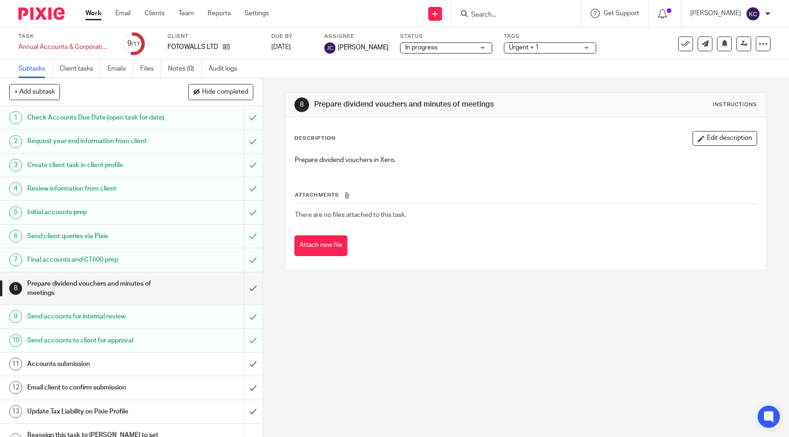
scroll to position [98, 0]
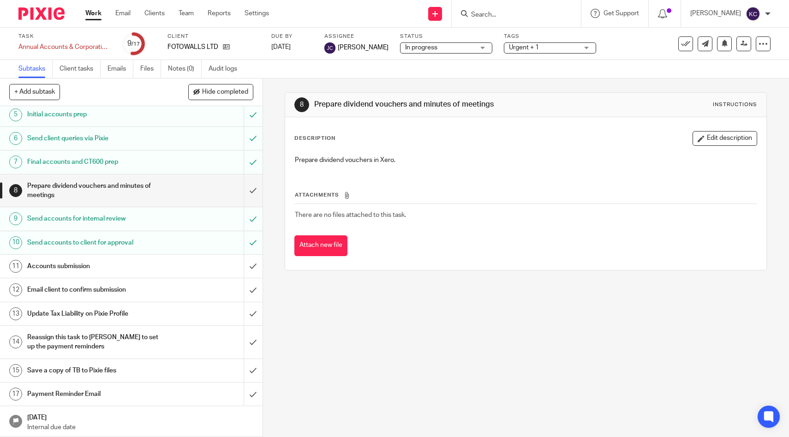
click at [151, 267] on h1 "Accounts submission" at bounding box center [96, 266] width 138 height 14
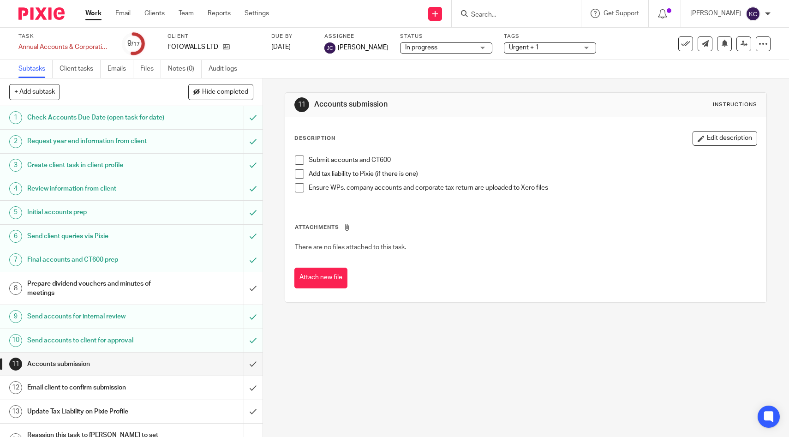
scroll to position [98, 0]
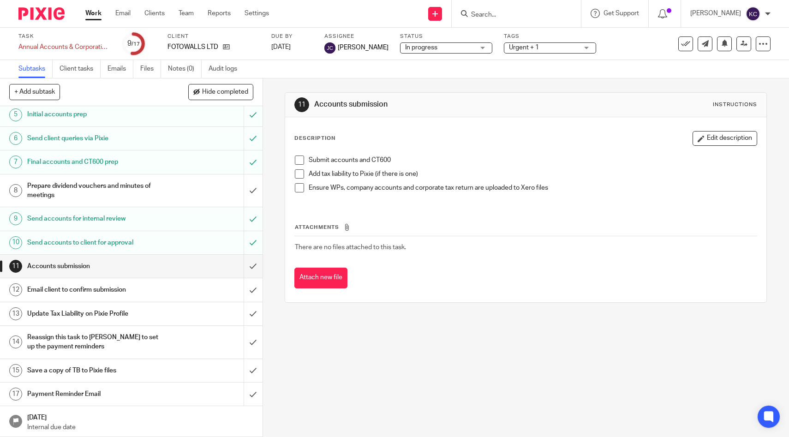
click at [112, 310] on h1 "Update Tax Liability on Pixie Profile" at bounding box center [96, 314] width 138 height 14
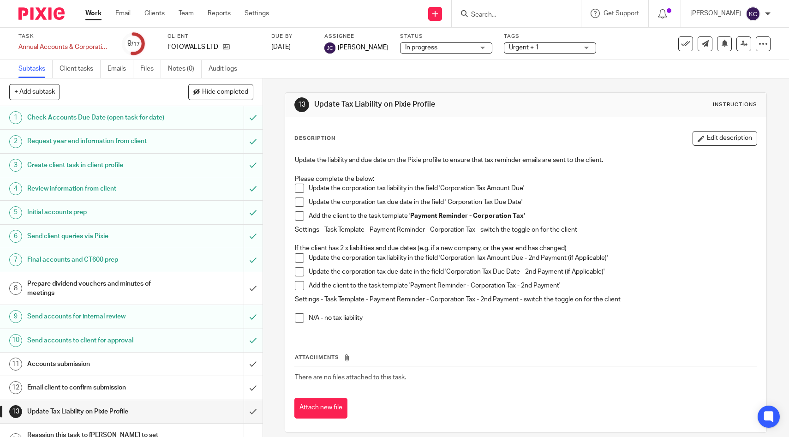
click at [298, 190] on span at bounding box center [299, 188] width 9 height 9
click at [297, 203] on span at bounding box center [299, 201] width 9 height 9
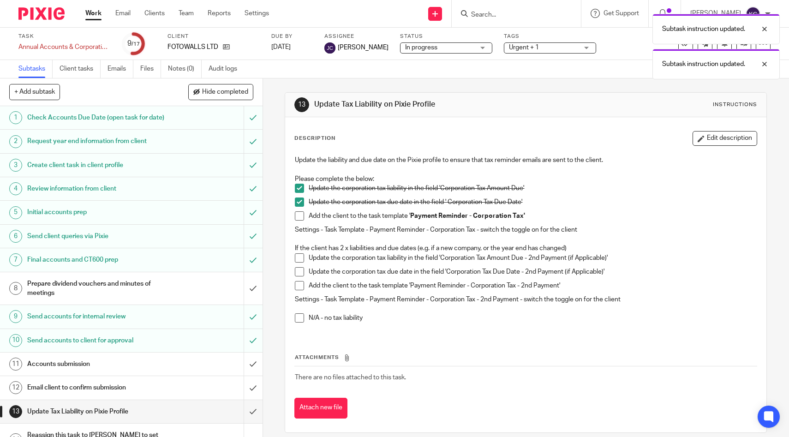
scroll to position [10, 0]
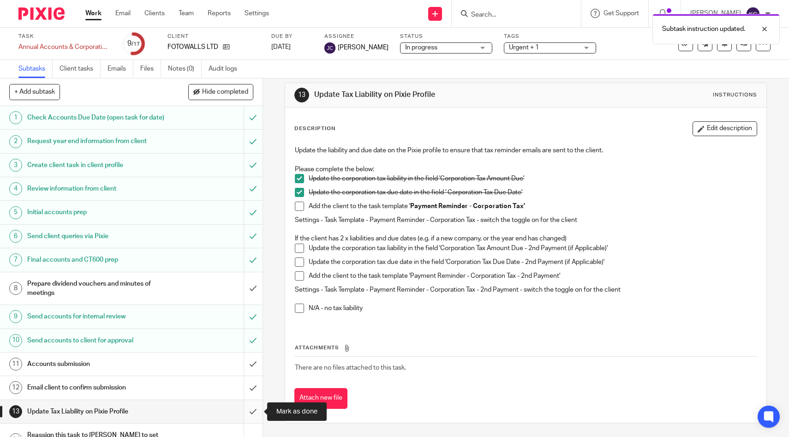
click at [251, 411] on input "submit" at bounding box center [131, 411] width 262 height 23
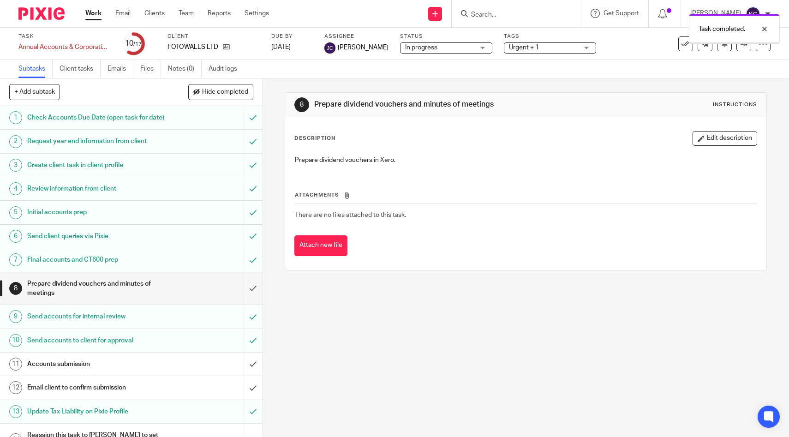
scroll to position [98, 0]
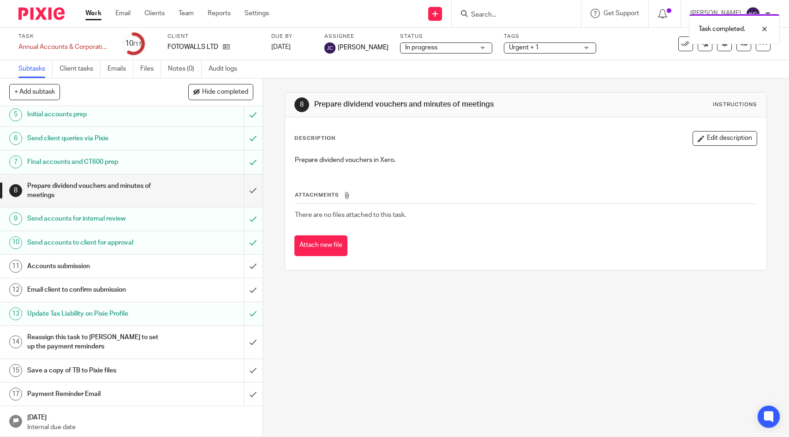
click at [150, 336] on h1 "Reassign this task to [PERSON_NAME] to set up the payment reminders" at bounding box center [96, 342] width 138 height 24
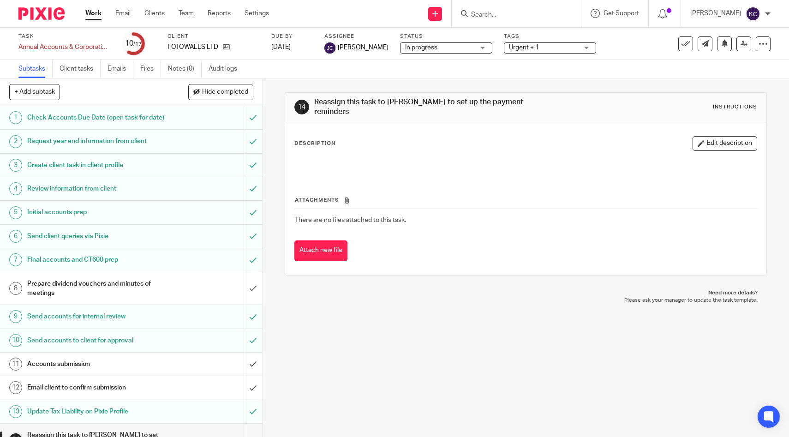
scroll to position [98, 0]
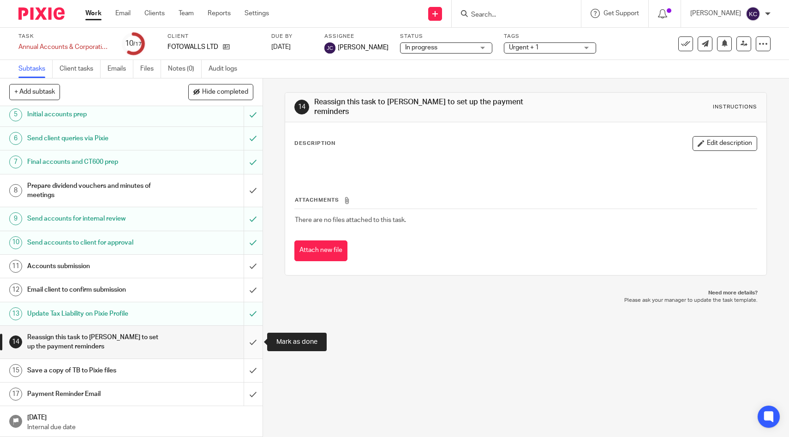
click at [250, 346] on input "submit" at bounding box center [131, 342] width 262 height 33
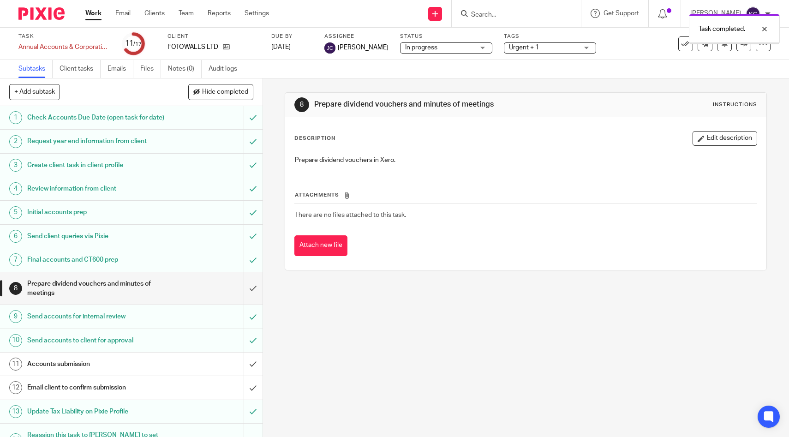
scroll to position [98, 0]
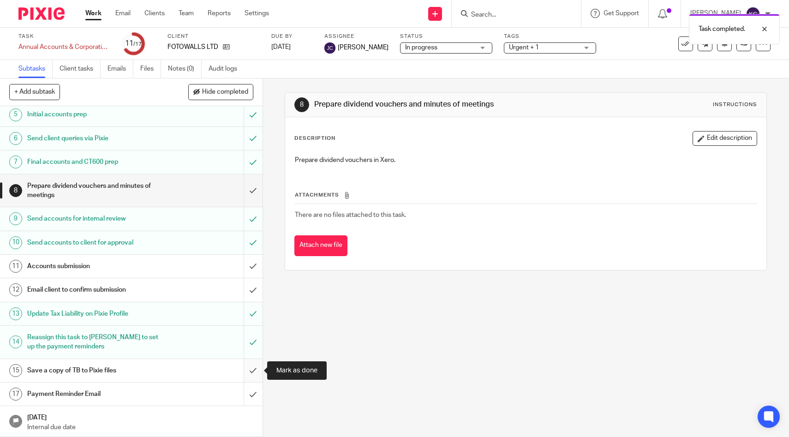
click at [247, 371] on input "submit" at bounding box center [131, 370] width 262 height 23
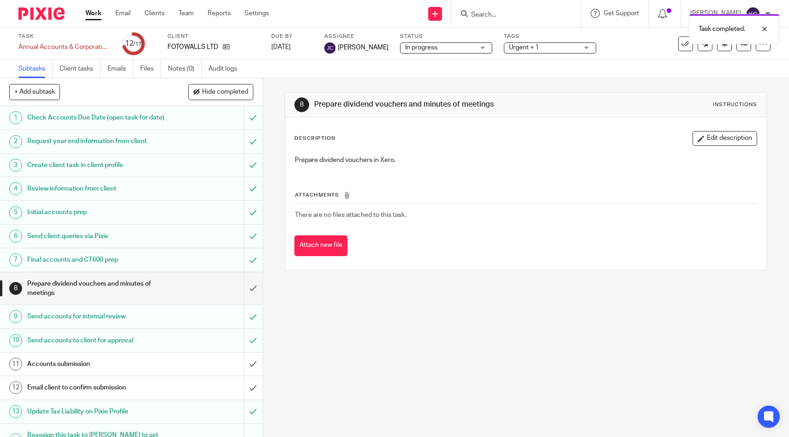
click at [554, 45] on span "Urgent + 1" at bounding box center [543, 48] width 69 height 10
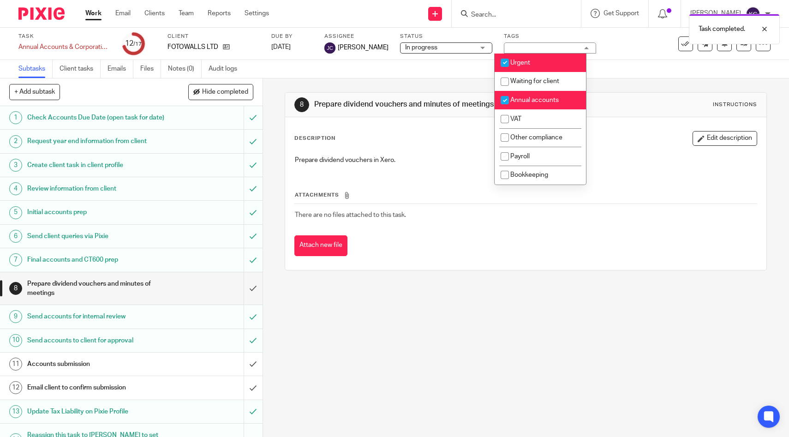
click at [538, 60] on li "Urgent" at bounding box center [539, 63] width 91 height 19
checkbox input "false"
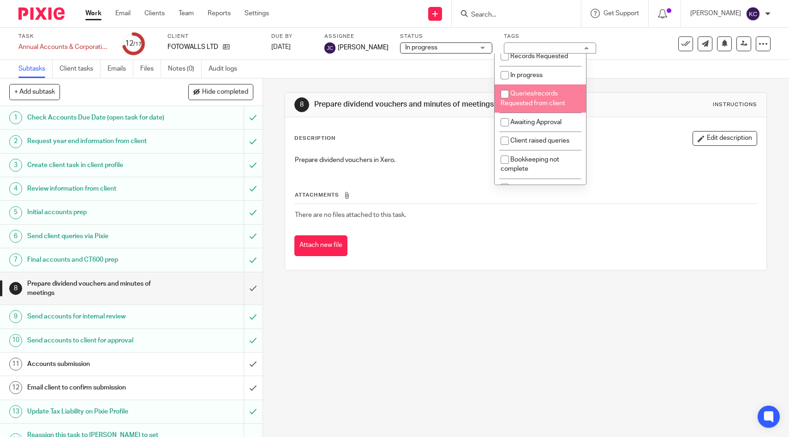
scroll to position [221, 0]
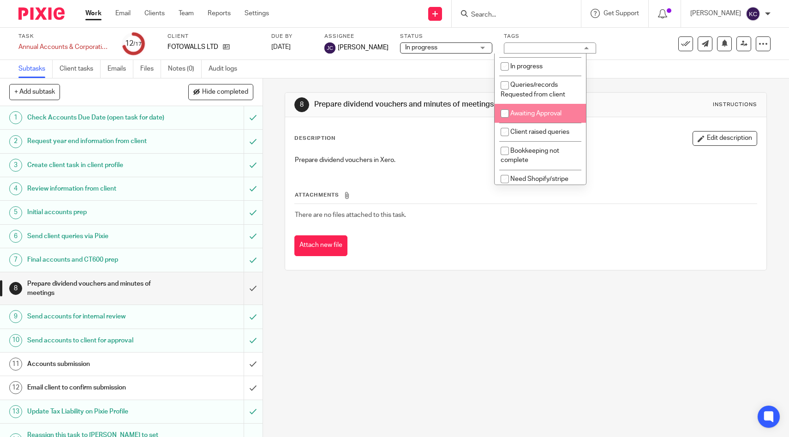
click at [536, 116] on span "Awaiting Approval" at bounding box center [535, 113] width 51 height 6
checkbox input "true"
